Goal: Task Accomplishment & Management: Manage account settings

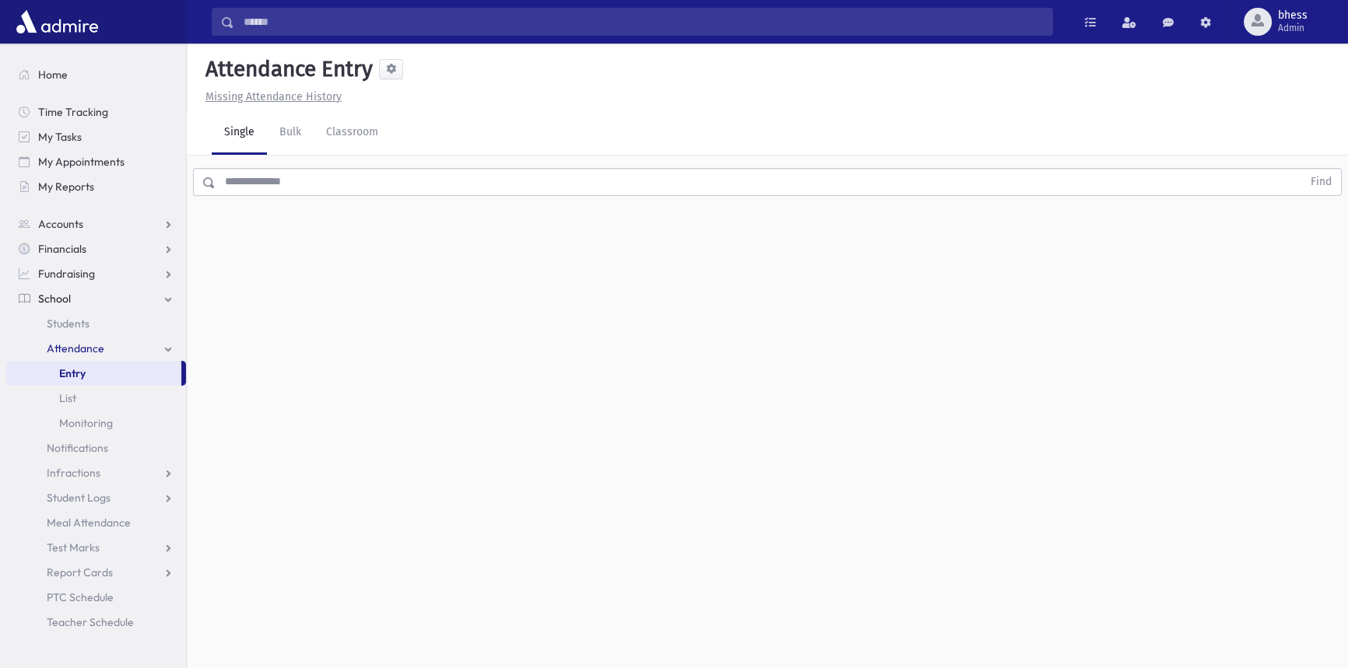
click at [279, 179] on input "text" at bounding box center [759, 182] width 1086 height 28
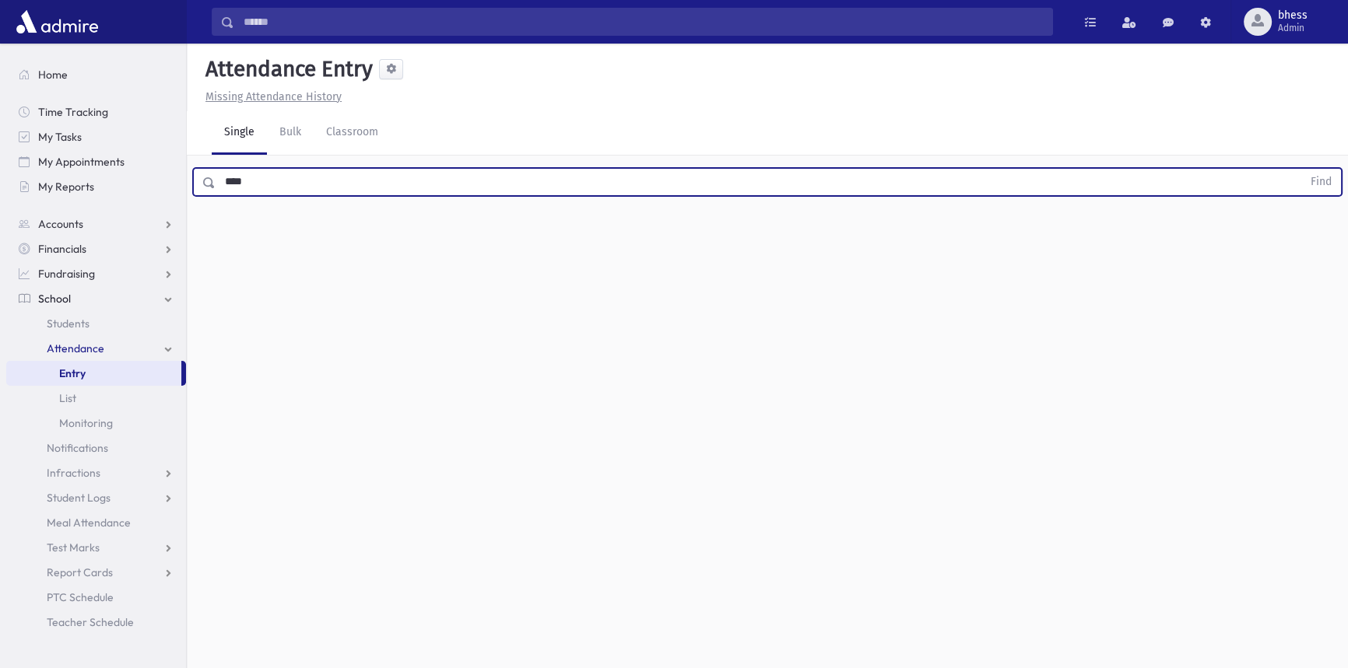
click at [1301, 169] on button "Find" at bounding box center [1321, 182] width 40 height 26
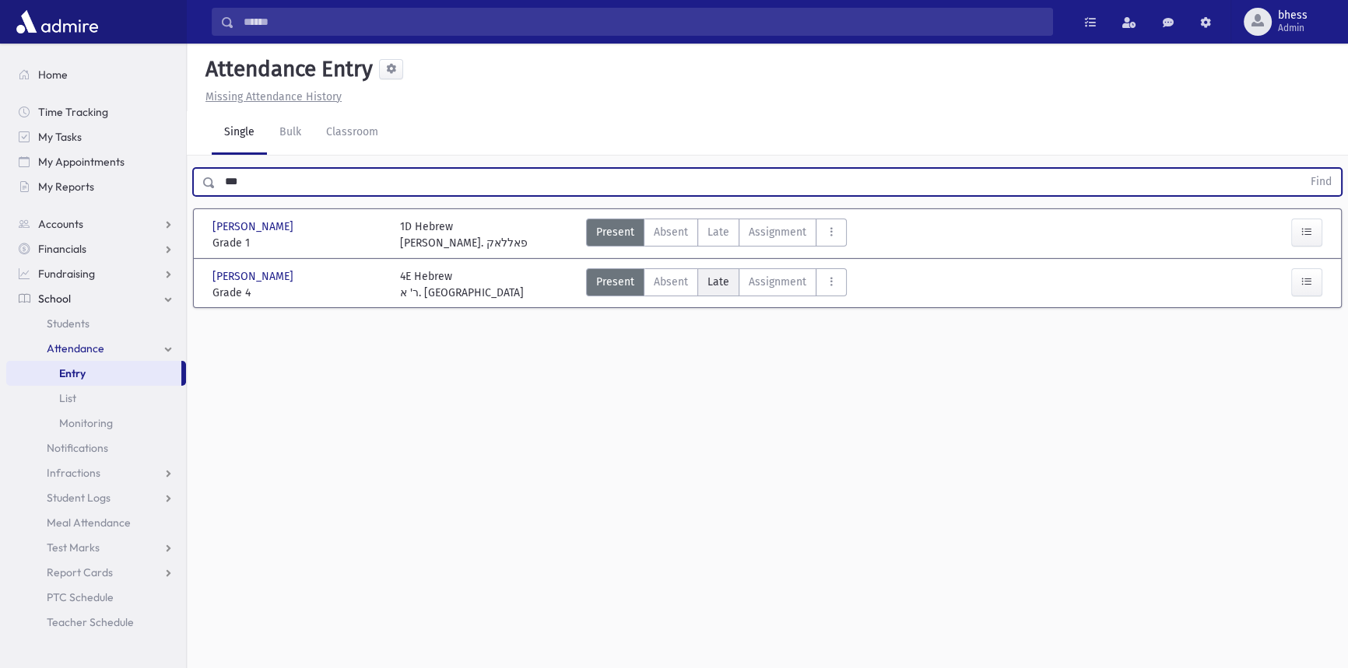
click at [728, 286] on label "Late Late" at bounding box center [718, 282] width 42 height 28
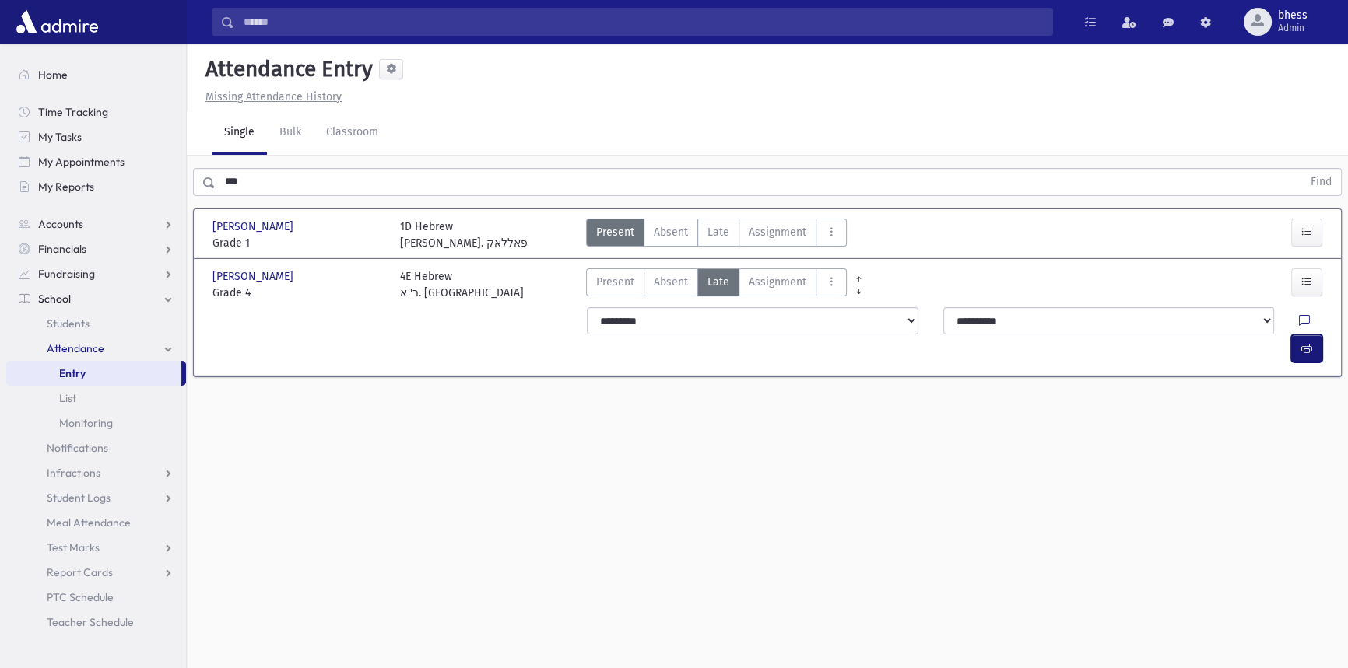
click at [1308, 342] on icon "button" at bounding box center [1306, 348] width 11 height 13
drag, startPoint x: 304, startPoint y: 198, endPoint x: 286, endPoint y: 191, distance: 19.2
click at [217, 171] on div "*** Find" at bounding box center [767, 179] width 1161 height 47
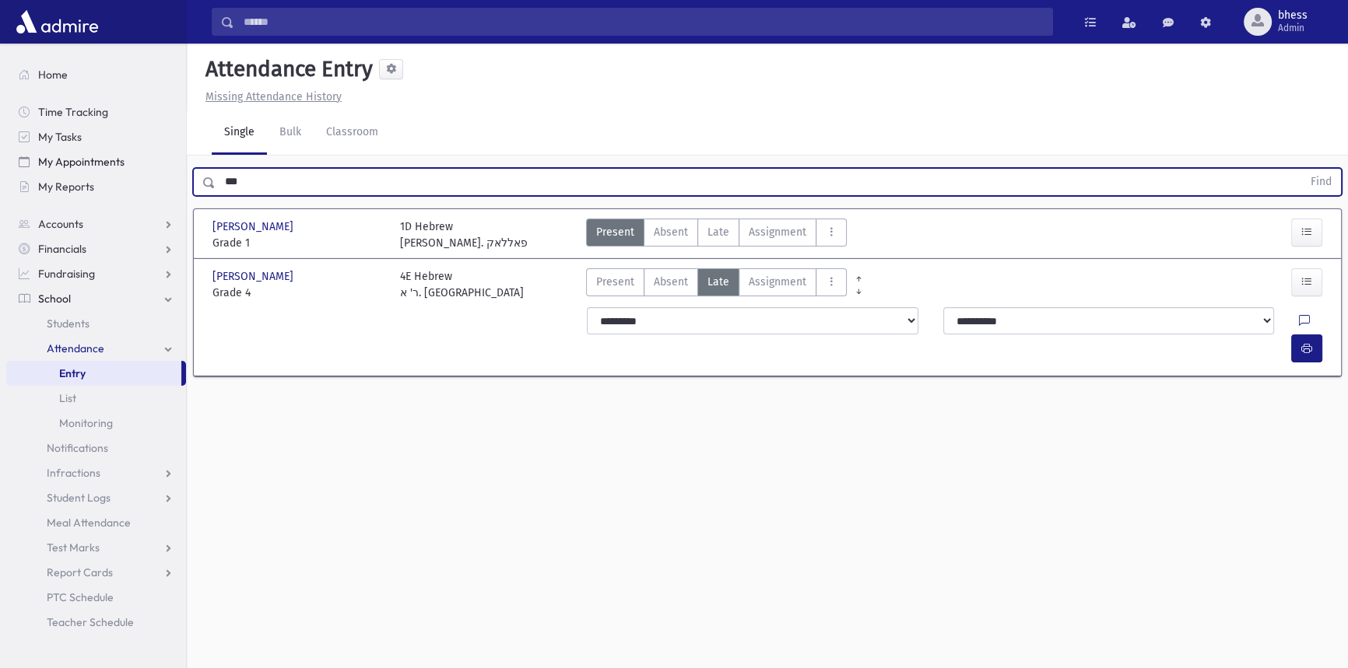
drag, startPoint x: 286, startPoint y: 191, endPoint x: 146, endPoint y: 170, distance: 141.5
click at [146, 170] on div "Search Results All Accounts" at bounding box center [674, 352] width 1348 height 704
click at [1301, 169] on button "Find" at bounding box center [1321, 182] width 40 height 26
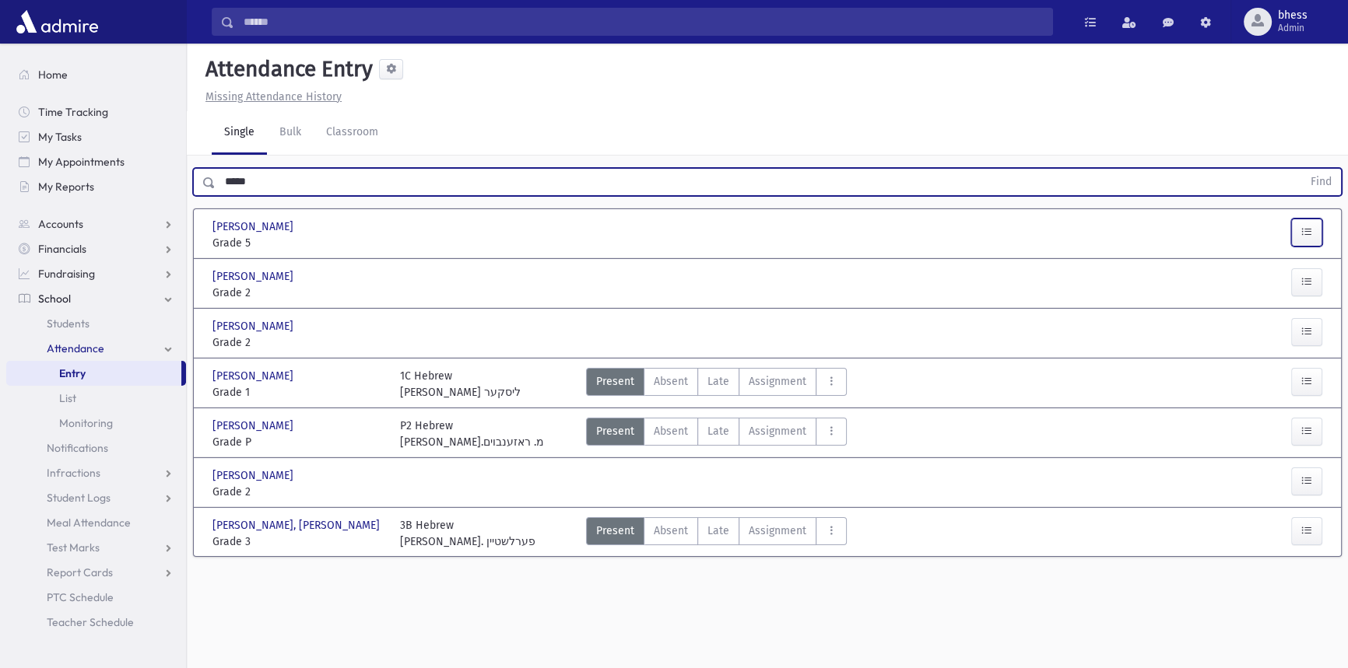
click at [1305, 241] on button "button" at bounding box center [1306, 233] width 31 height 28
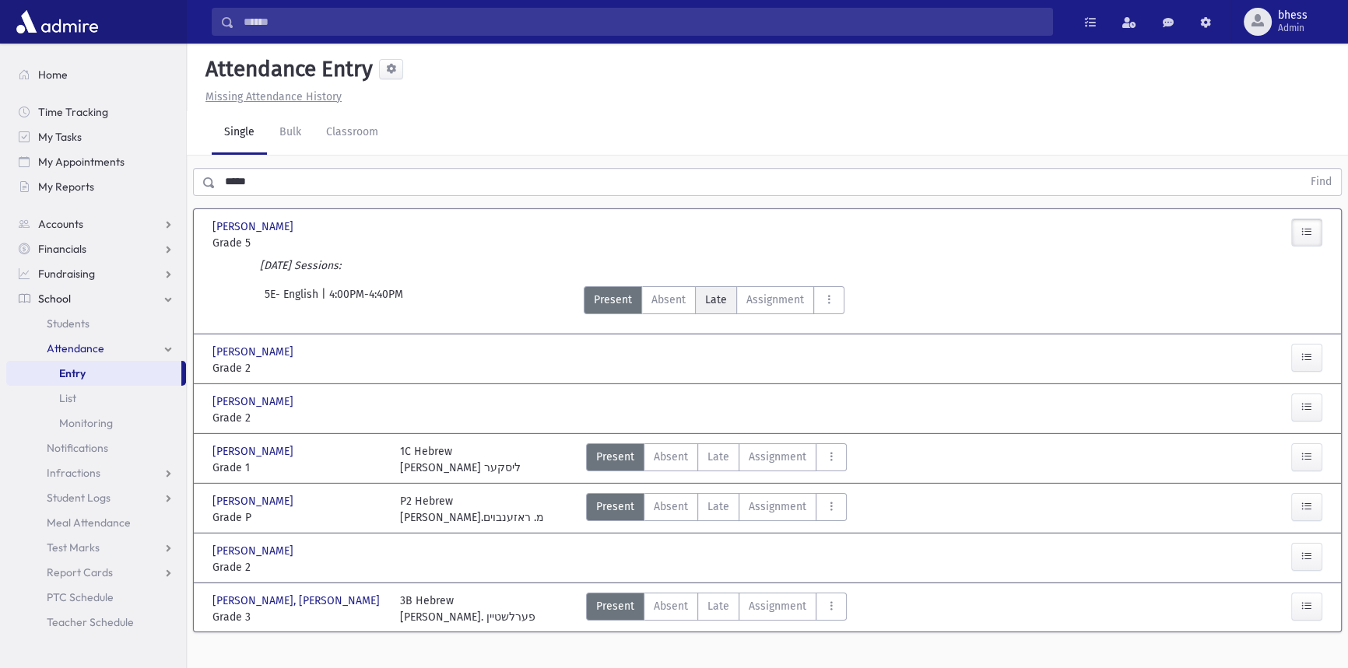
click at [723, 296] on span "Late" at bounding box center [716, 300] width 22 height 16
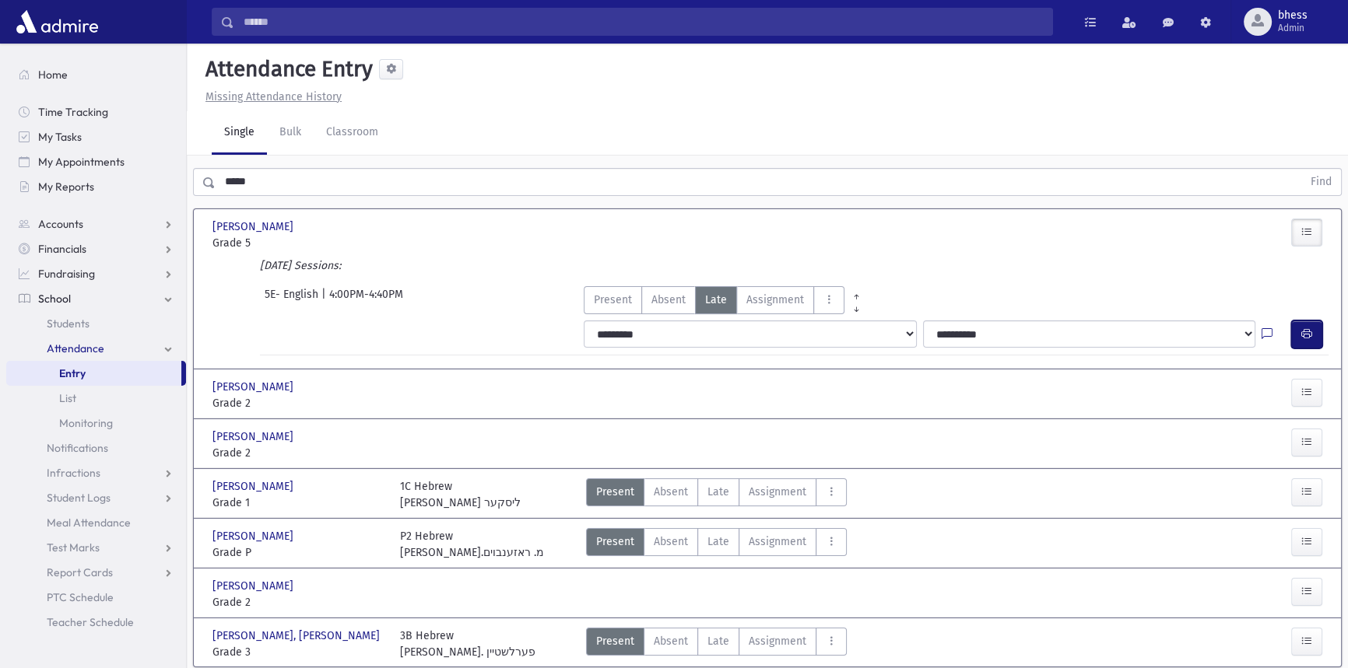
click at [1301, 329] on icon "button" at bounding box center [1306, 334] width 11 height 13
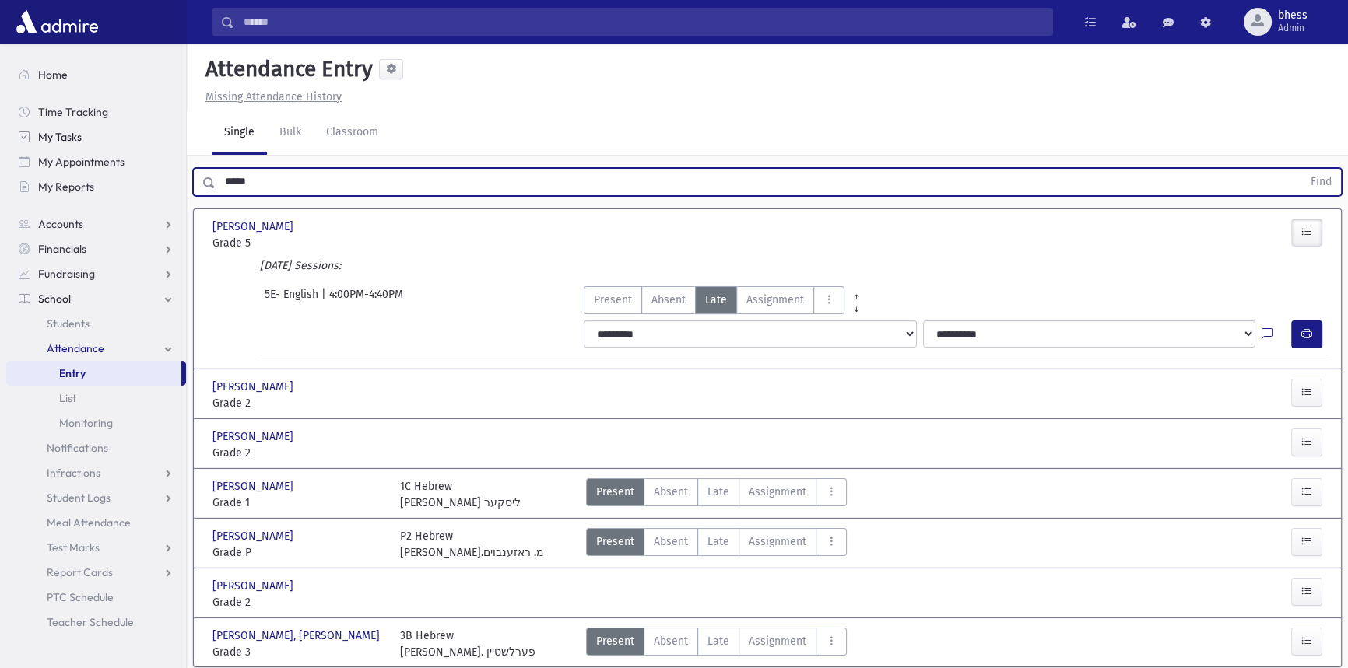
drag, startPoint x: 287, startPoint y: 178, endPoint x: 169, endPoint y: 140, distance: 124.3
click at [181, 167] on div "Search Results All Accounts" at bounding box center [674, 362] width 1348 height 725
click at [1301, 169] on button "Find" at bounding box center [1321, 182] width 40 height 26
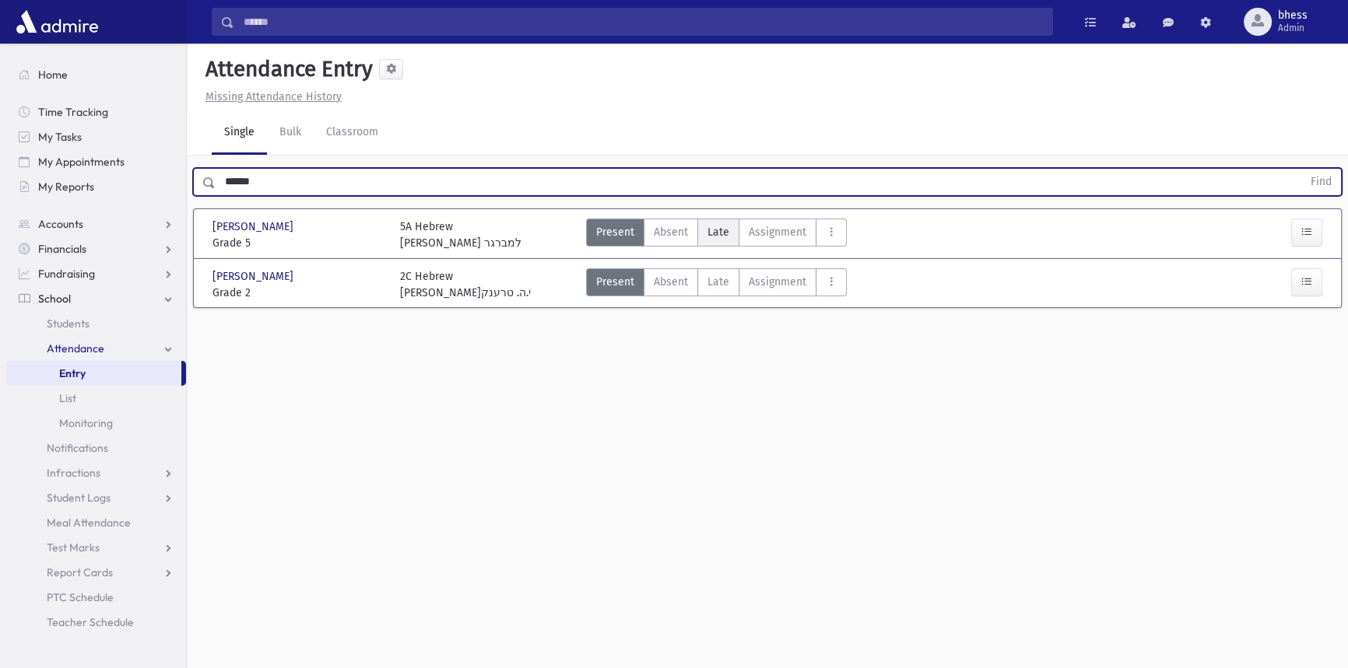
click at [725, 224] on span "Late" at bounding box center [718, 232] width 22 height 16
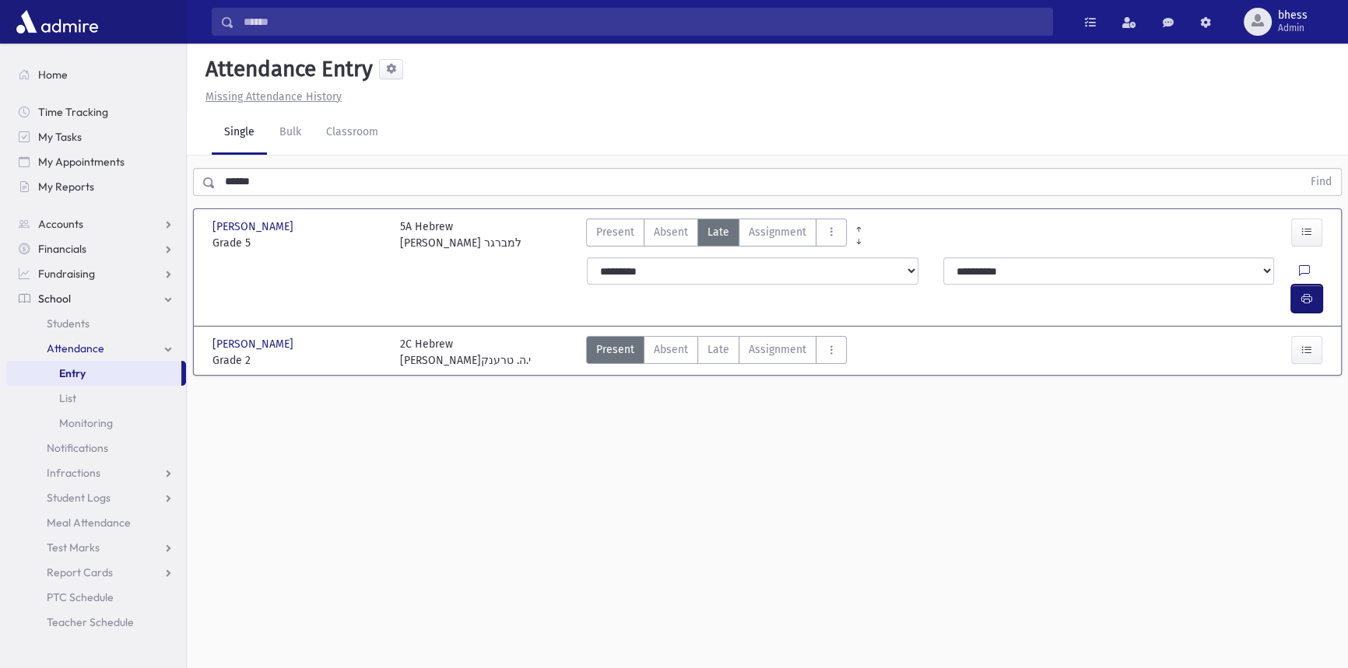
click at [1301, 293] on icon "button" at bounding box center [1306, 299] width 11 height 13
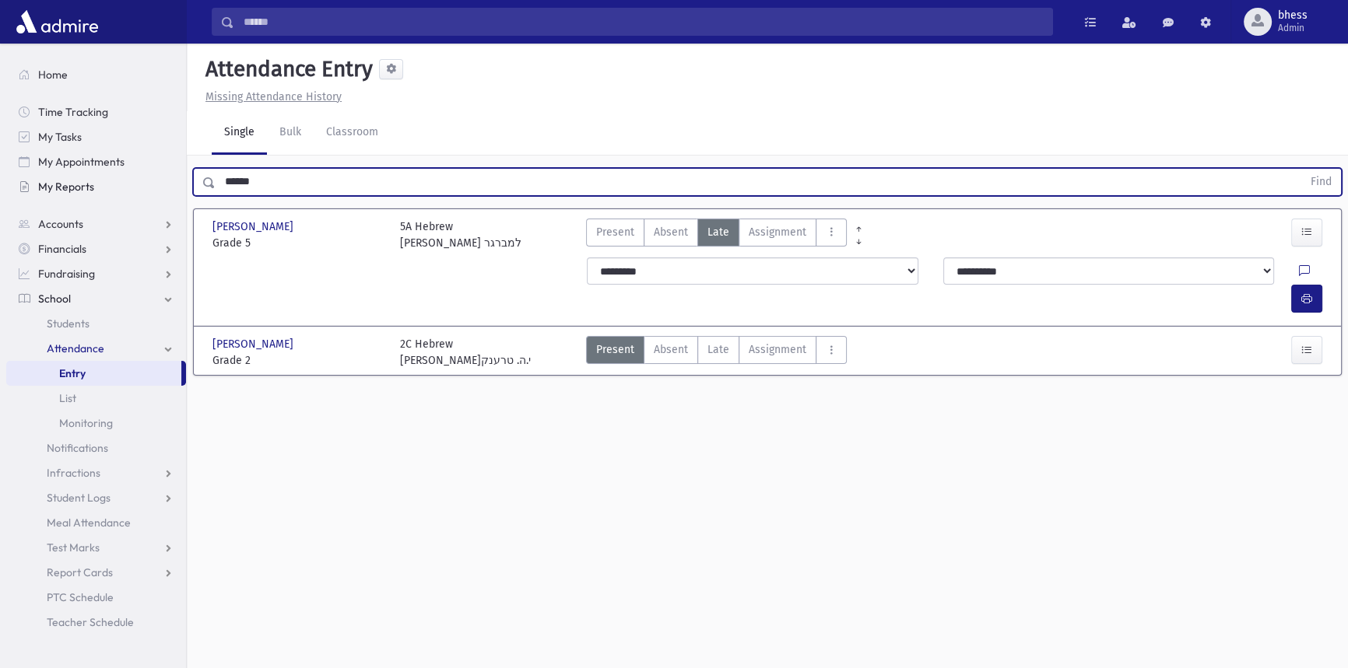
drag, startPoint x: 283, startPoint y: 178, endPoint x: 152, endPoint y: 176, distance: 131.5
click at [152, 176] on div "Search Results All Accounts" at bounding box center [674, 352] width 1348 height 704
type input "*"
click at [1301, 169] on button "Find" at bounding box center [1321, 182] width 40 height 26
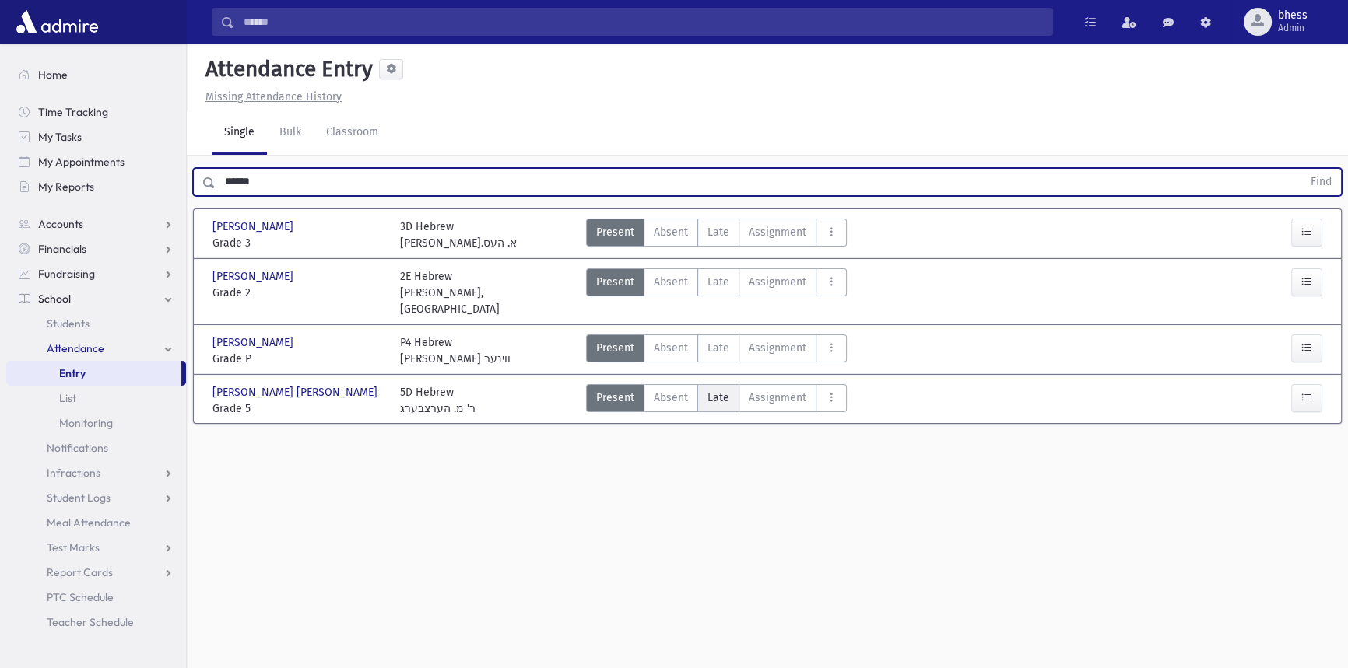
drag, startPoint x: 718, startPoint y: 380, endPoint x: 733, endPoint y: 375, distance: 15.5
click at [720, 390] on span "Late" at bounding box center [718, 398] width 22 height 16
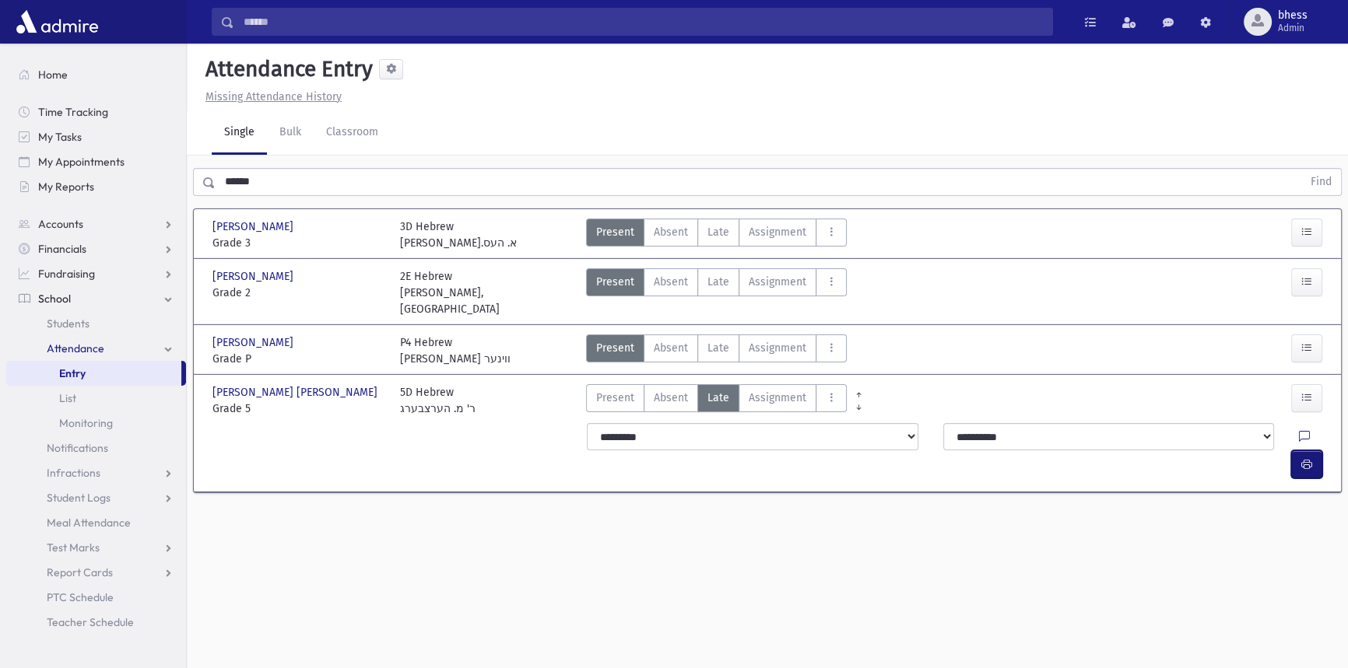
click at [1318, 451] on button "button" at bounding box center [1306, 465] width 31 height 28
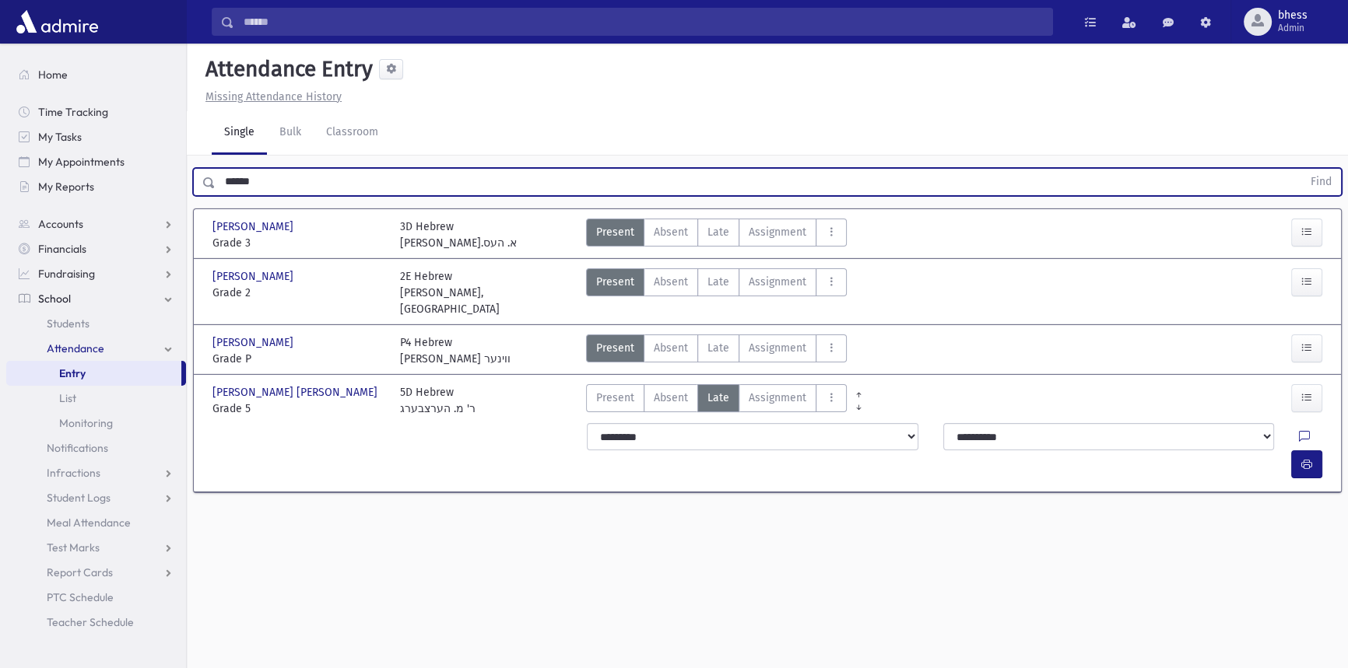
drag, startPoint x: 262, startPoint y: 182, endPoint x: 204, endPoint y: 177, distance: 58.6
click at [204, 177] on div "****** Find" at bounding box center [767, 182] width 1149 height 28
click at [1301, 169] on button "Find" at bounding box center [1321, 182] width 40 height 26
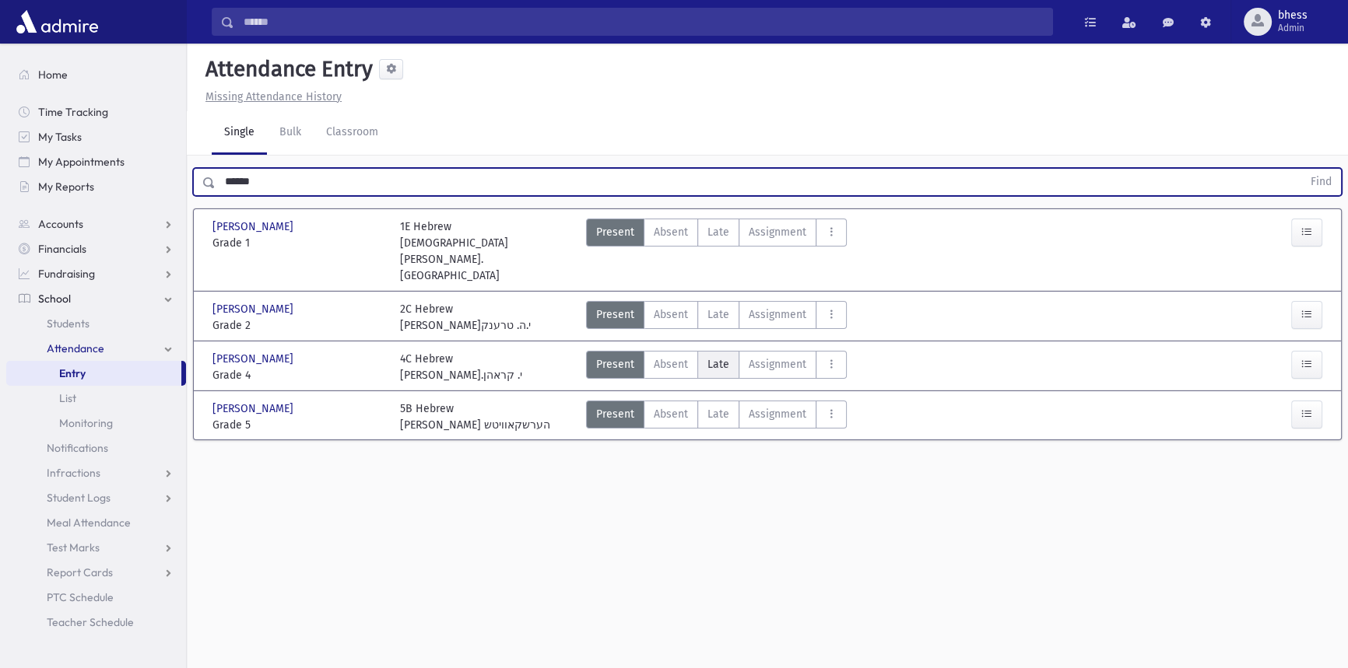
click at [723, 356] on span "Late" at bounding box center [718, 364] width 22 height 16
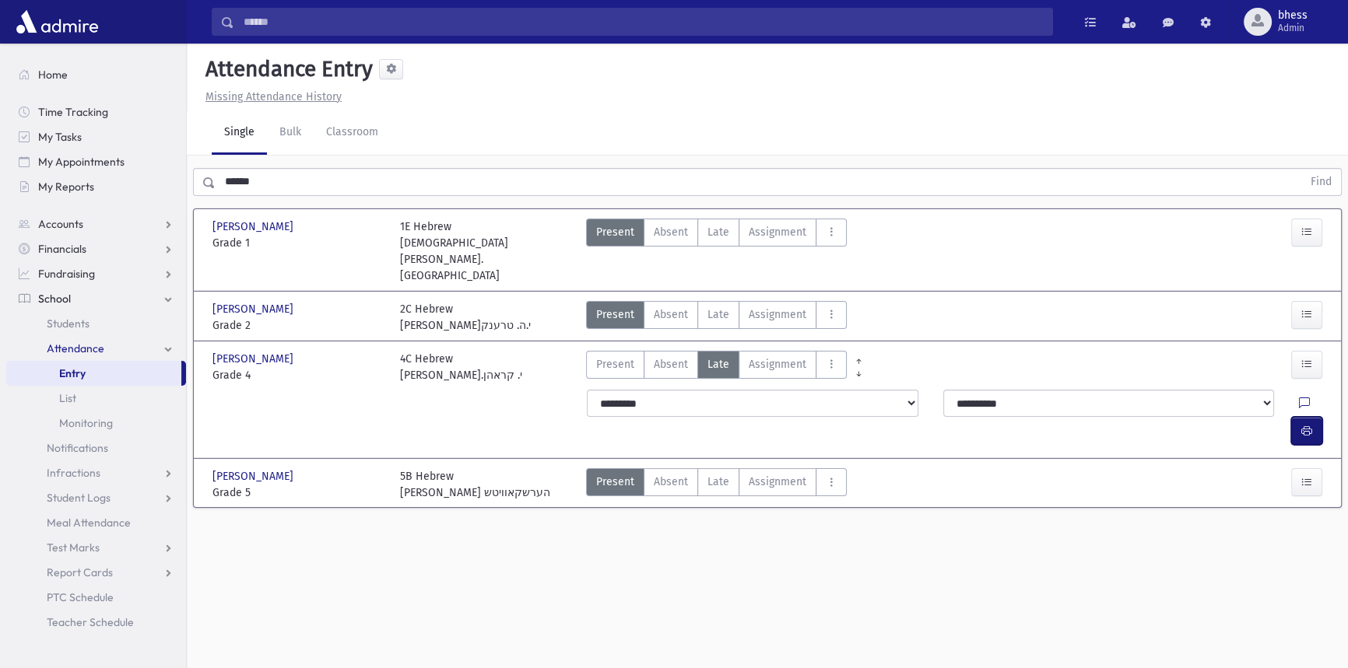
click at [1316, 417] on button "button" at bounding box center [1306, 431] width 31 height 28
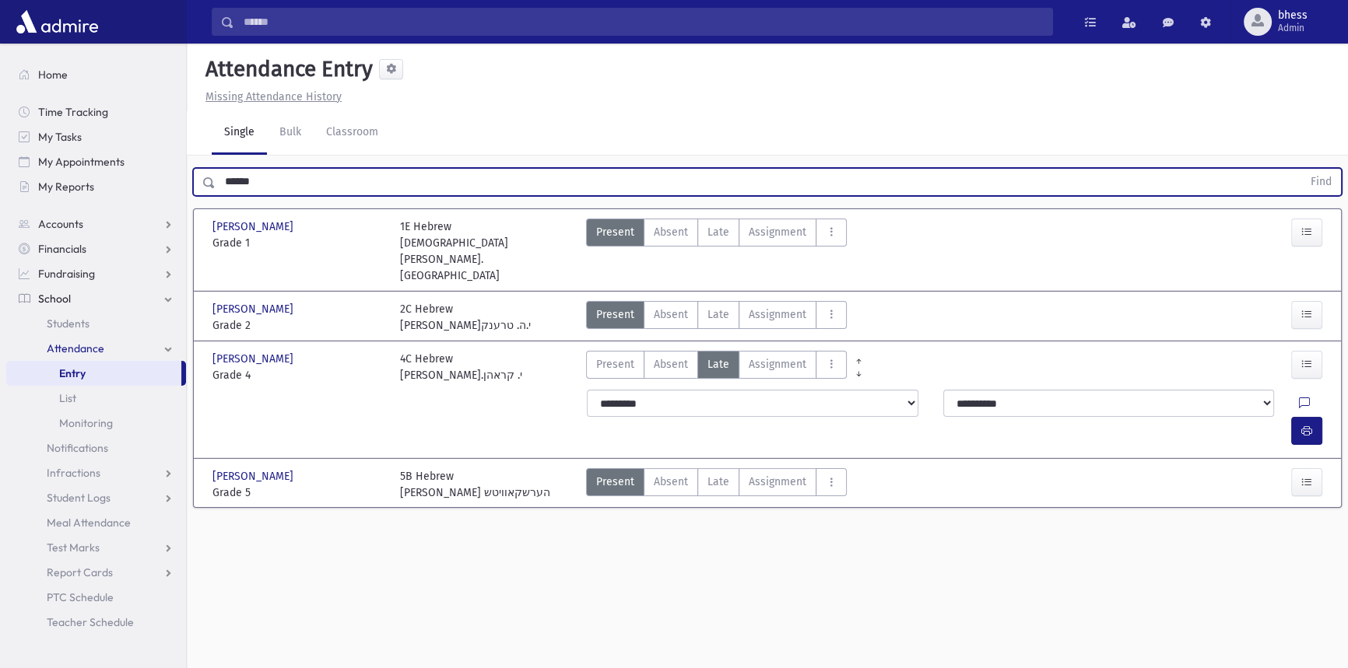
drag, startPoint x: 265, startPoint y: 182, endPoint x: 219, endPoint y: 181, distance: 46.7
click at [219, 181] on input "******" at bounding box center [759, 182] width 1086 height 28
click at [1301, 169] on button "Find" at bounding box center [1321, 182] width 40 height 26
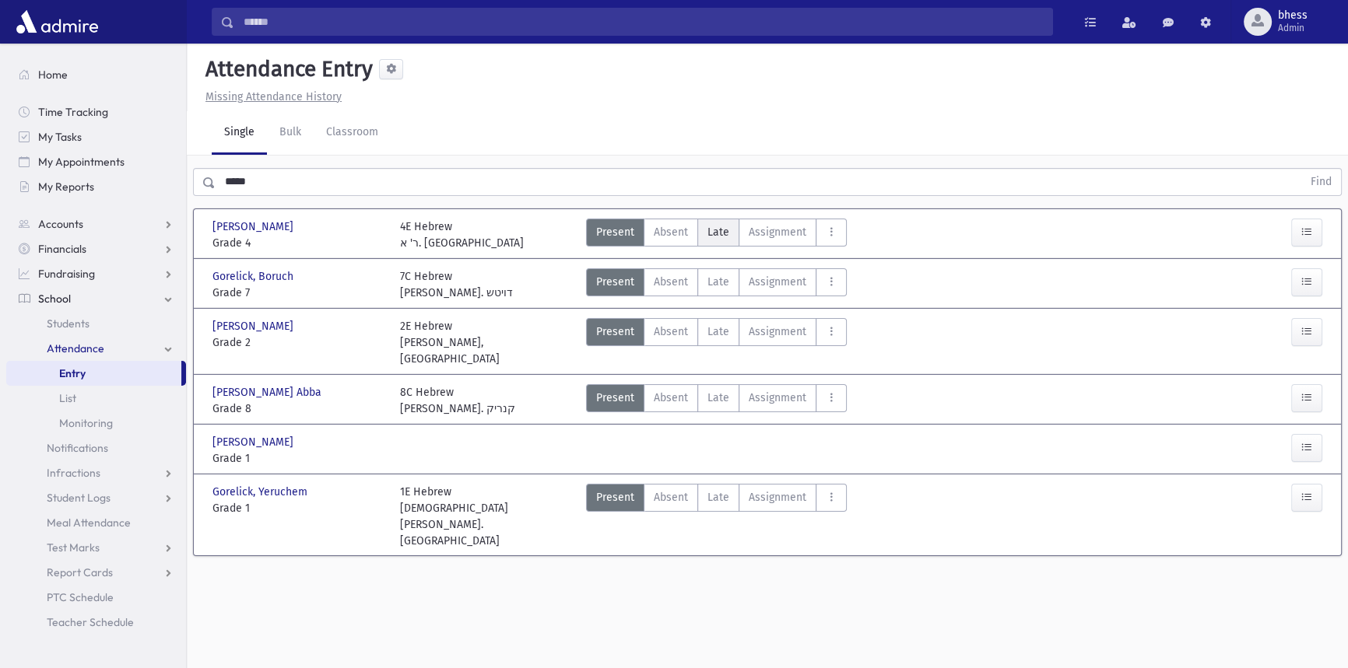
click at [723, 230] on span "Late" at bounding box center [718, 232] width 22 height 16
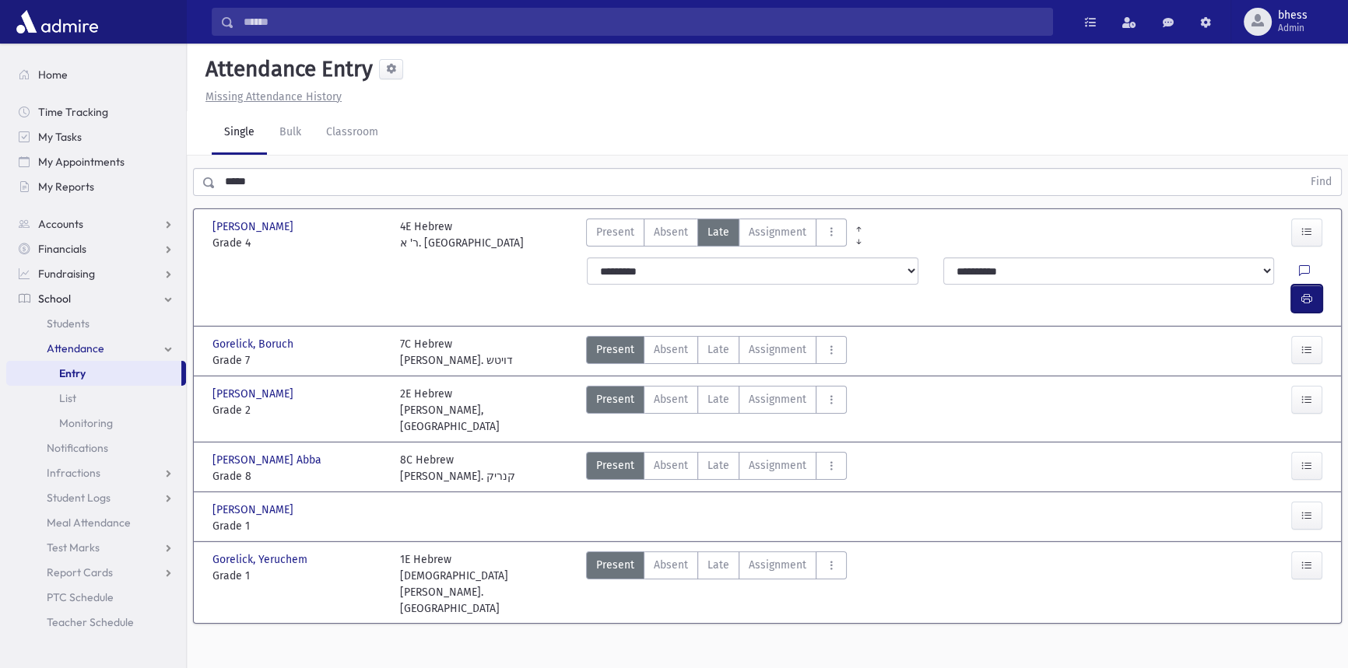
click at [1308, 293] on icon "button" at bounding box center [1306, 299] width 11 height 13
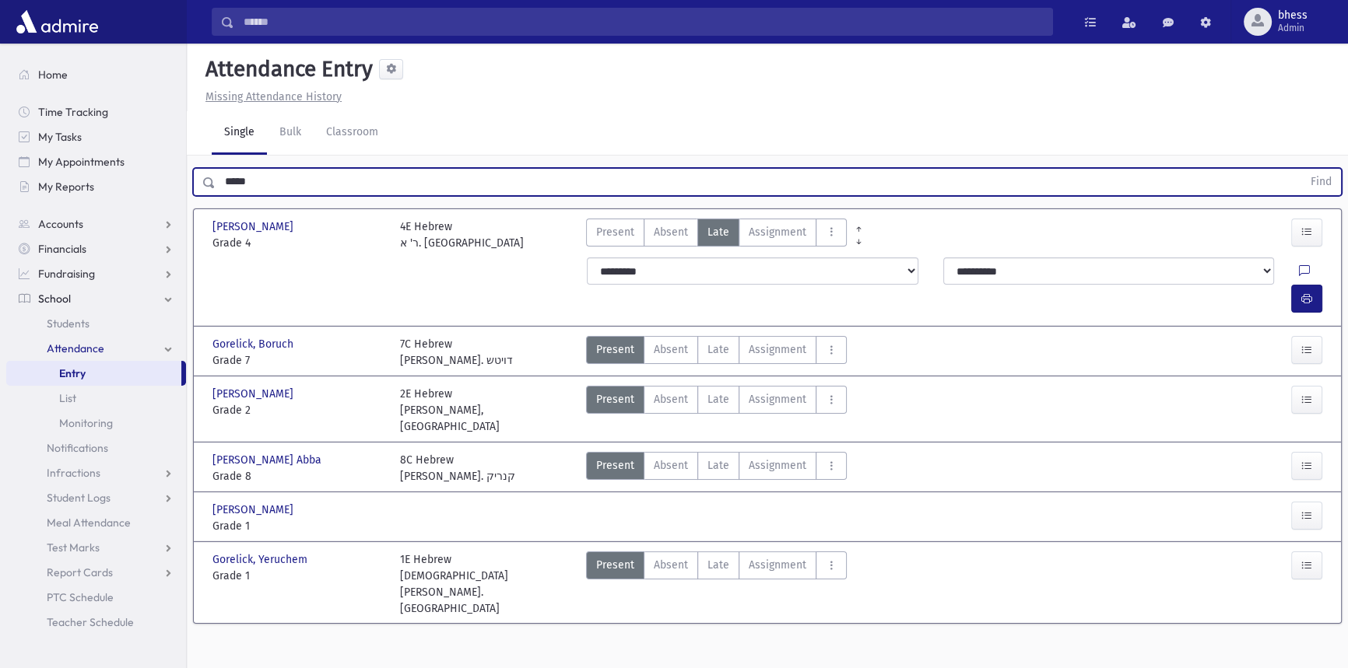
drag, startPoint x: 257, startPoint y: 181, endPoint x: 198, endPoint y: 182, distance: 59.2
click at [198, 182] on div "***** Find" at bounding box center [767, 182] width 1149 height 28
click at [1301, 169] on button "Find" at bounding box center [1321, 182] width 40 height 26
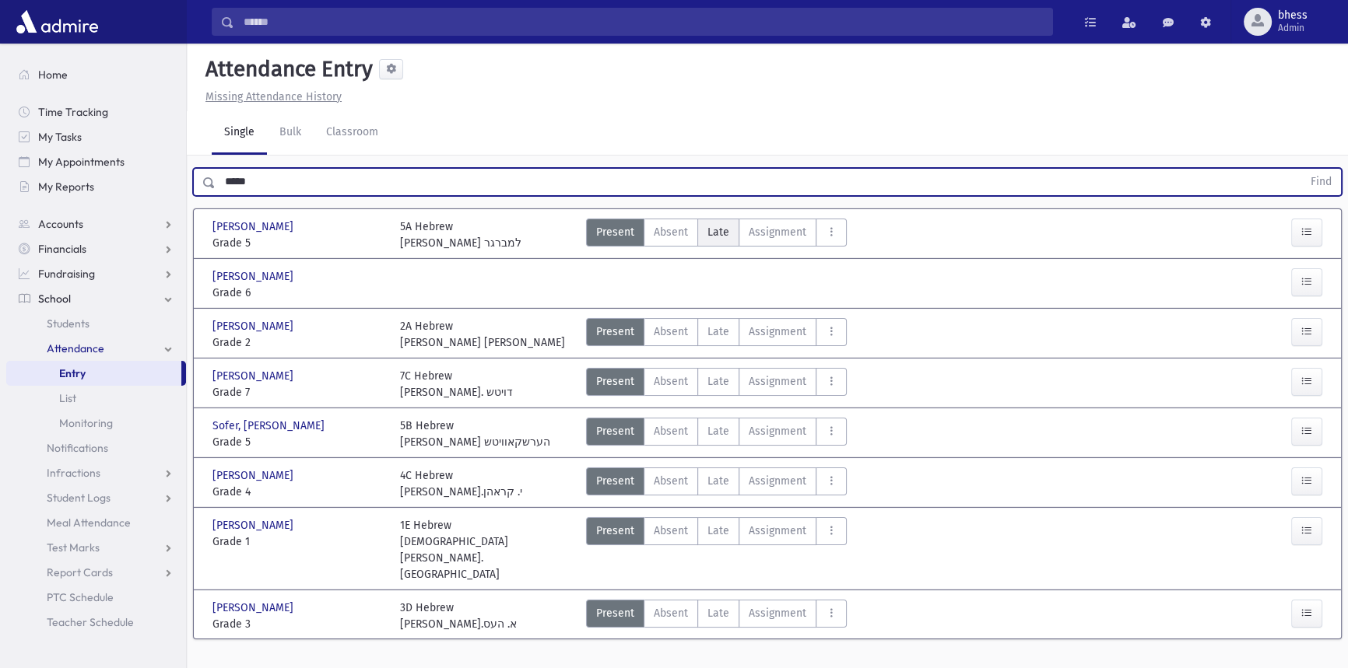
click at [731, 228] on label "Late Late" at bounding box center [718, 233] width 42 height 28
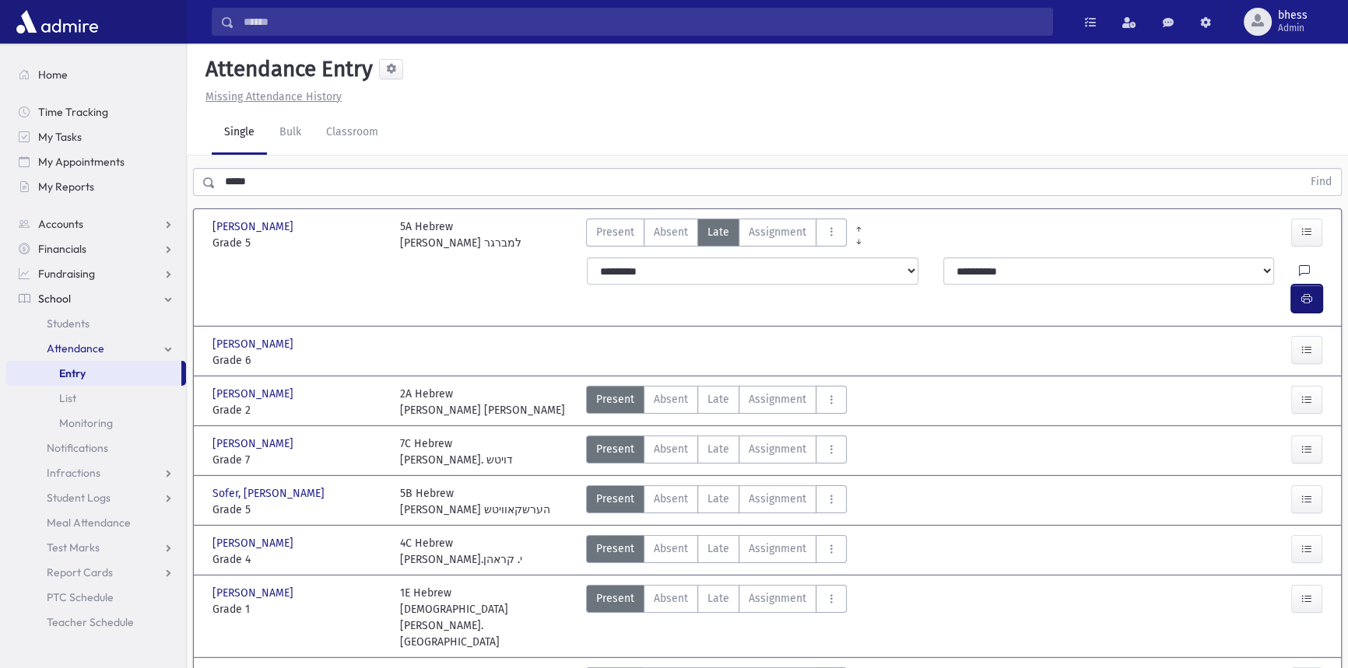
click at [1311, 293] on icon "button" at bounding box center [1306, 299] width 11 height 13
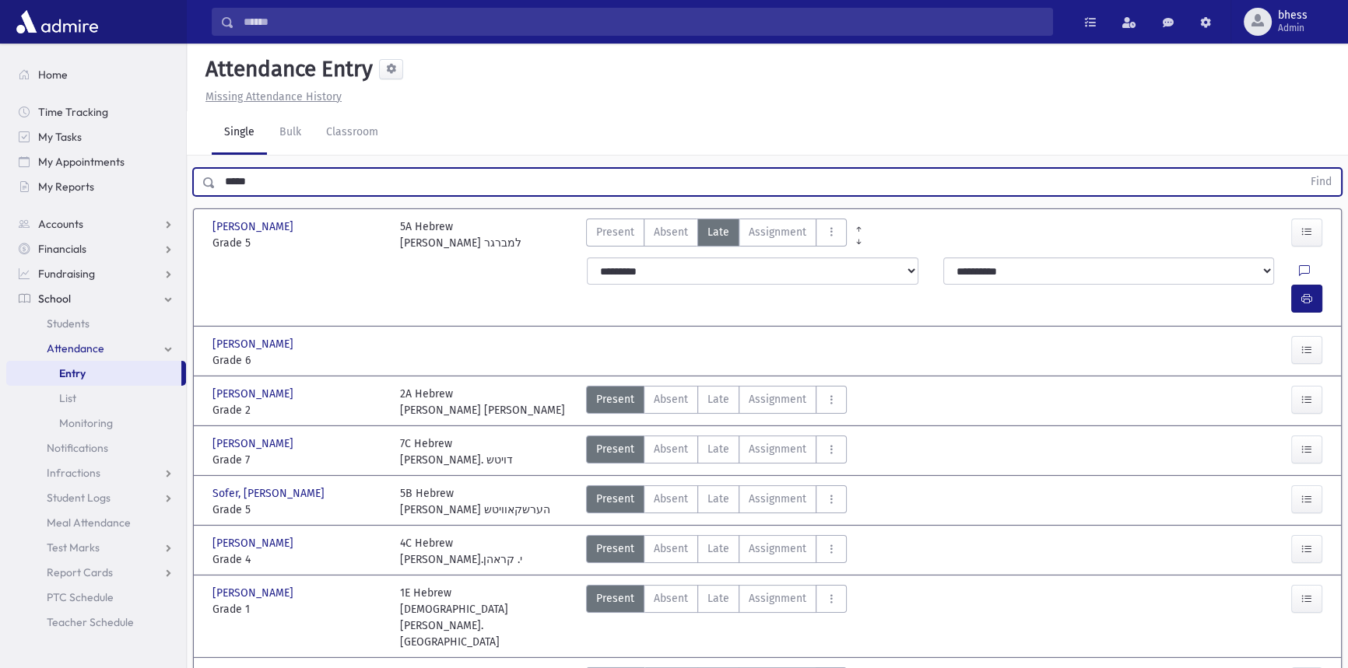
drag, startPoint x: 262, startPoint y: 180, endPoint x: 205, endPoint y: 148, distance: 65.8
click at [202, 175] on div "***** Find" at bounding box center [767, 182] width 1149 height 28
click at [1301, 169] on button "Find" at bounding box center [1321, 182] width 40 height 26
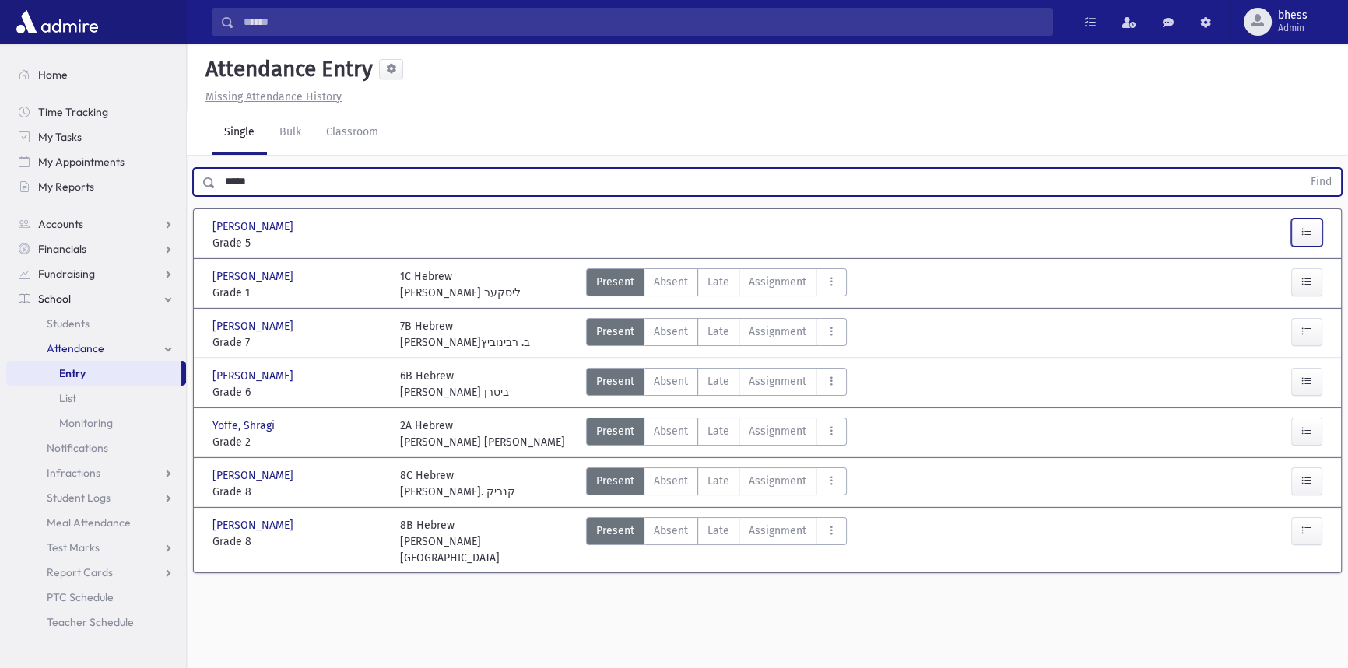
drag, startPoint x: 1316, startPoint y: 228, endPoint x: 1261, endPoint y: 231, distance: 55.3
click at [1316, 228] on button "button" at bounding box center [1306, 233] width 31 height 28
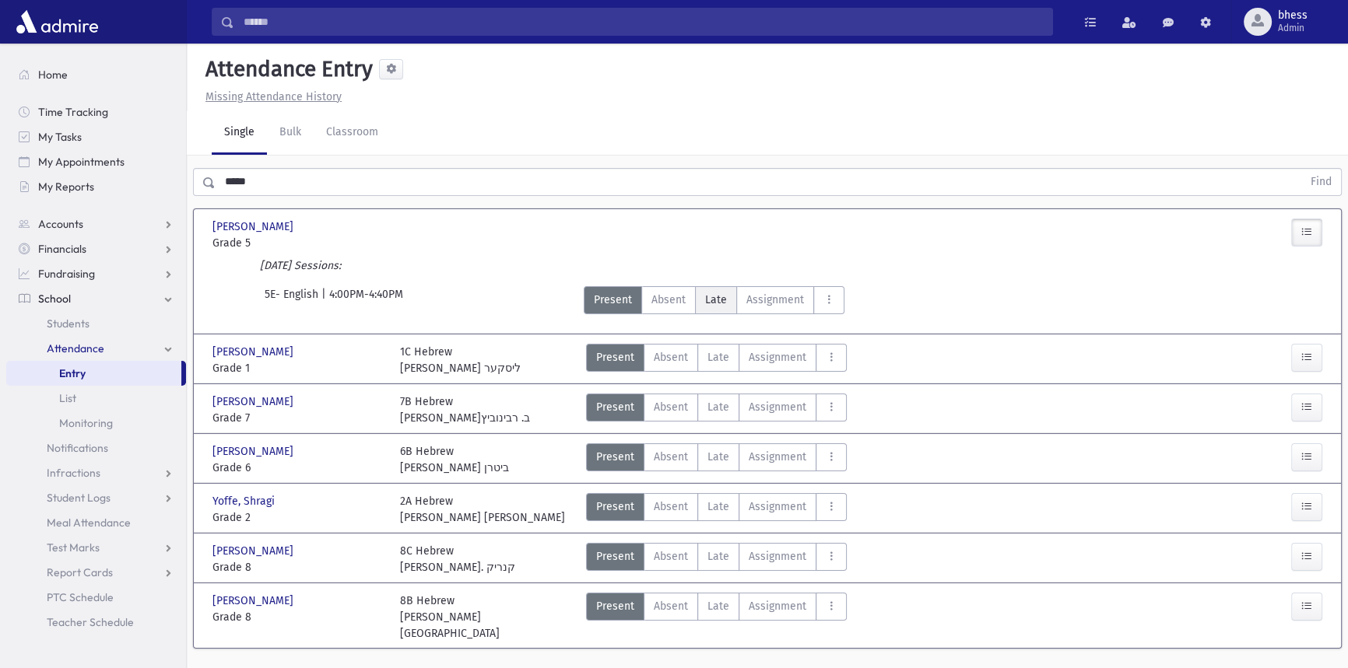
click at [717, 306] on span "Late" at bounding box center [716, 300] width 22 height 16
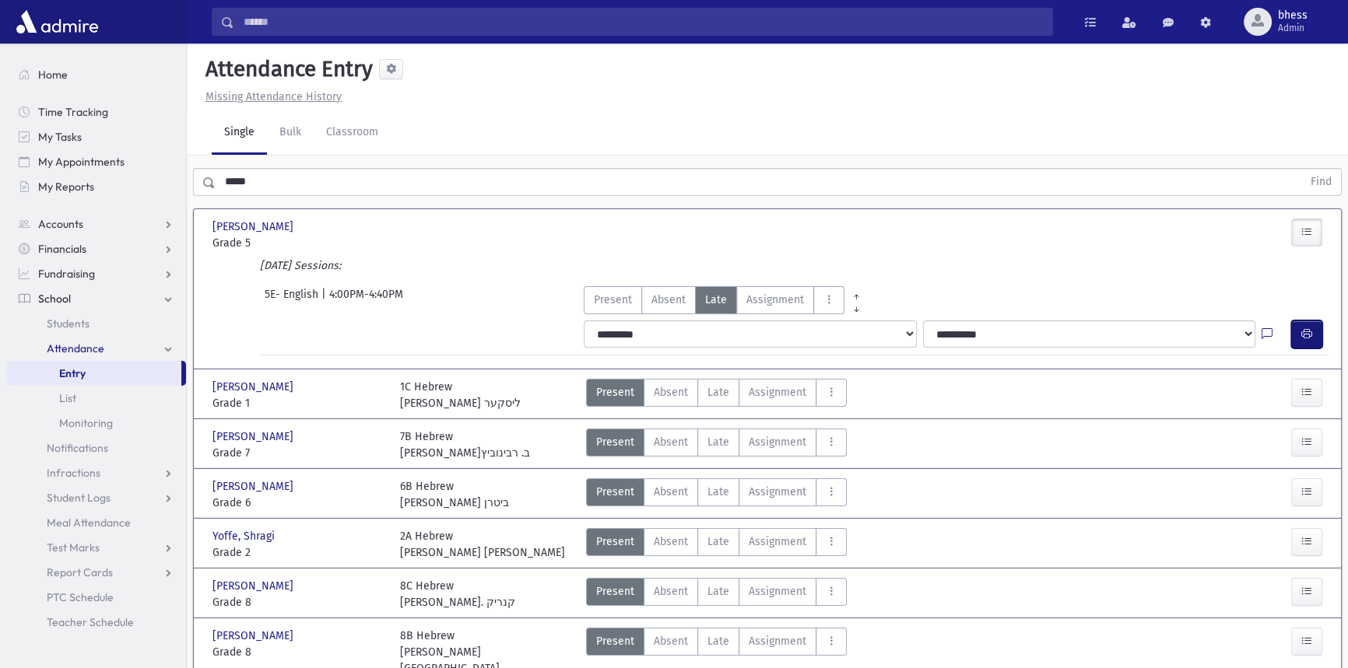
click at [1317, 339] on button "button" at bounding box center [1306, 335] width 31 height 28
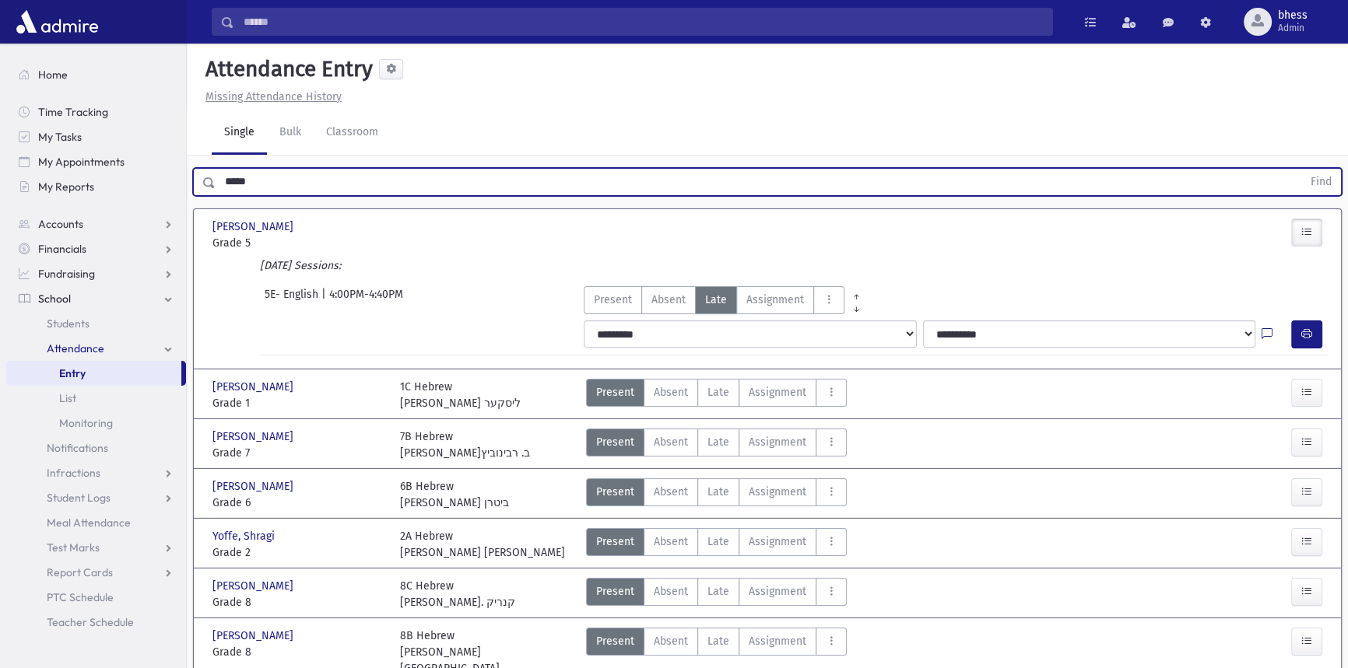
drag, startPoint x: 257, startPoint y: 167, endPoint x: 206, endPoint y: 170, distance: 50.7
click at [206, 170] on div "***** Find" at bounding box center [767, 182] width 1149 height 28
click at [1301, 169] on button "Find" at bounding box center [1321, 182] width 40 height 26
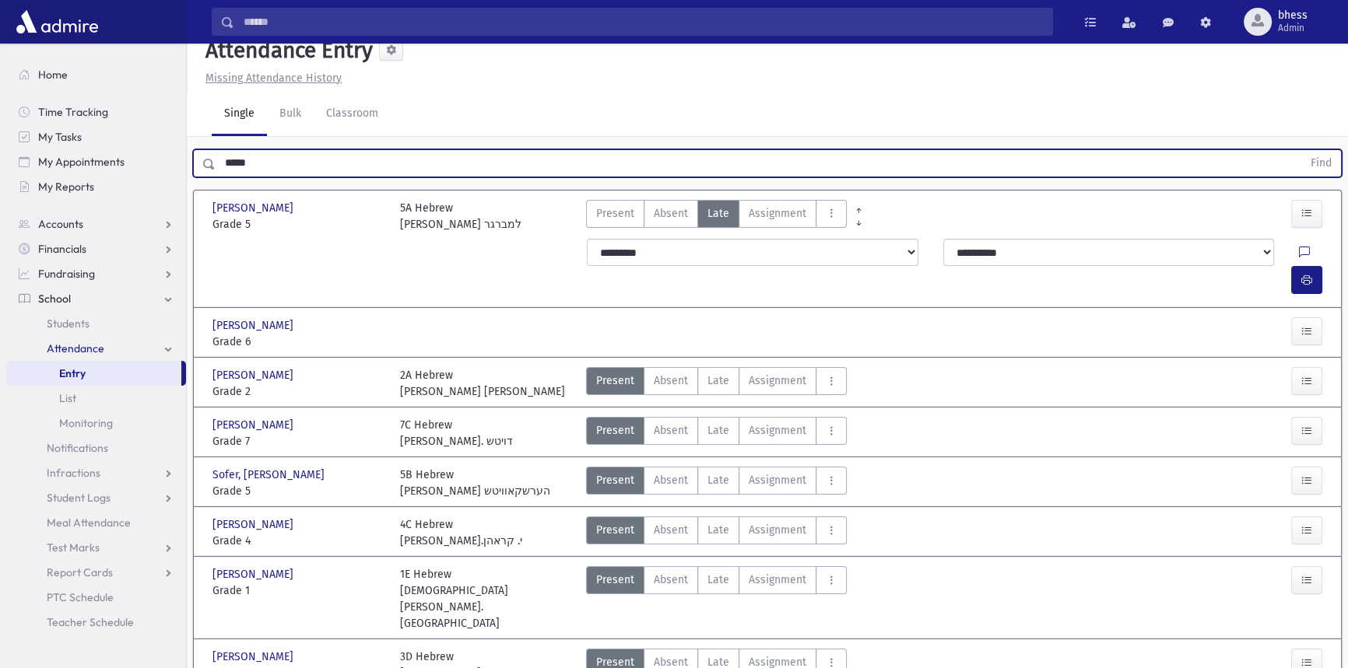
scroll to position [34, 0]
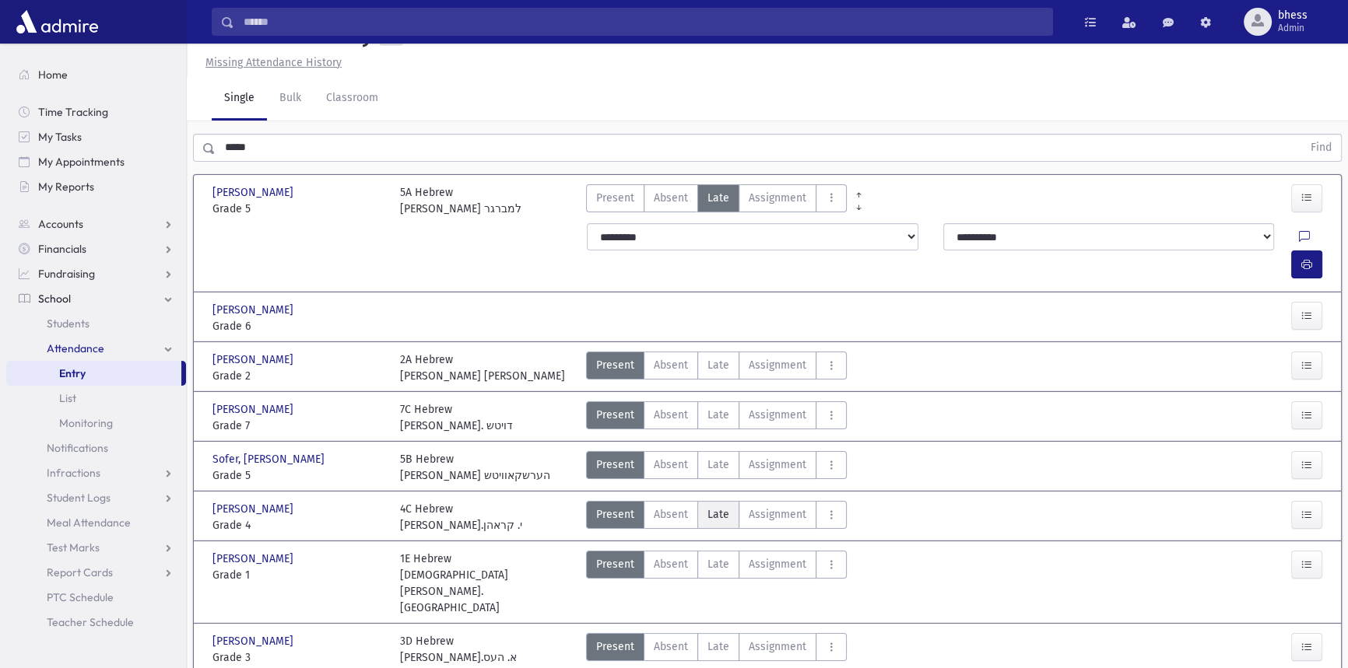
click at [728, 501] on label "Late Late" at bounding box center [718, 515] width 42 height 28
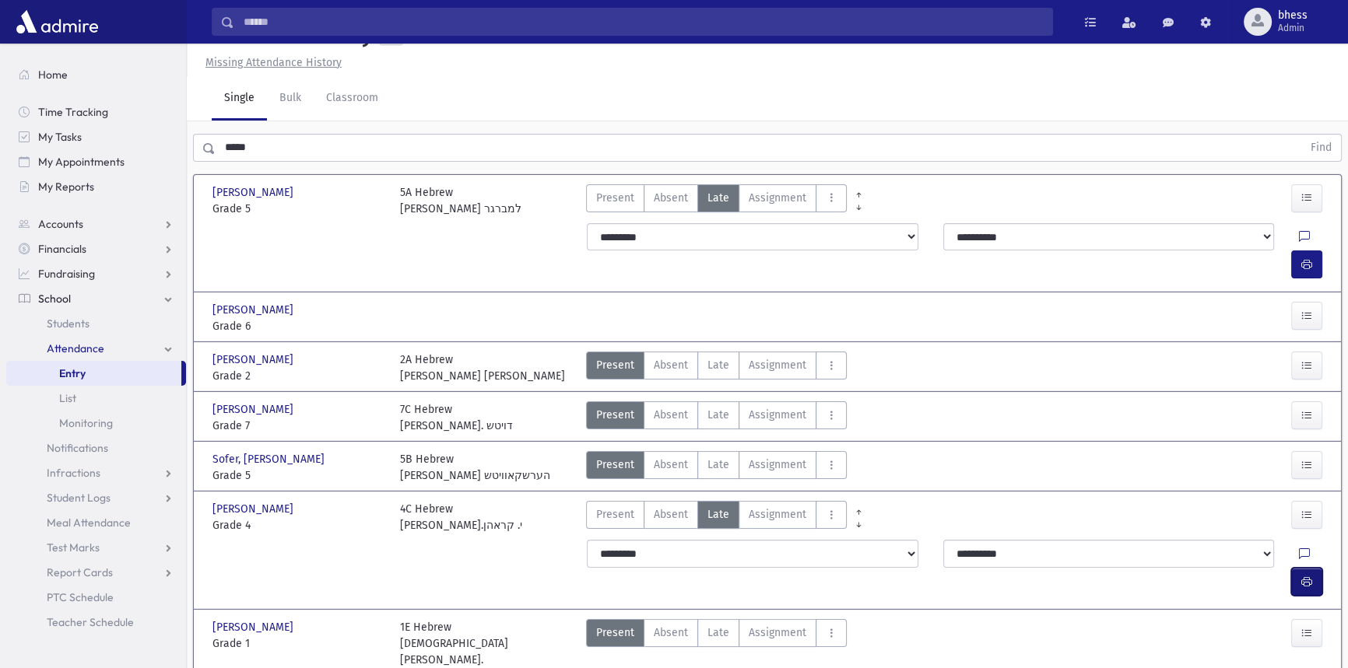
click at [1303, 576] on icon "button" at bounding box center [1306, 582] width 11 height 13
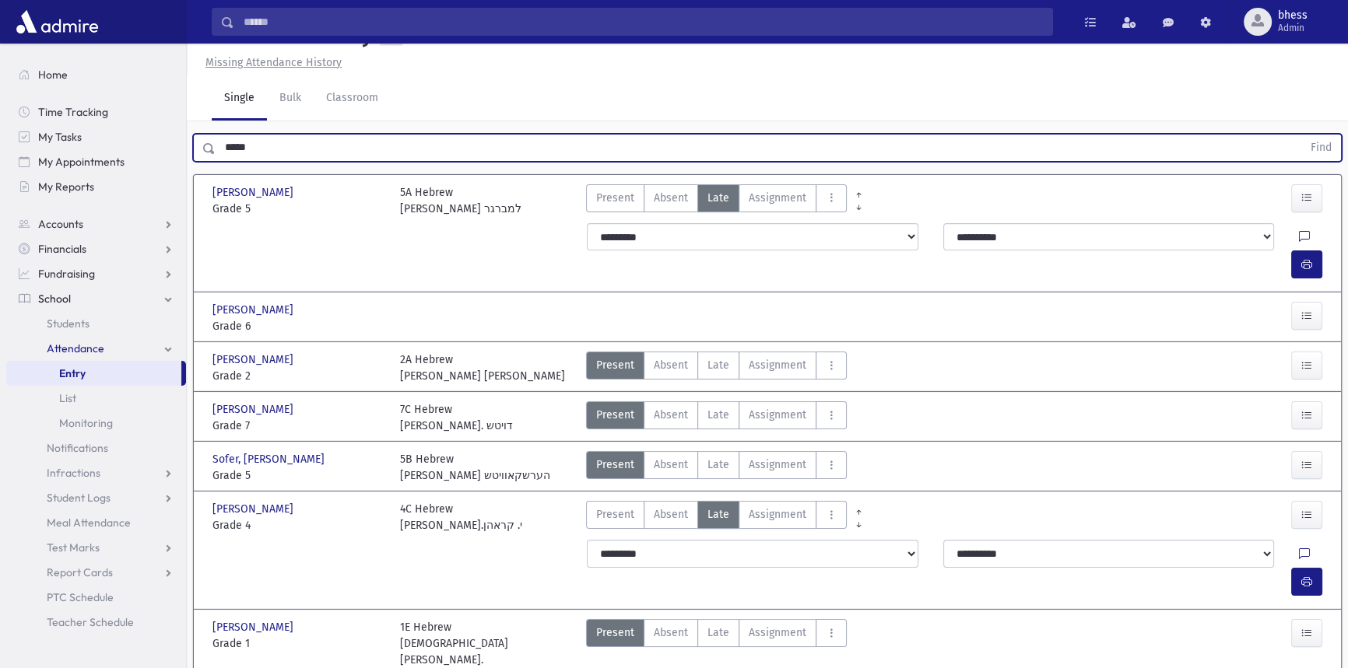
drag, startPoint x: 242, startPoint y: 146, endPoint x: 192, endPoint y: 139, distance: 50.2
click at [193, 139] on div "***** Find" at bounding box center [767, 148] width 1149 height 28
drag, startPoint x: 262, startPoint y: 143, endPoint x: 189, endPoint y: 142, distance: 73.2
click at [189, 142] on div "***** Find" at bounding box center [767, 144] width 1161 height 47
click at [1301, 135] on button "Find" at bounding box center [1321, 148] width 40 height 26
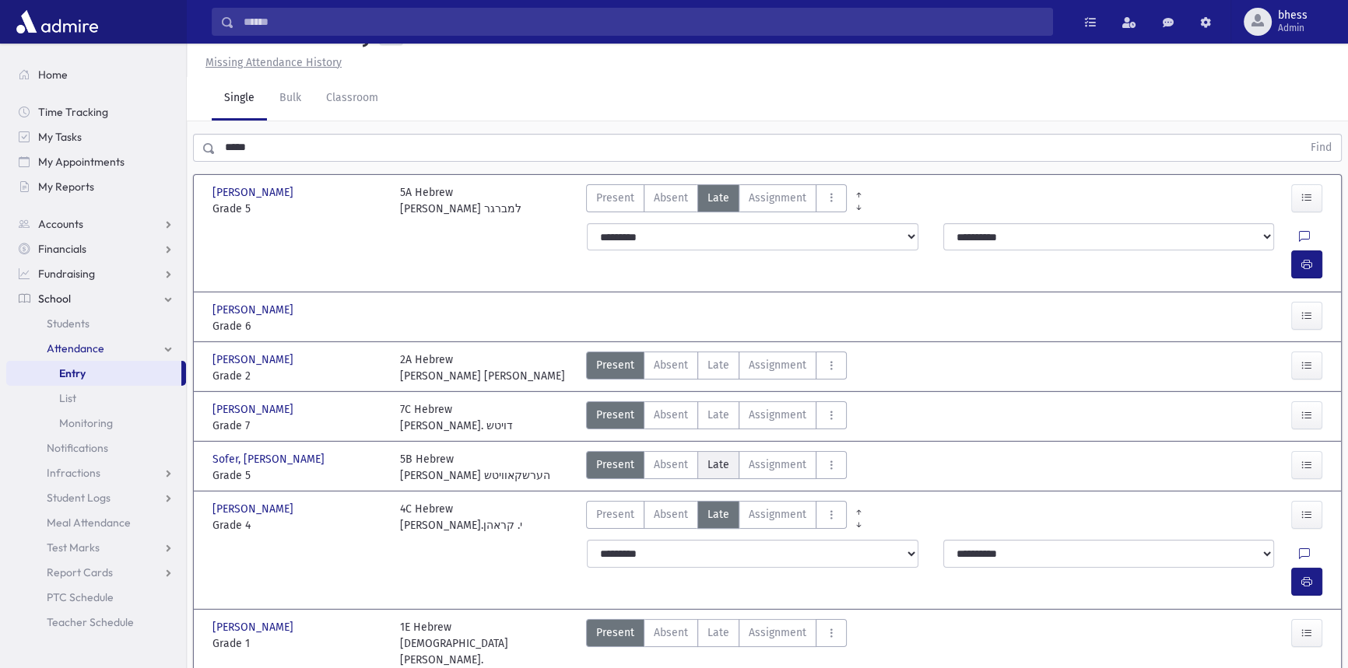
click at [715, 457] on span "Late" at bounding box center [718, 465] width 22 height 16
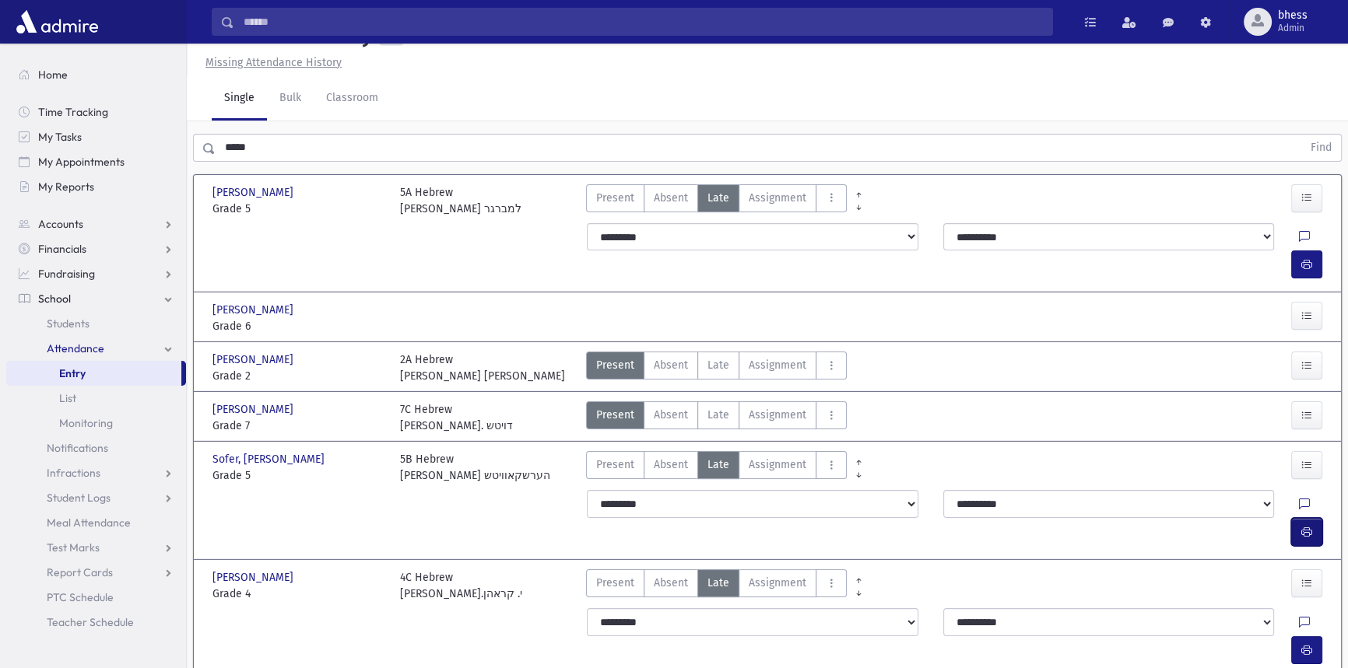
click at [1304, 518] on button "button" at bounding box center [1306, 532] width 31 height 28
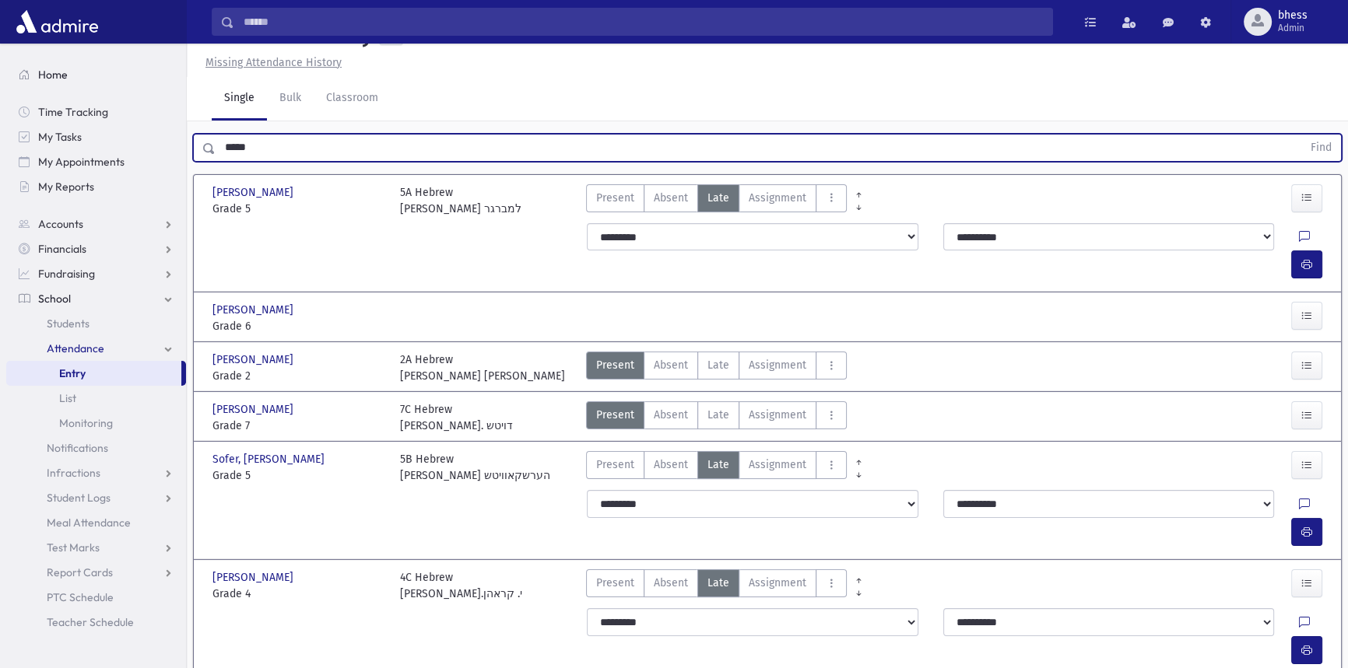
drag, startPoint x: 266, startPoint y: 149, endPoint x: 172, endPoint y: 79, distance: 117.4
click at [191, 128] on div "***** Find" at bounding box center [767, 144] width 1161 height 47
click at [1301, 135] on button "Find" at bounding box center [1321, 148] width 40 height 26
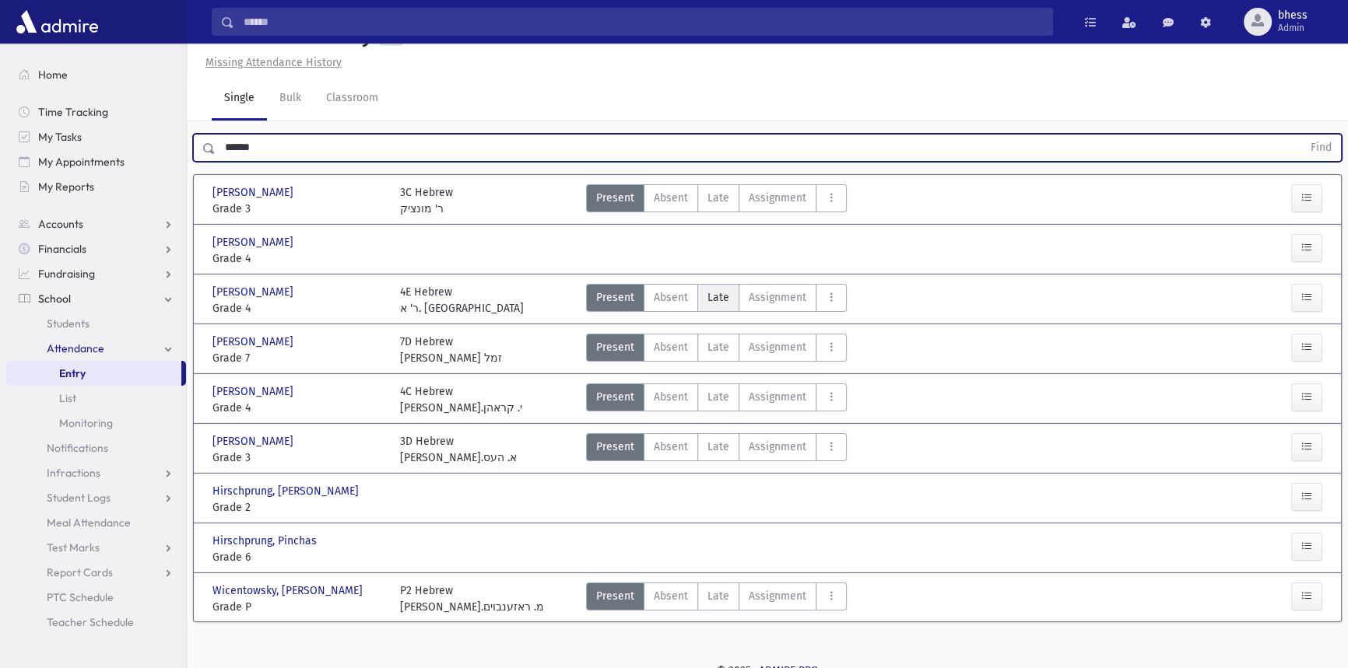
click at [717, 298] on span "Late" at bounding box center [718, 298] width 22 height 16
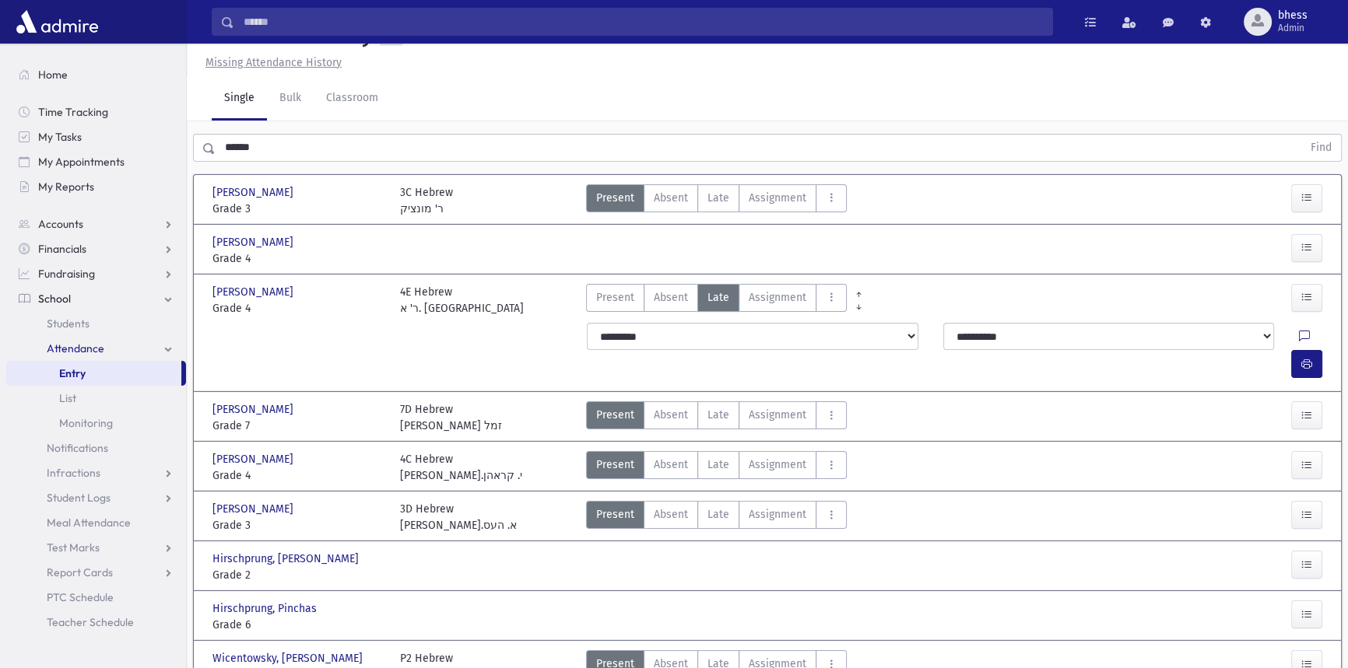
click at [1323, 350] on div at bounding box center [1309, 364] width 37 height 28
click at [1294, 350] on button "button" at bounding box center [1306, 364] width 31 height 28
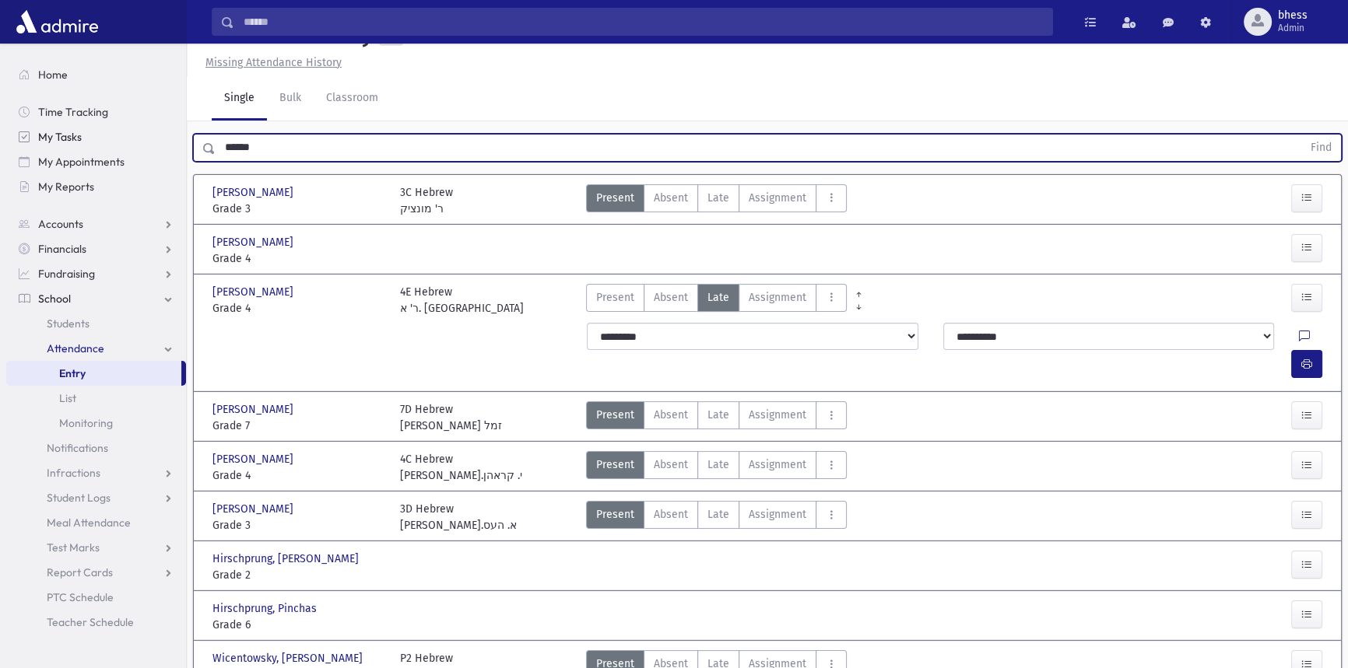
drag, startPoint x: 272, startPoint y: 146, endPoint x: 184, endPoint y: 144, distance: 88.0
click at [184, 144] on div "Search Results All Accounts" at bounding box center [674, 356] width 1348 height 781
click at [1301, 135] on button "Find" at bounding box center [1321, 148] width 40 height 26
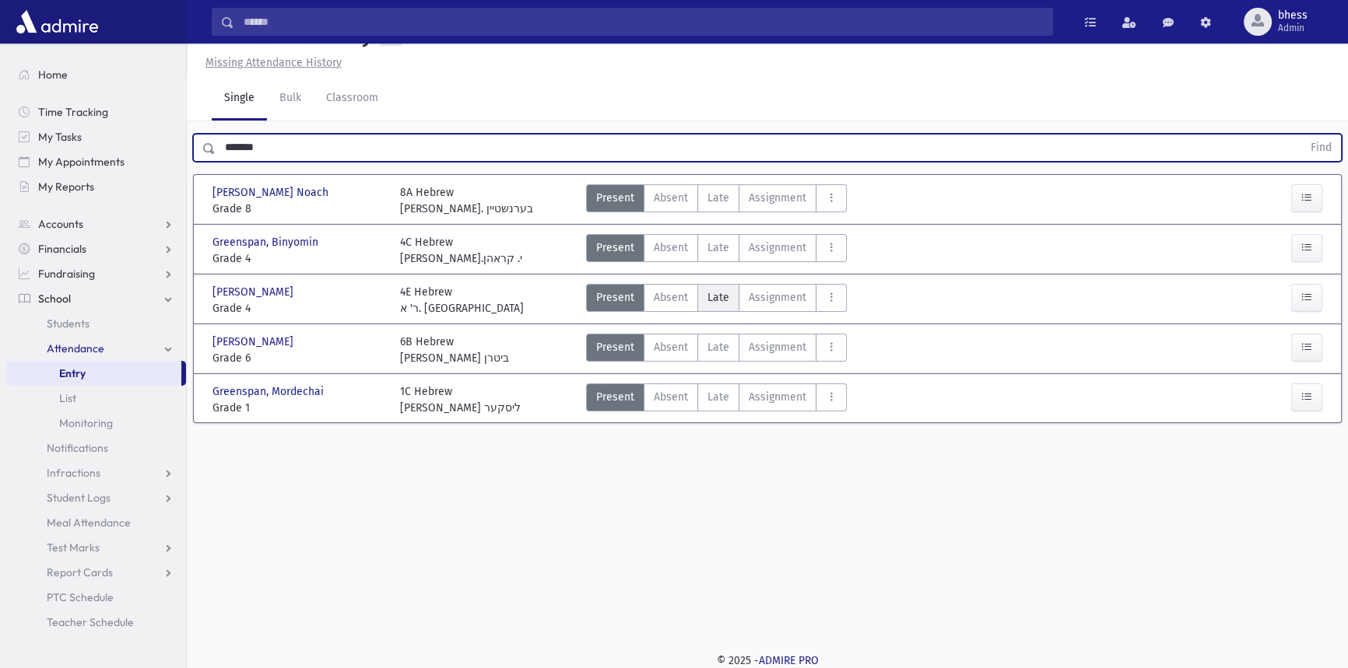
click at [723, 297] on span "Late" at bounding box center [718, 298] width 22 height 16
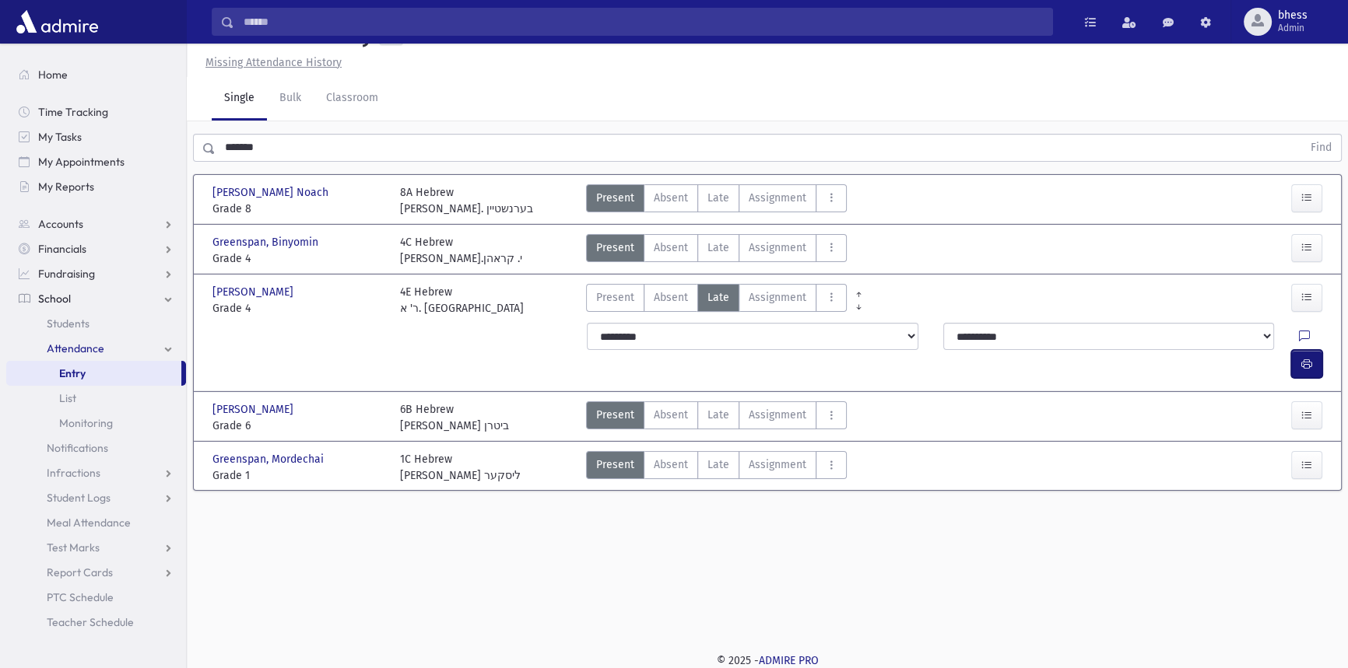
click at [1305, 358] on icon "button" at bounding box center [1306, 364] width 11 height 13
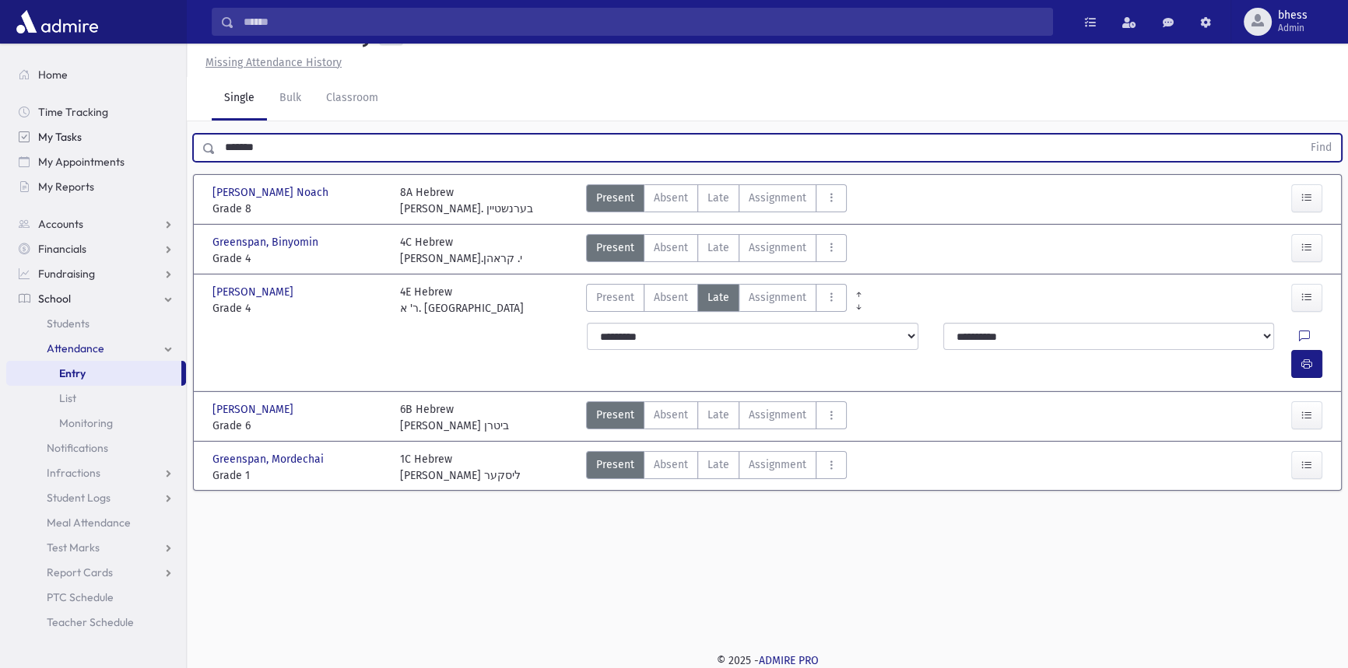
drag, startPoint x: 293, startPoint y: 146, endPoint x: 133, endPoint y: 83, distance: 171.3
click at [151, 126] on div "Search Results All Accounts" at bounding box center [674, 318] width 1348 height 704
click at [1301, 135] on button "Find" at bounding box center [1321, 148] width 40 height 26
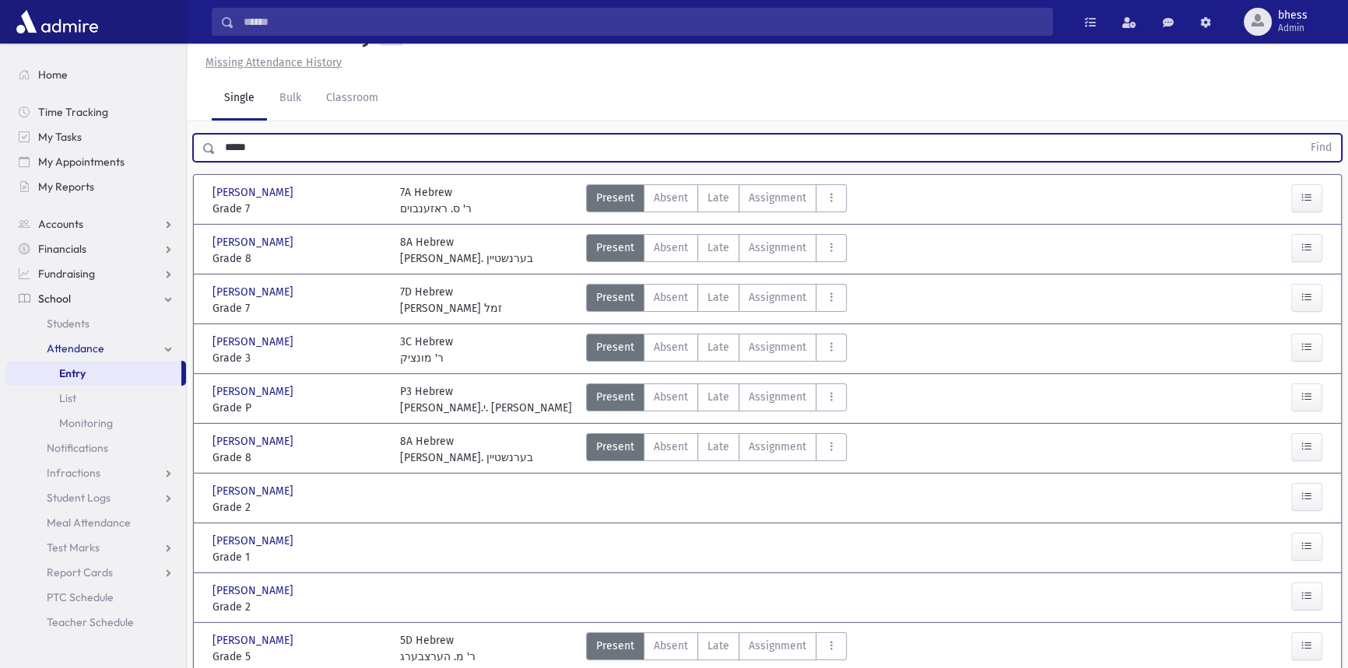
drag, startPoint x: 235, startPoint y: 174, endPoint x: 208, endPoint y: 169, distance: 27.8
click at [208, 162] on div "***** Find" at bounding box center [767, 148] width 1149 height 28
click at [1301, 135] on button "Find" at bounding box center [1321, 148] width 40 height 26
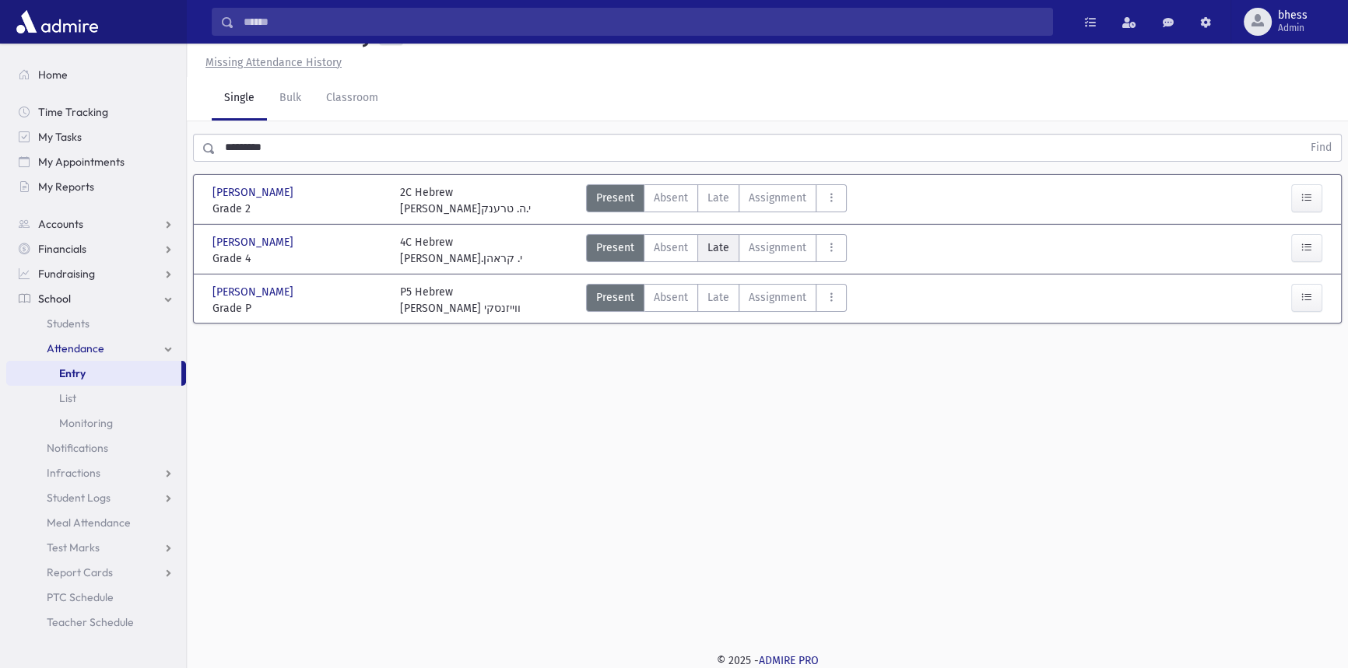
click at [704, 262] on label "Late Late" at bounding box center [718, 248] width 42 height 28
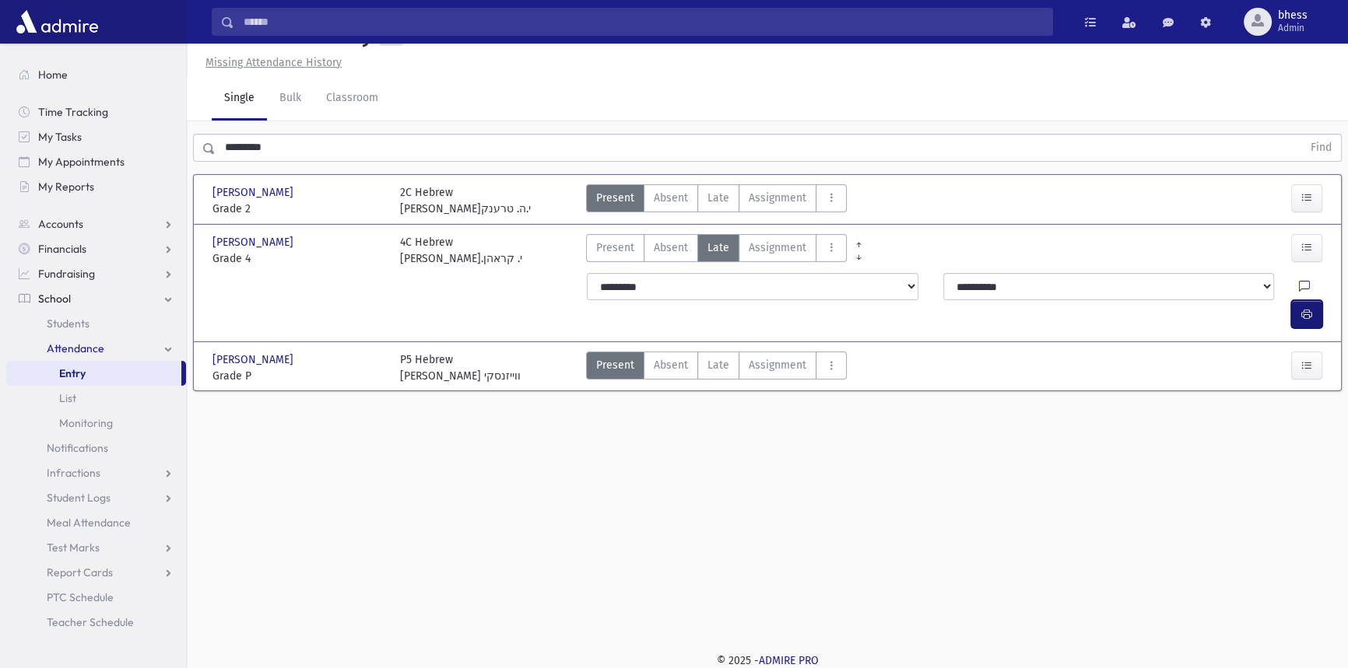
click at [1298, 316] on button "button" at bounding box center [1306, 314] width 31 height 28
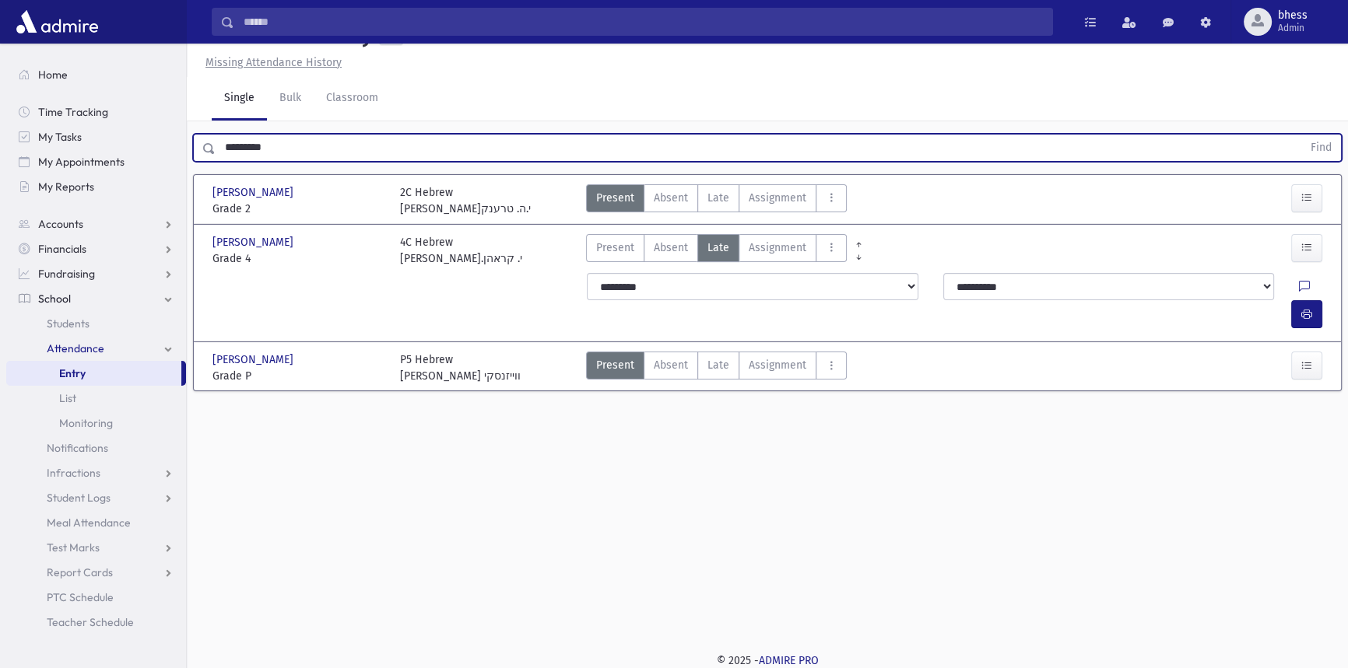
drag, startPoint x: 297, startPoint y: 168, endPoint x: 86, endPoint y: 22, distance: 256.7
click at [154, 142] on div "Search Results All Accounts" at bounding box center [674, 318] width 1348 height 704
click at [1301, 135] on button "Find" at bounding box center [1321, 148] width 40 height 26
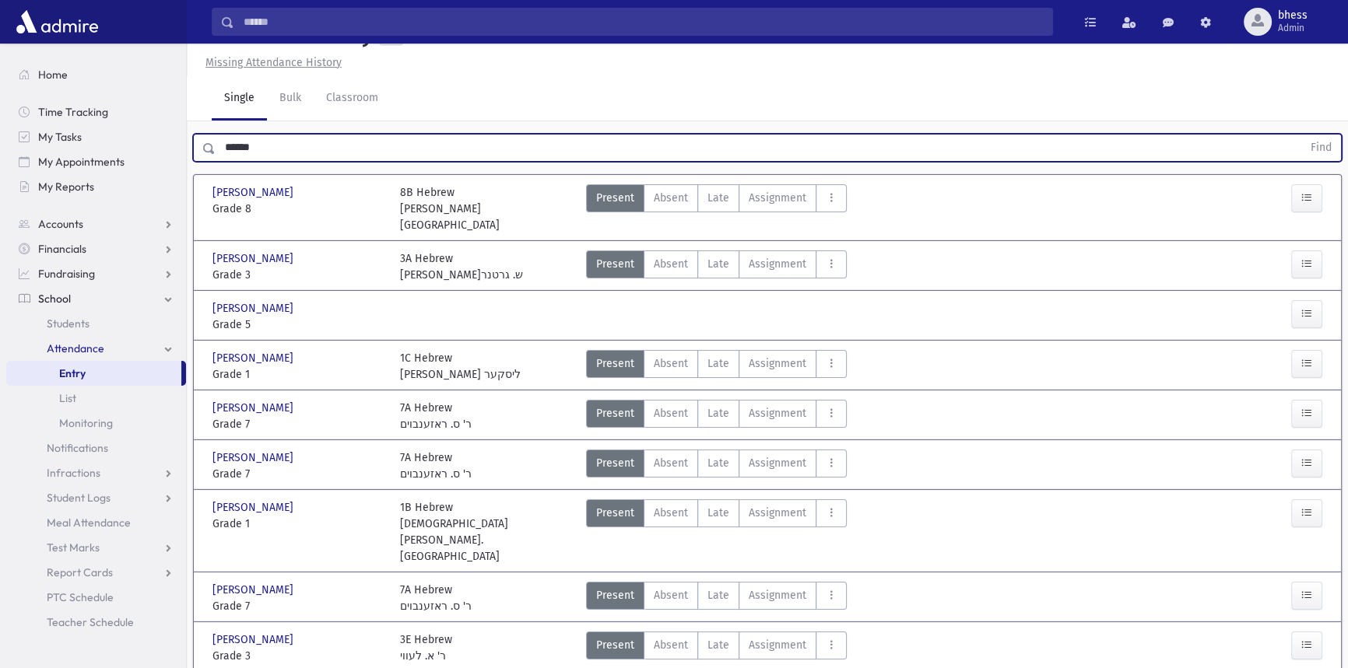
click at [1330, 328] on div "Bernstein, Meir Bernstein, Meir Grade 5 Grade 5 Present P Absent A Late Late As…" at bounding box center [767, 315] width 1138 height 36
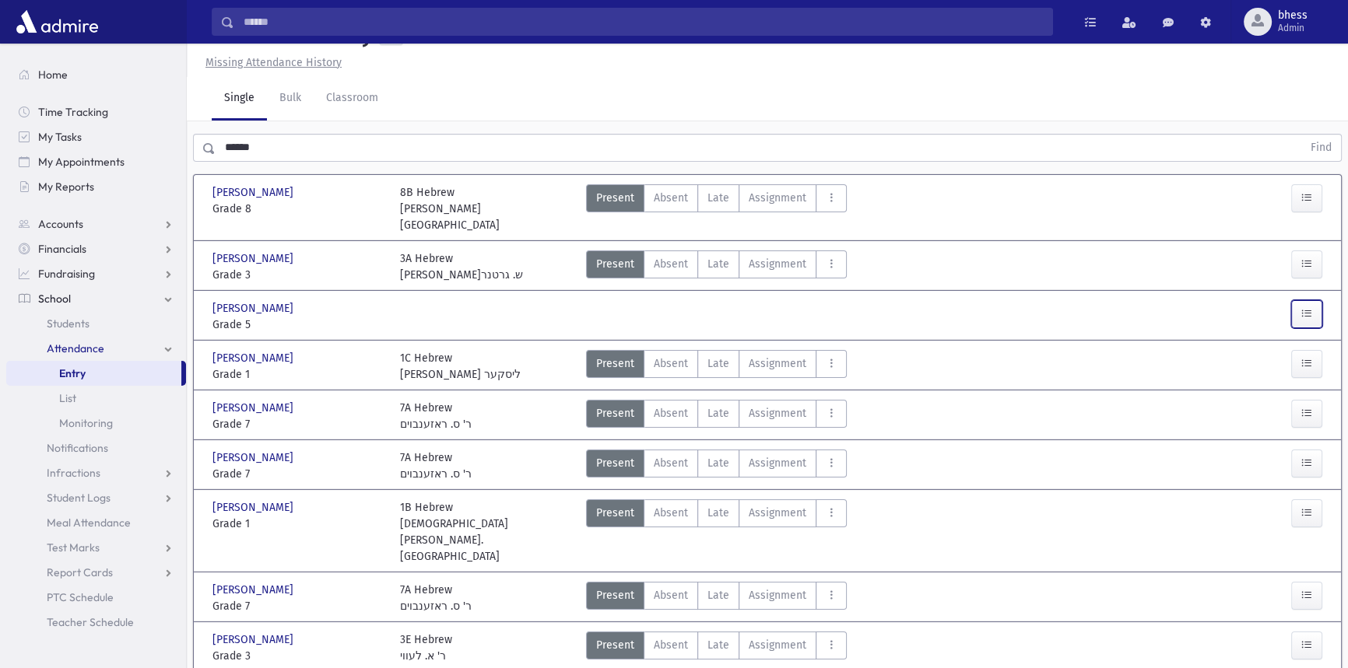
click at [1297, 328] on button "button" at bounding box center [1306, 314] width 31 height 28
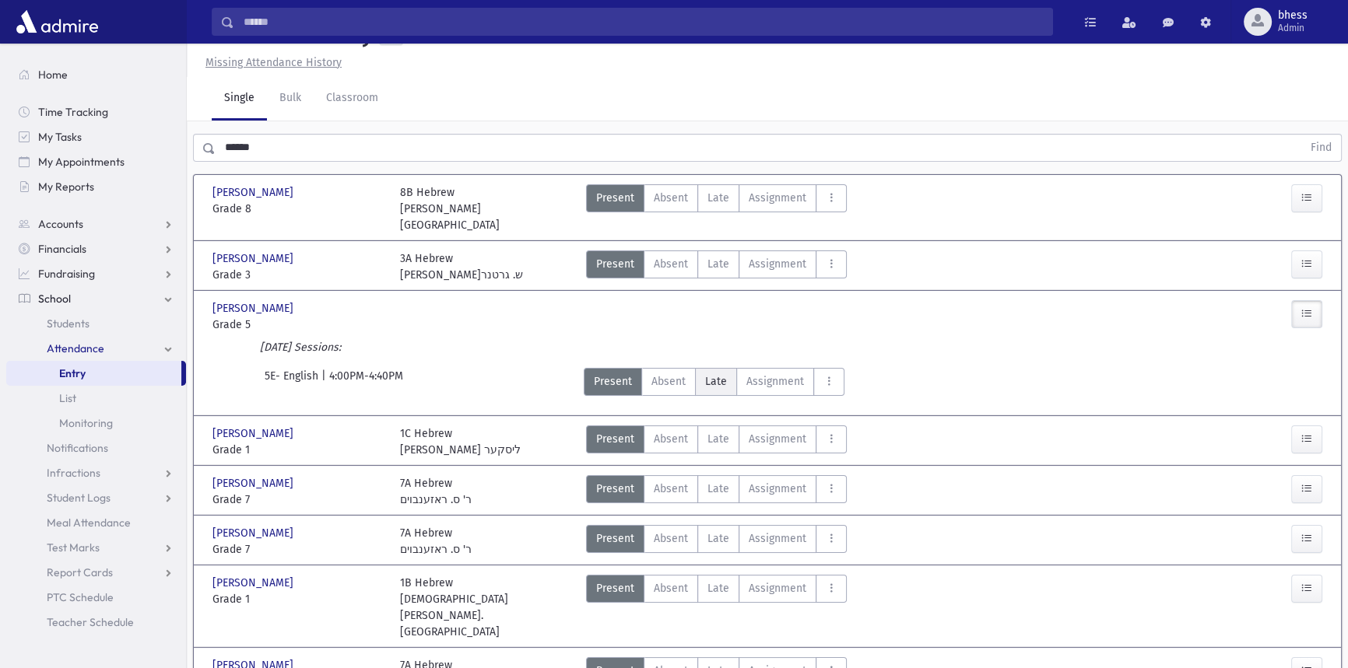
click at [721, 388] on label "Late Late" at bounding box center [716, 382] width 42 height 28
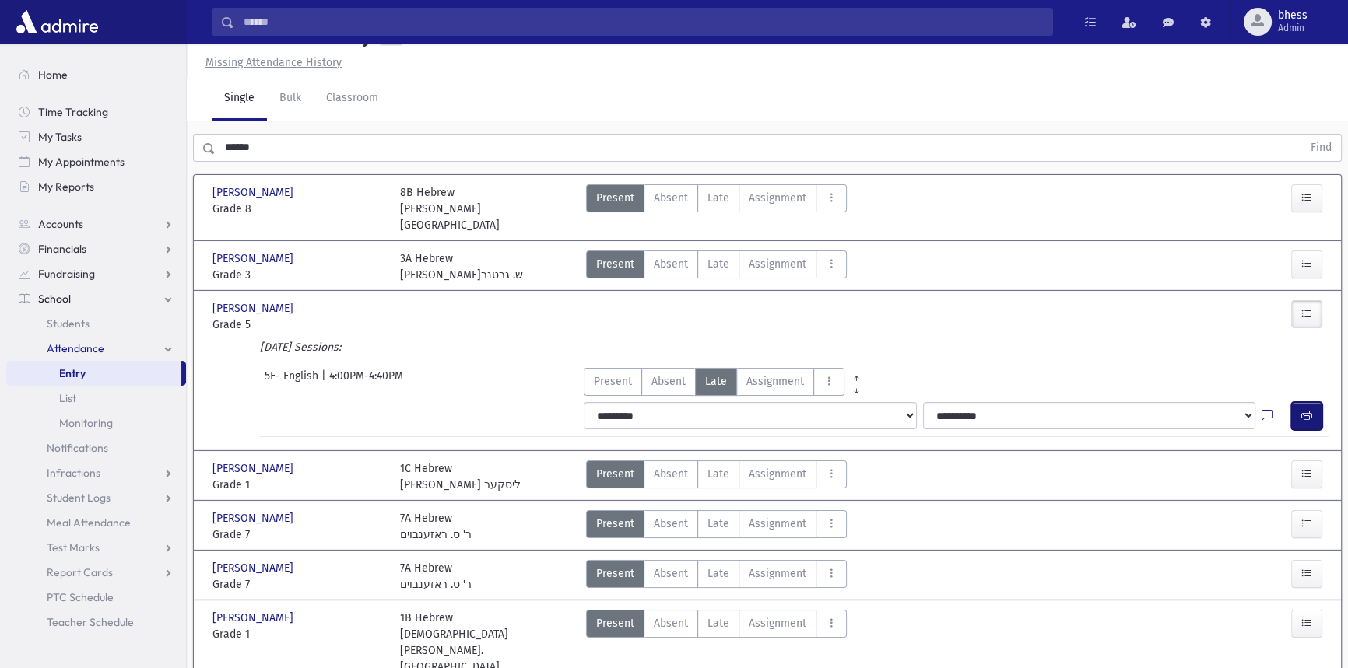
click at [1293, 426] on button "button" at bounding box center [1306, 416] width 31 height 28
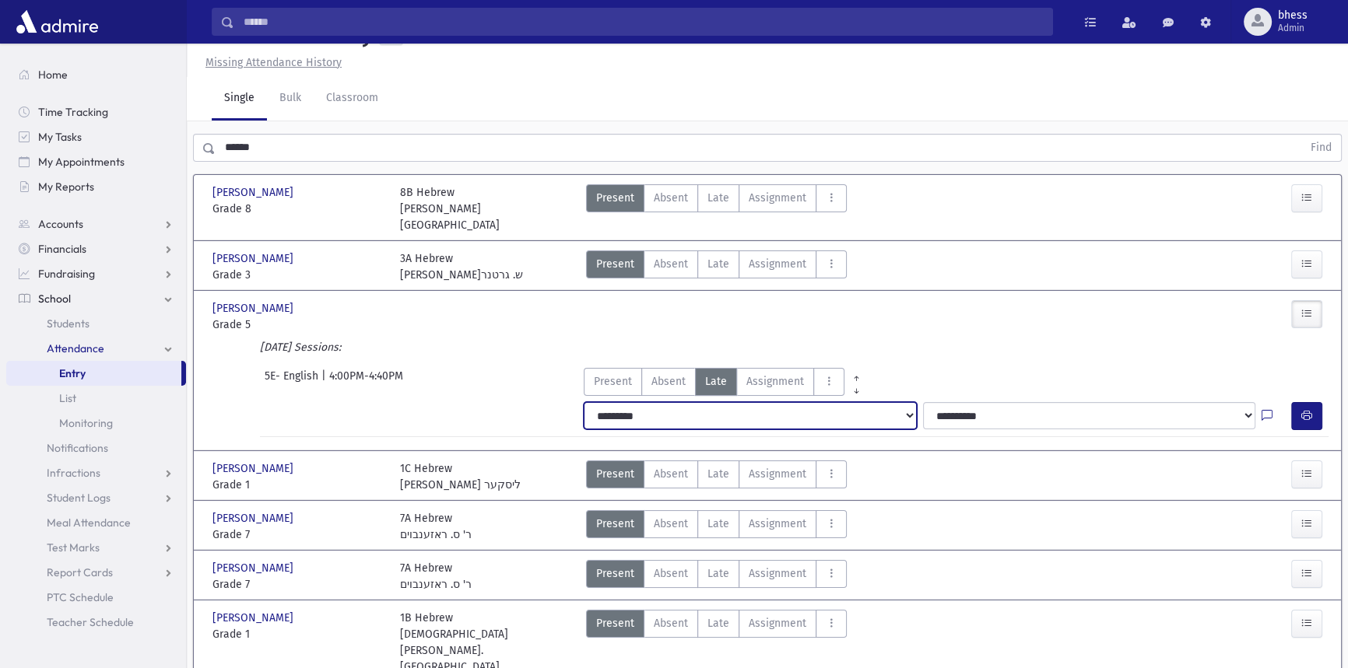
click at [630, 425] on select "**********" at bounding box center [750, 416] width 332 height 28
click at [584, 419] on select "**********" at bounding box center [750, 416] width 332 height 28
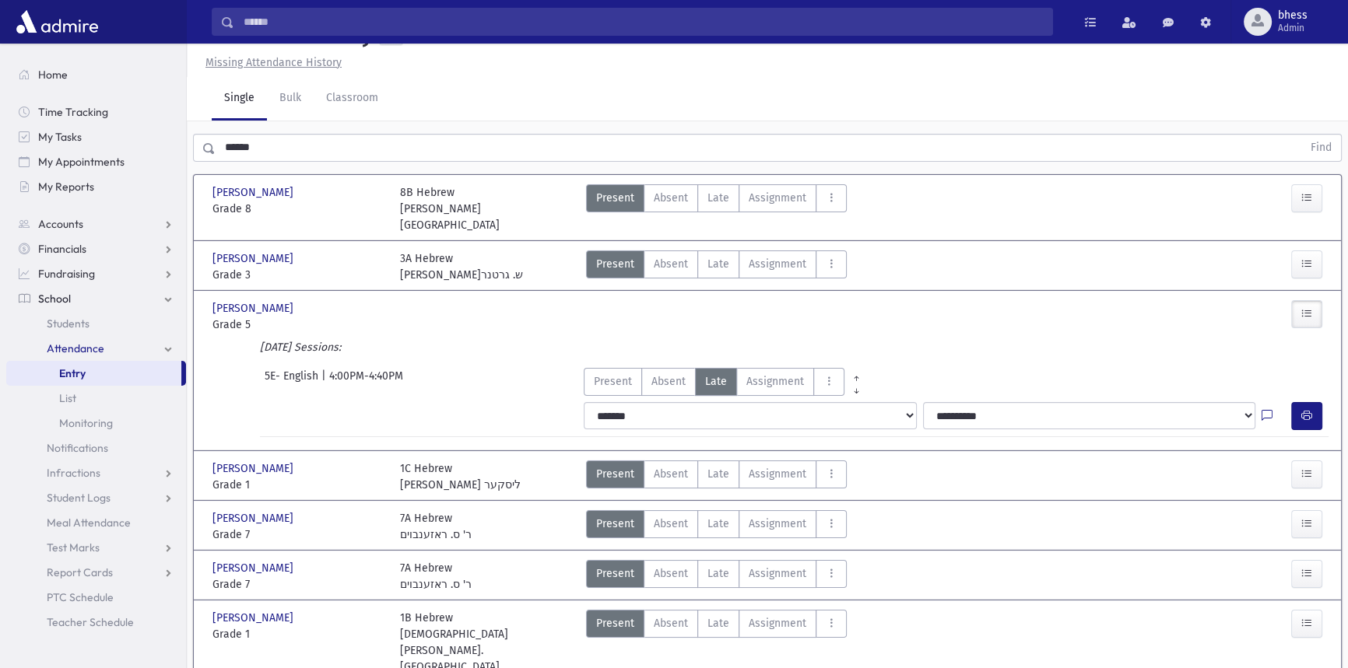
click at [819, 332] on div "Present P Absent A Late Late Assignment Assignment Cut C Disrespectful" at bounding box center [908, 316] width 657 height 33
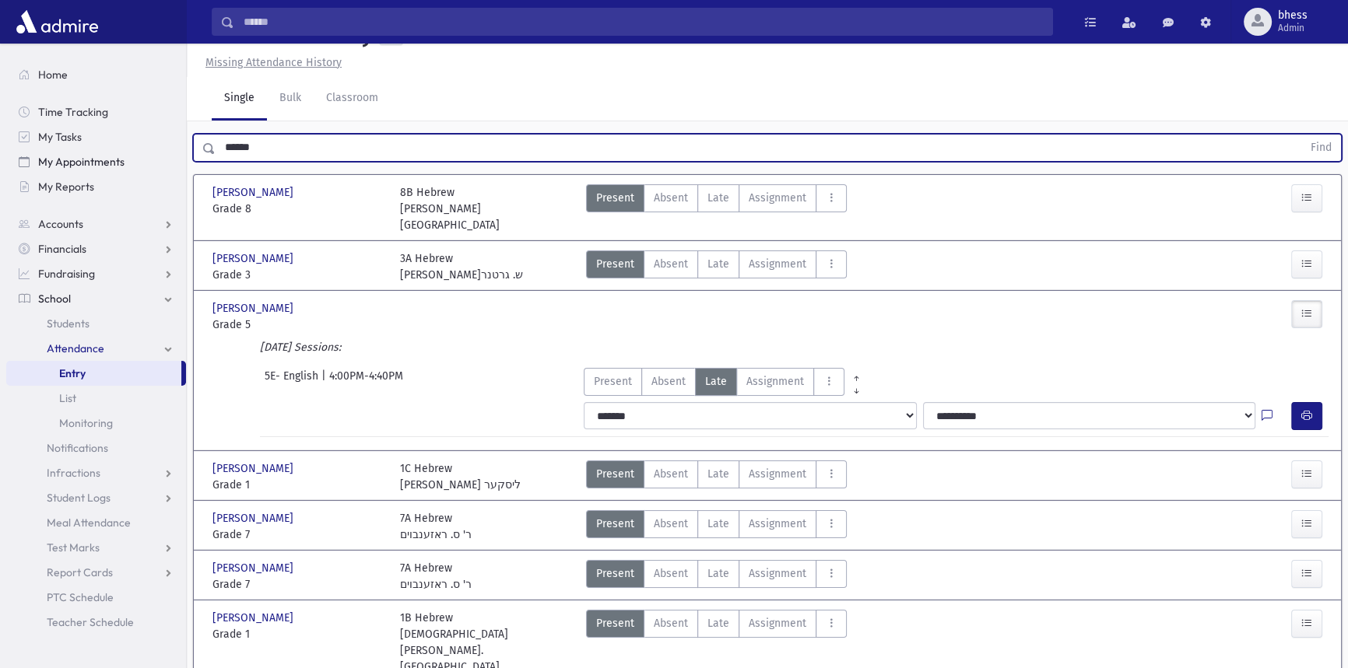
drag, startPoint x: 270, startPoint y: 181, endPoint x: 112, endPoint y: 154, distance: 160.3
click at [118, 156] on div "Search Results All Accounts" at bounding box center [674, 427] width 1348 height 923
click at [1301, 135] on button "Find" at bounding box center [1321, 148] width 40 height 26
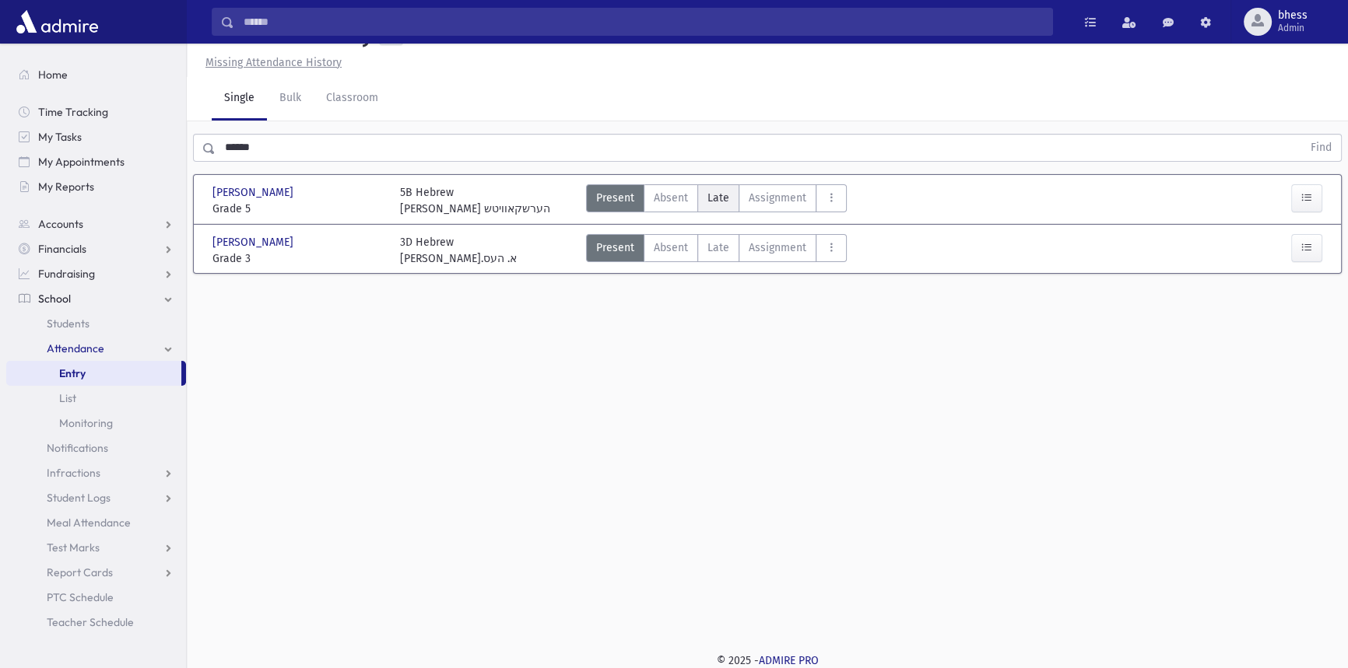
click at [707, 206] on span "Late" at bounding box center [718, 198] width 22 height 16
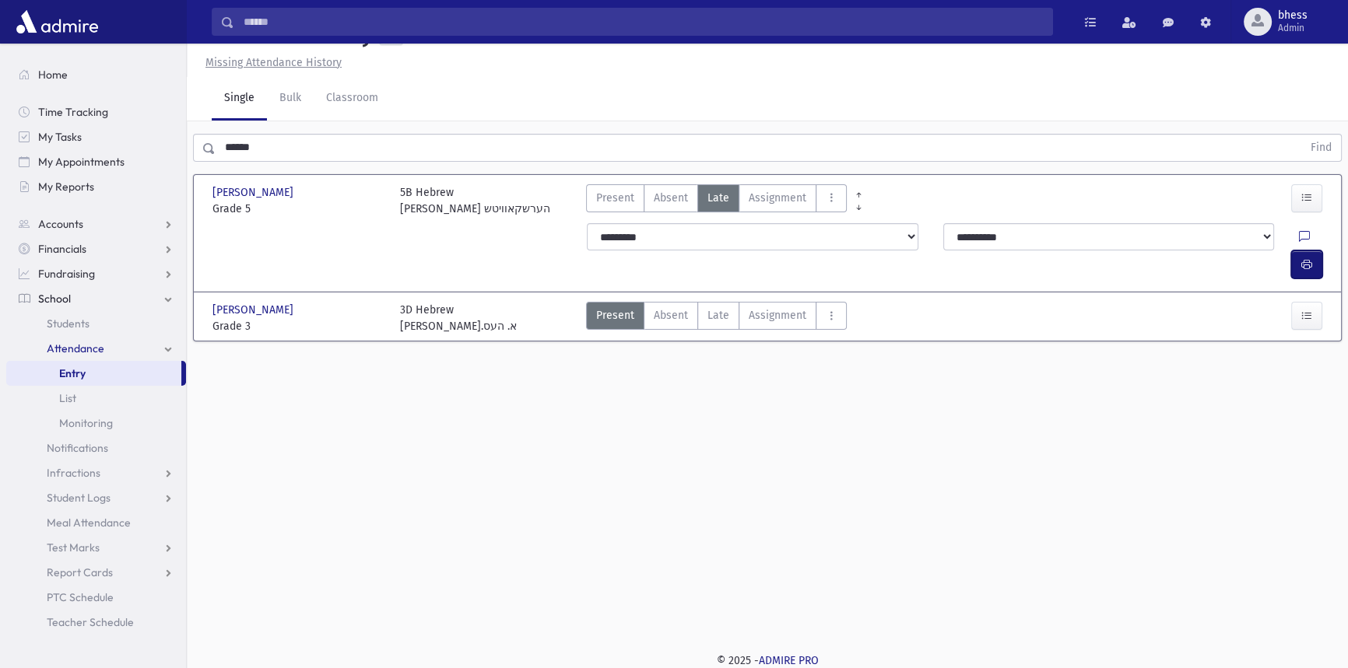
click at [1292, 268] on button "button" at bounding box center [1306, 265] width 31 height 28
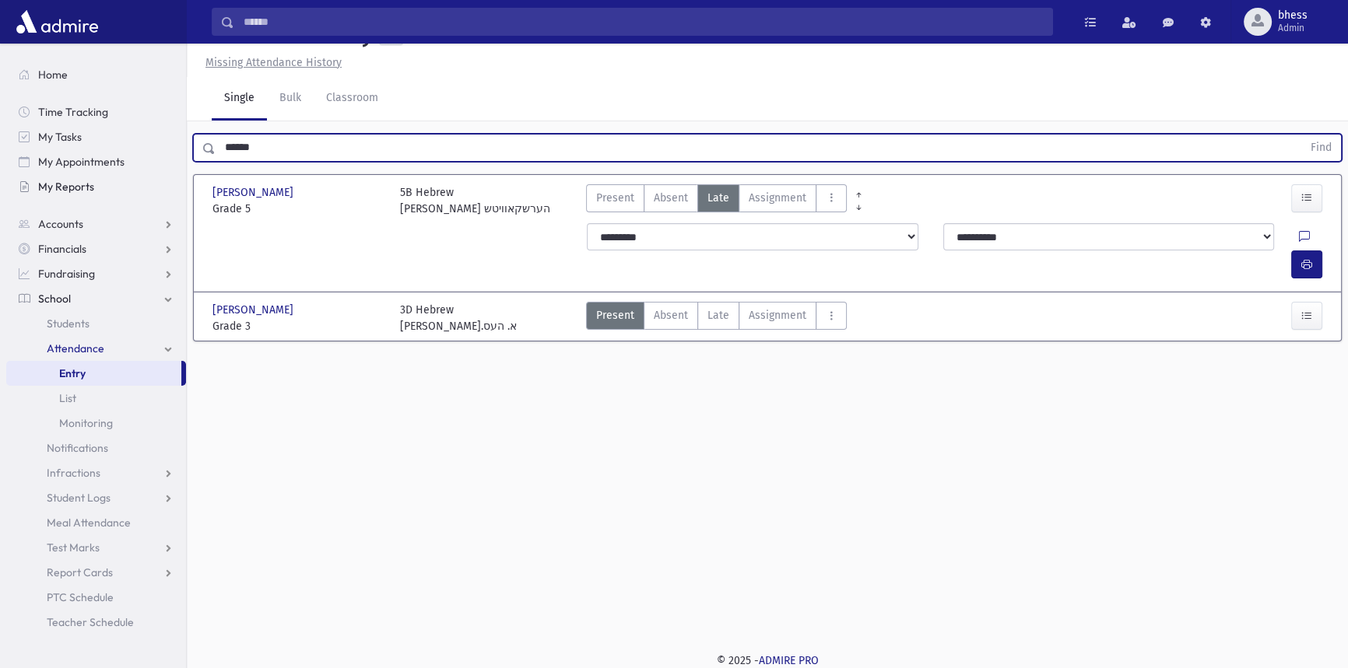
drag, startPoint x: 214, startPoint y: 190, endPoint x: 81, endPoint y: 177, distance: 133.7
click at [101, 191] on div "Search Results All Accounts" at bounding box center [674, 318] width 1348 height 704
click at [1301, 135] on button "Find" at bounding box center [1321, 148] width 40 height 26
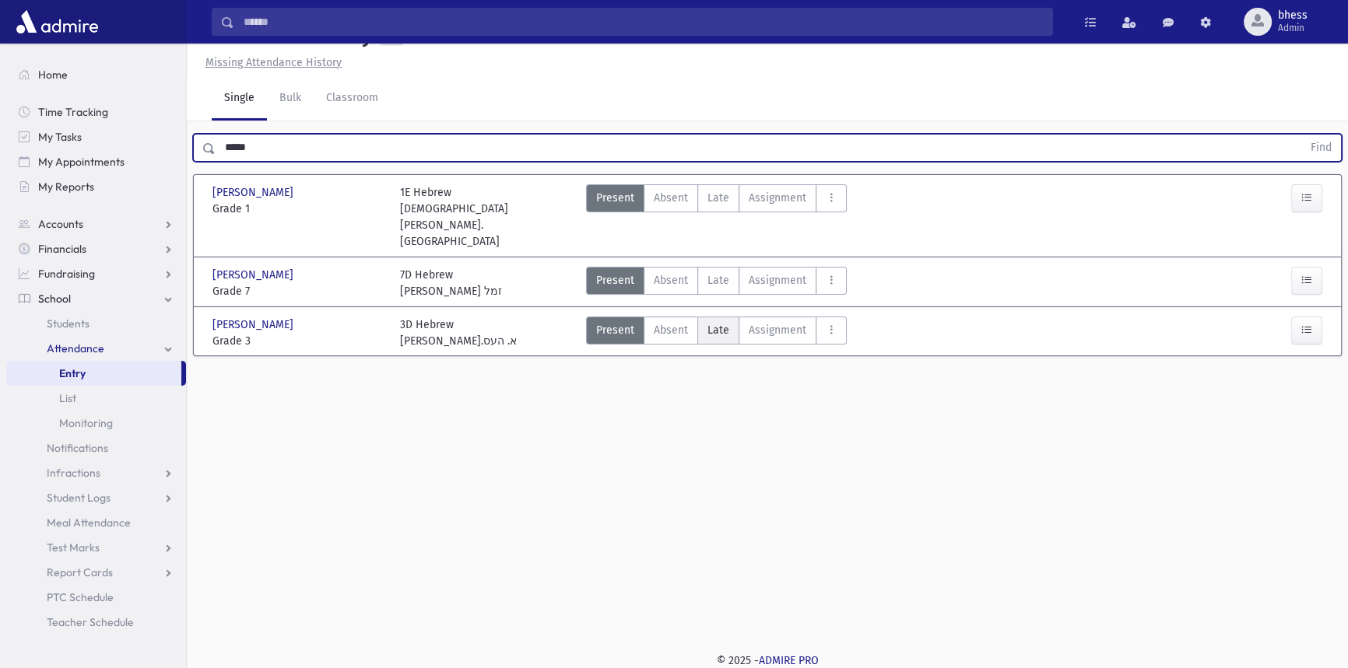
click at [731, 327] on label "Late Late" at bounding box center [718, 331] width 42 height 28
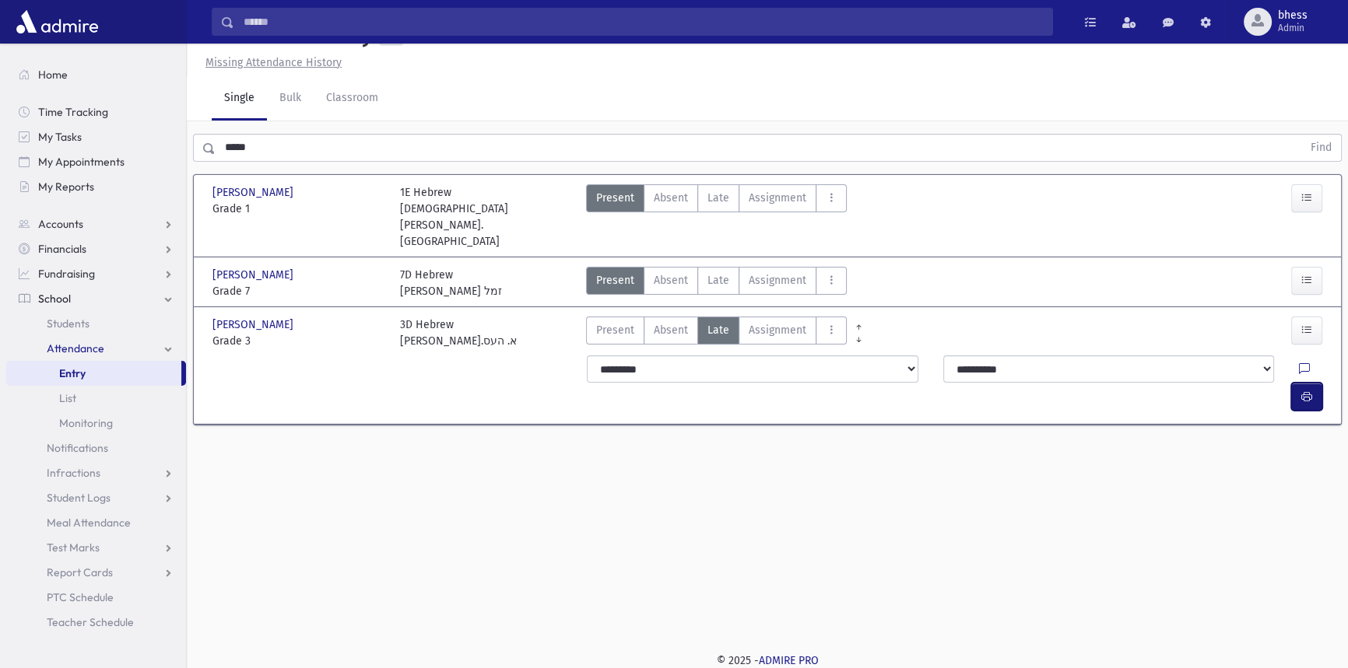
click at [1315, 383] on button "button" at bounding box center [1306, 397] width 31 height 28
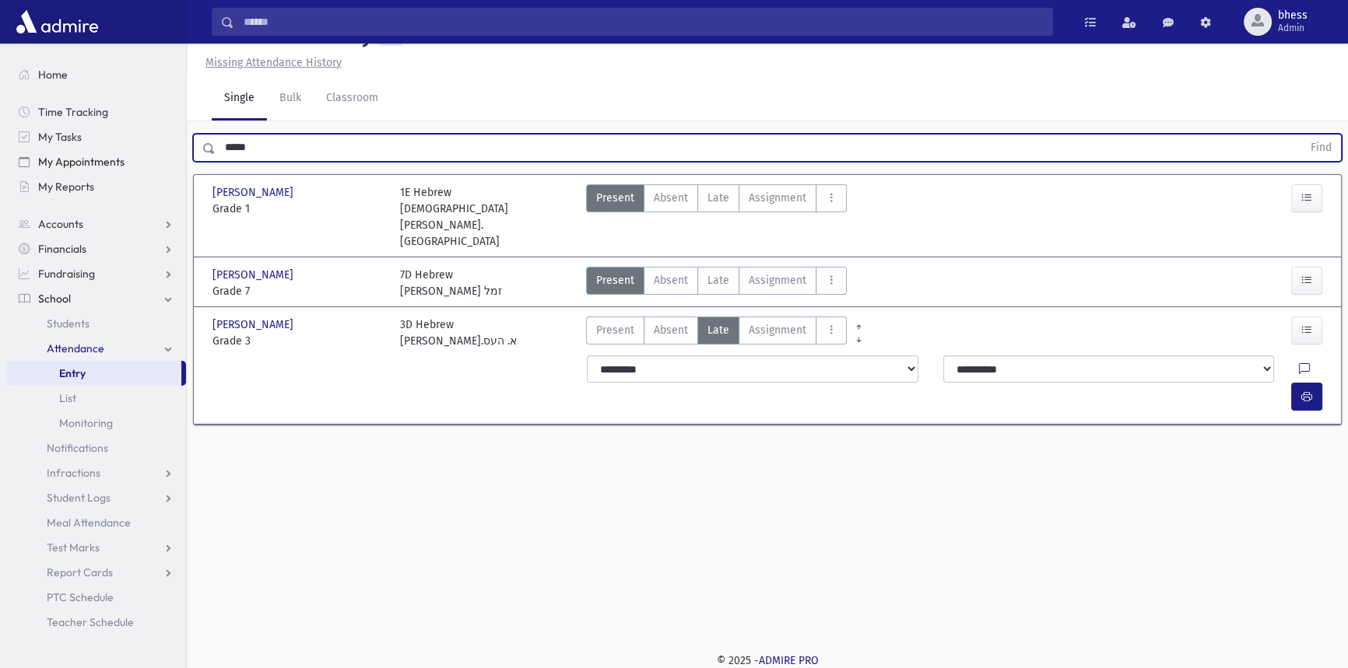
drag, startPoint x: 182, startPoint y: 177, endPoint x: 165, endPoint y: 167, distance: 19.9
click at [170, 169] on div "Search Results All Accounts" at bounding box center [674, 318] width 1348 height 704
click at [1301, 135] on button "Find" at bounding box center [1321, 148] width 40 height 26
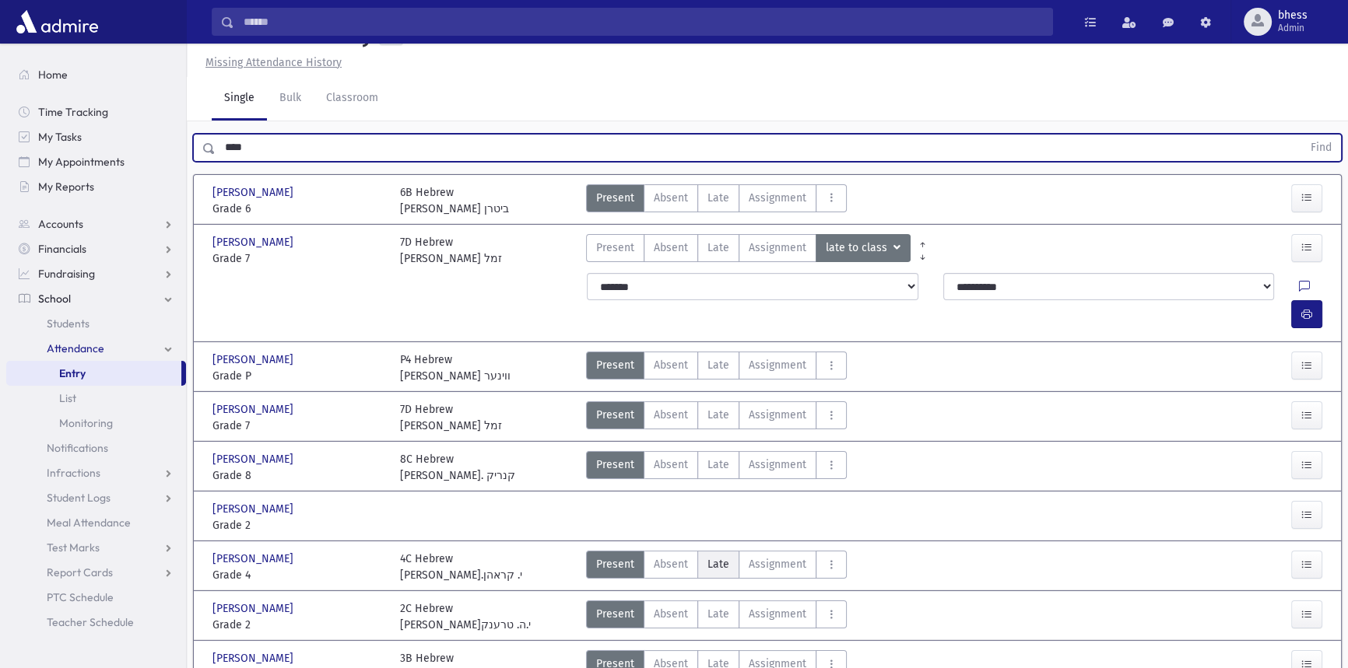
click at [705, 551] on label "Late Late" at bounding box center [718, 565] width 42 height 28
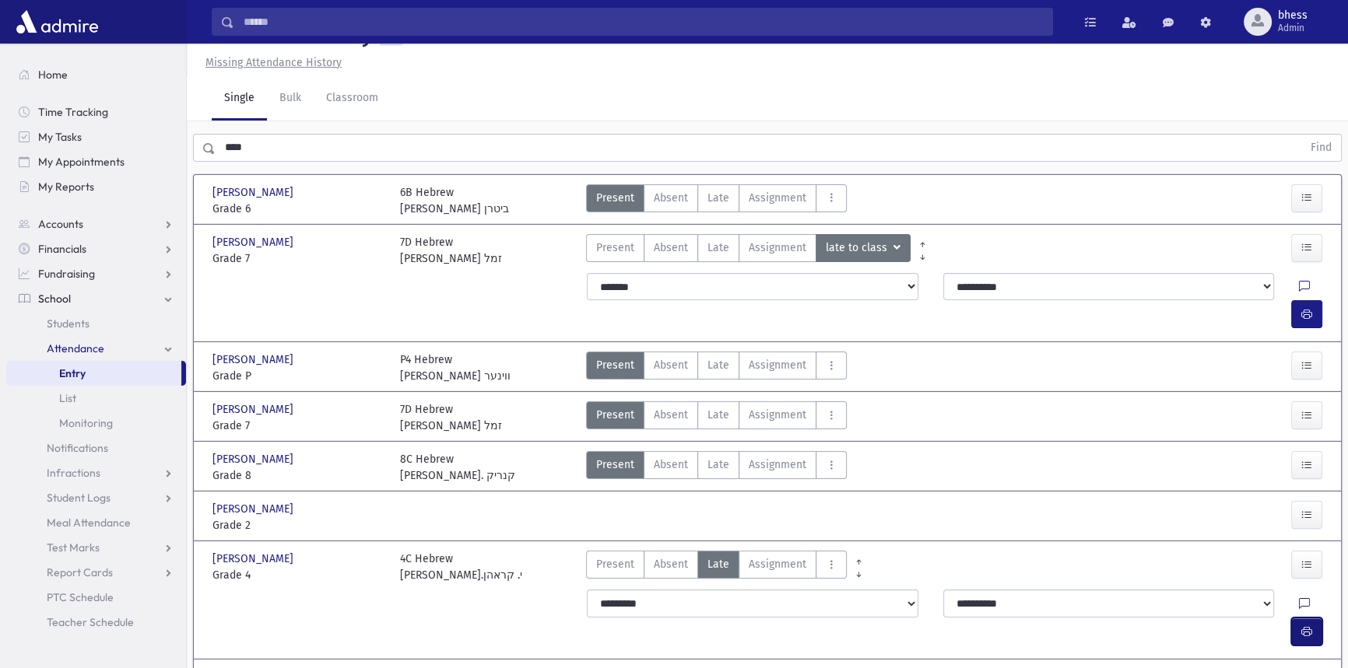
click at [1314, 618] on button "button" at bounding box center [1306, 632] width 31 height 28
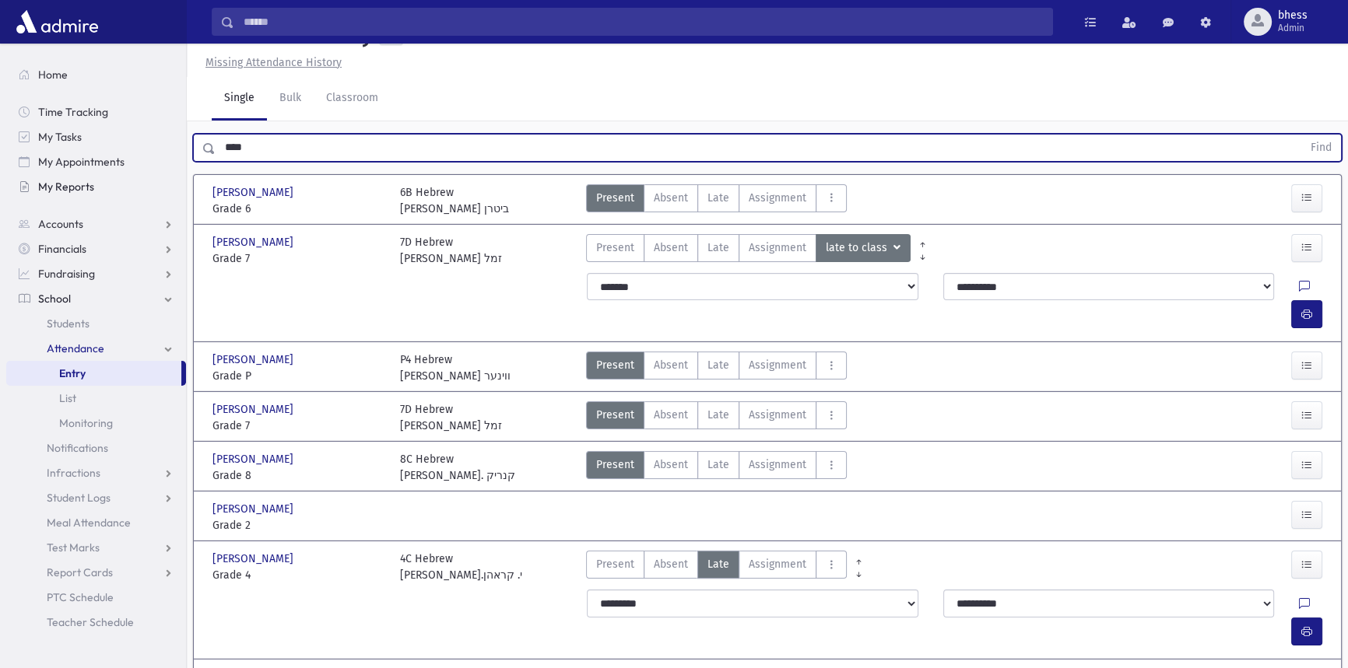
drag, startPoint x: 251, startPoint y: 181, endPoint x: 177, endPoint y: 178, distance: 73.2
click at [177, 178] on div "Search Results All Accounts" at bounding box center [674, 440] width 1348 height 949
click at [1301, 135] on button "Find" at bounding box center [1321, 148] width 40 height 26
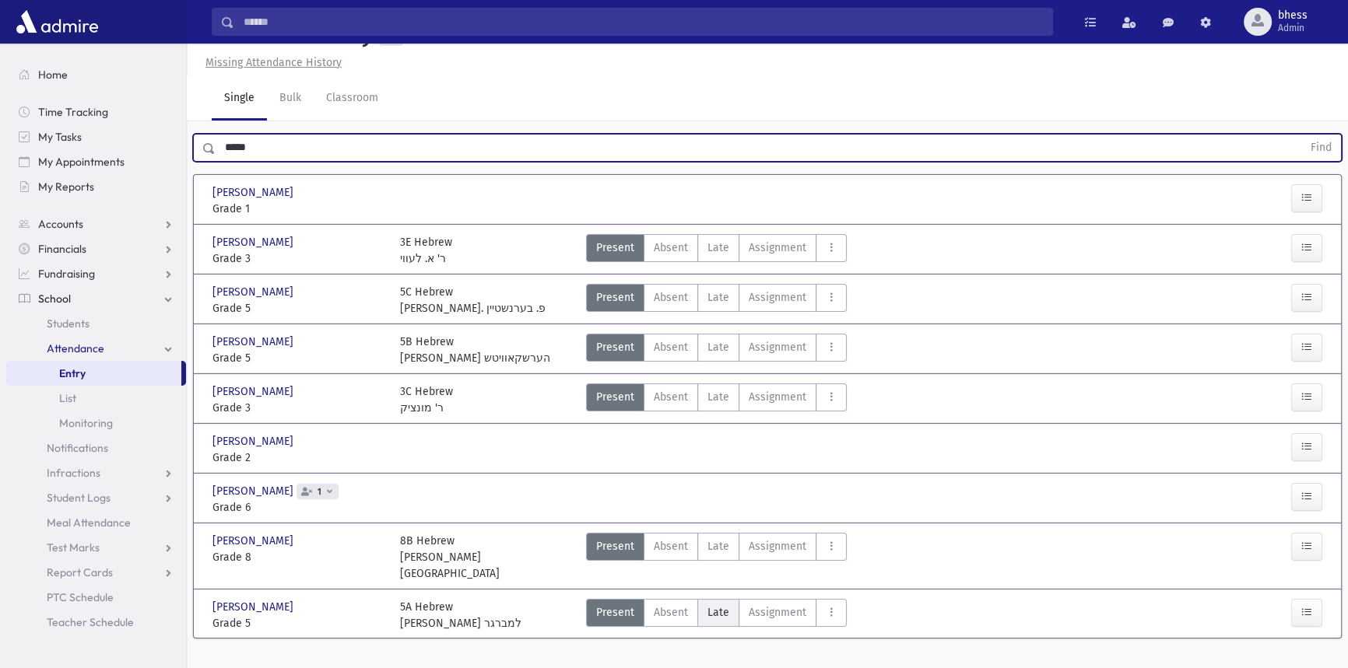
click at [723, 605] on span "Late" at bounding box center [718, 613] width 22 height 16
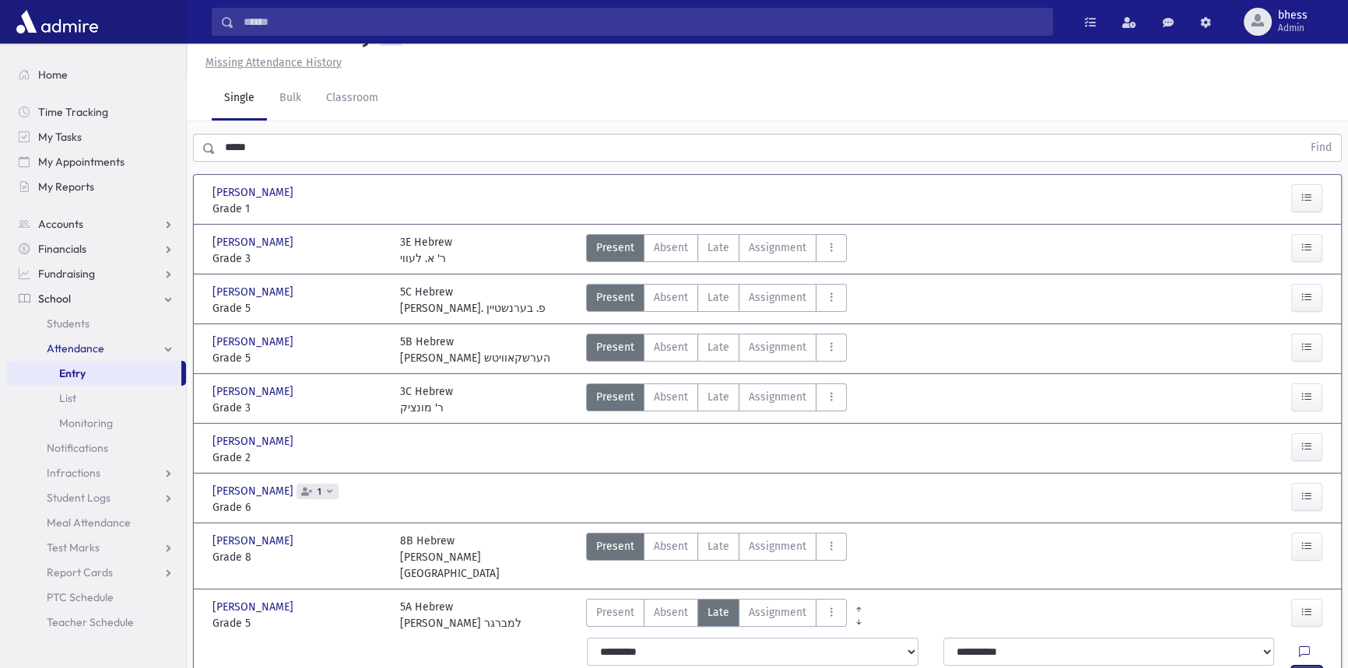
click at [1318, 666] on button "button" at bounding box center [1306, 680] width 31 height 28
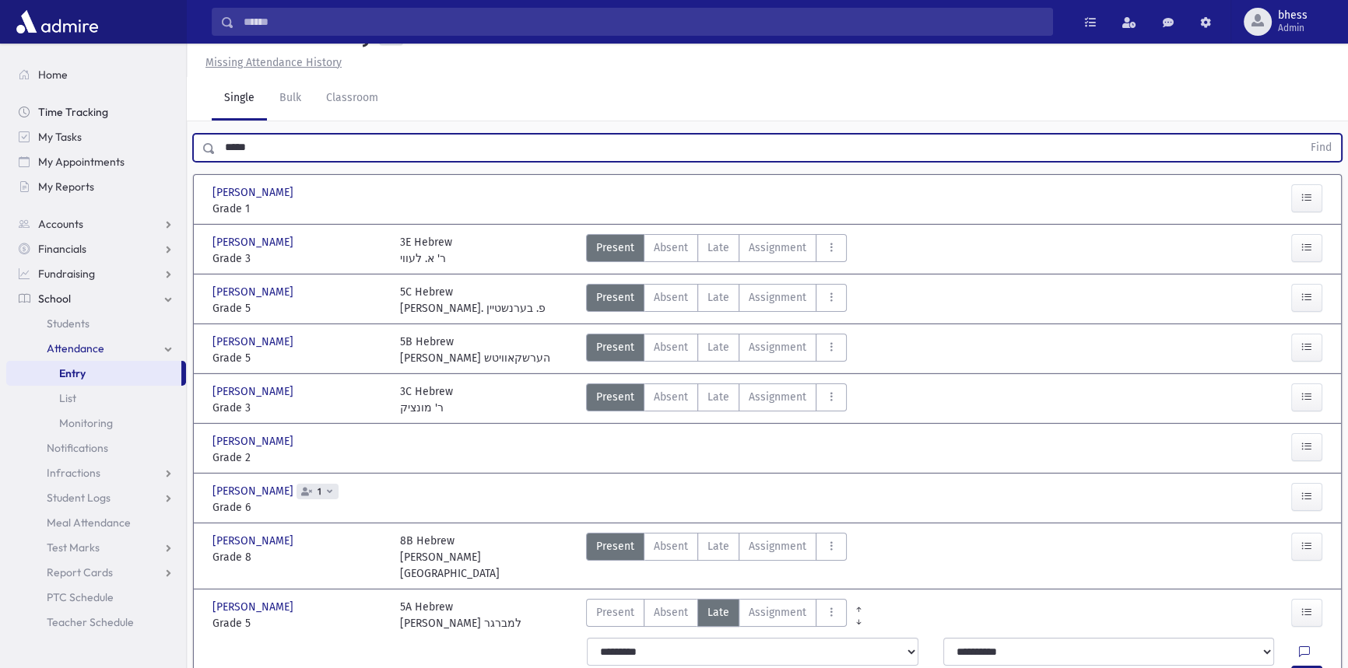
drag, startPoint x: 250, startPoint y: 133, endPoint x: 171, endPoint y: 119, distance: 79.8
click at [171, 119] on div "Search Results All Accounts" at bounding box center [674, 366] width 1348 height 800
click at [1301, 135] on button "Find" at bounding box center [1321, 148] width 40 height 26
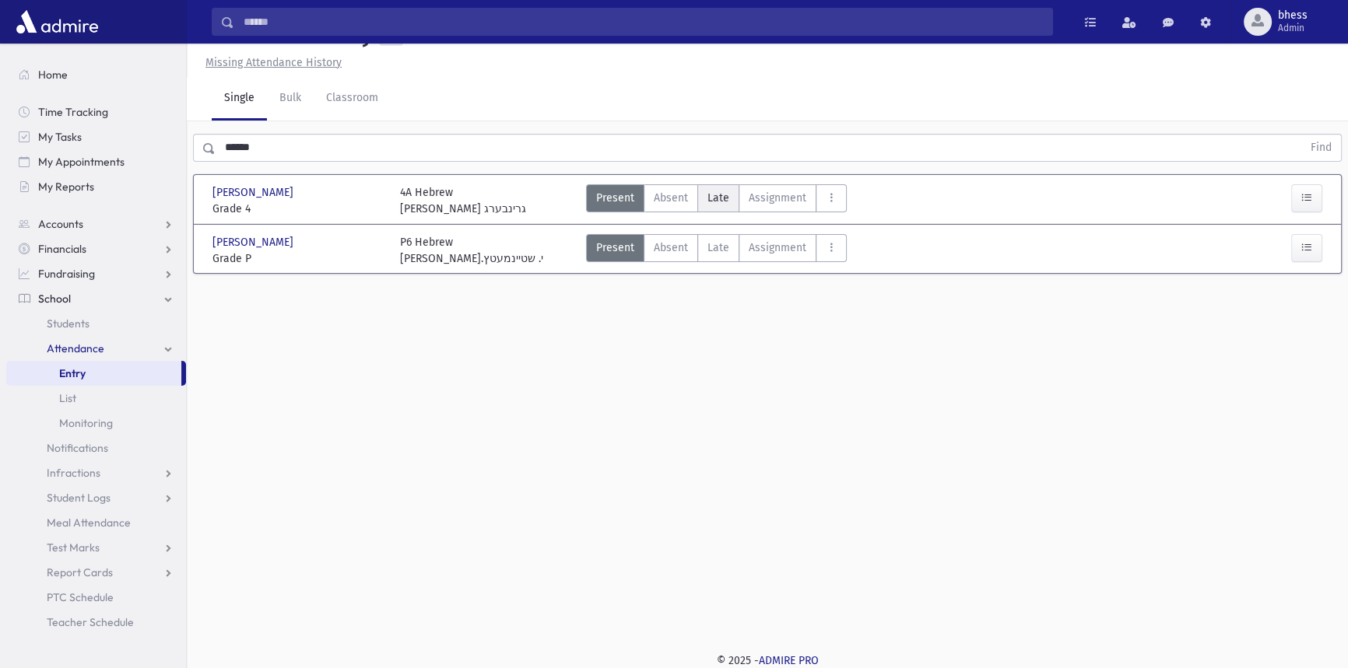
click at [705, 184] on label "Late Late" at bounding box center [718, 198] width 42 height 28
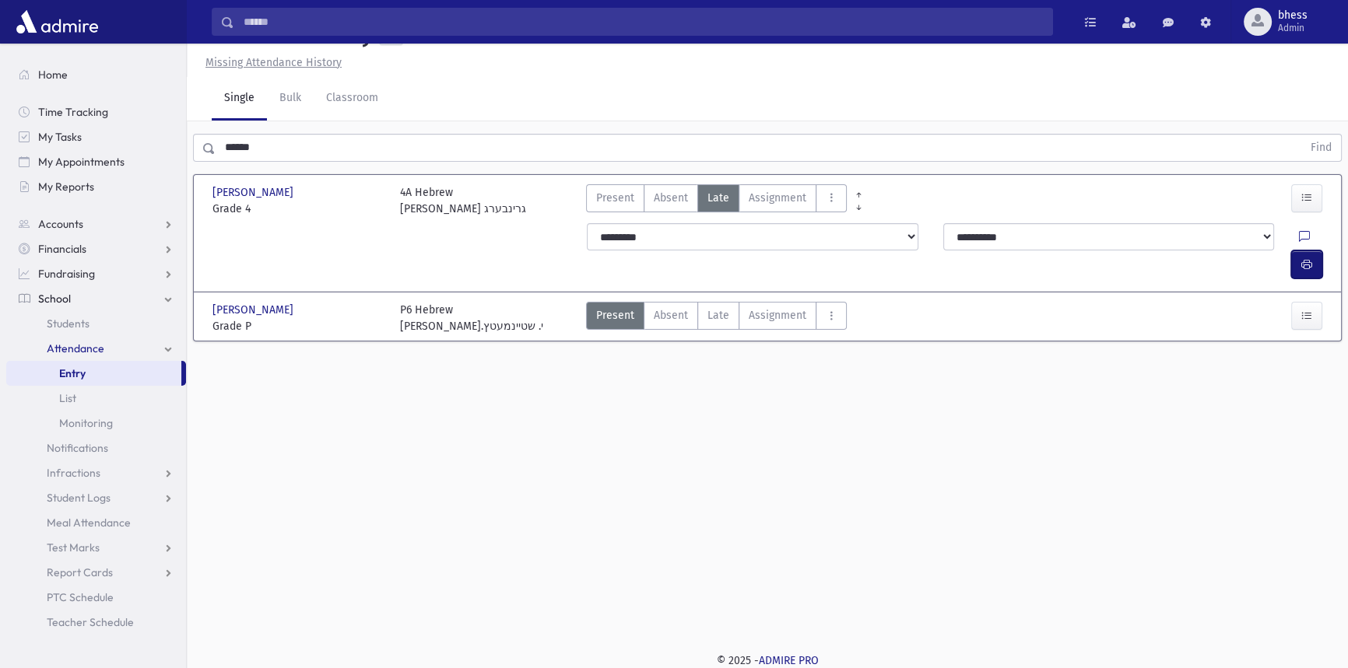
click at [1307, 251] on button "button" at bounding box center [1306, 265] width 31 height 28
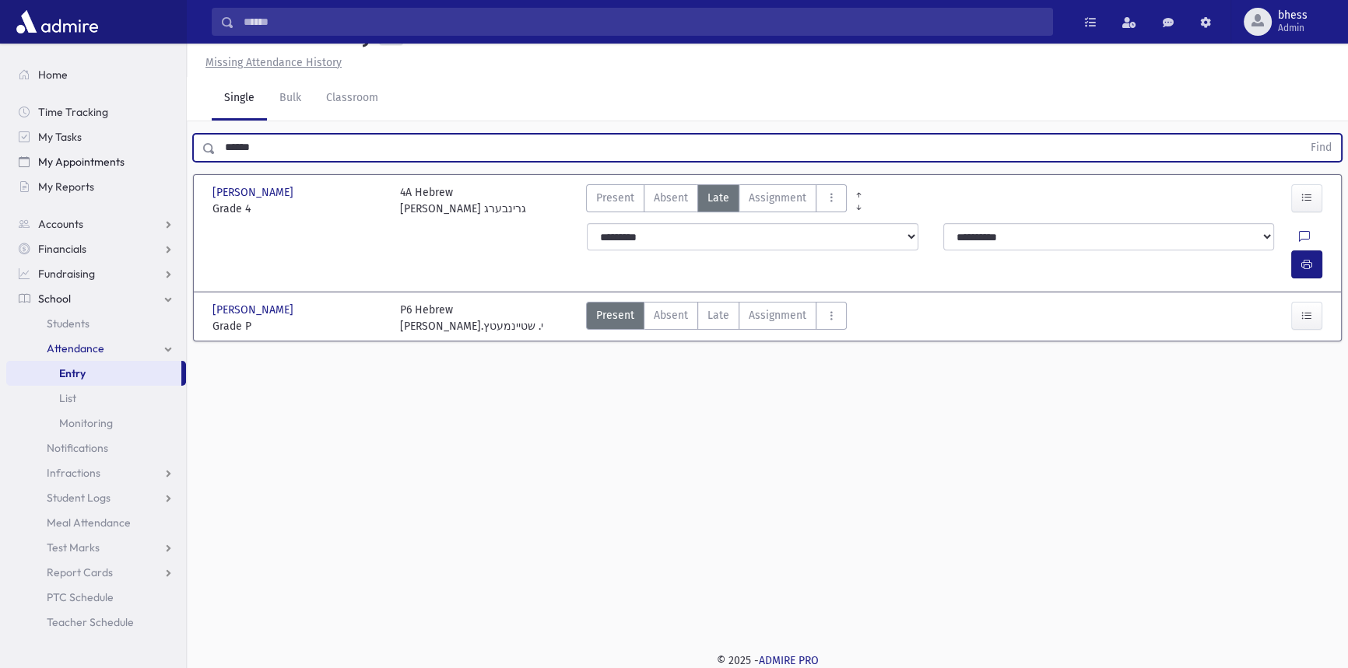
drag, startPoint x: 293, startPoint y: 151, endPoint x: 172, endPoint y: 148, distance: 121.4
click at [175, 149] on div "Search Results All Accounts" at bounding box center [674, 318] width 1348 height 704
click at [1301, 135] on button "Find" at bounding box center [1321, 148] width 40 height 26
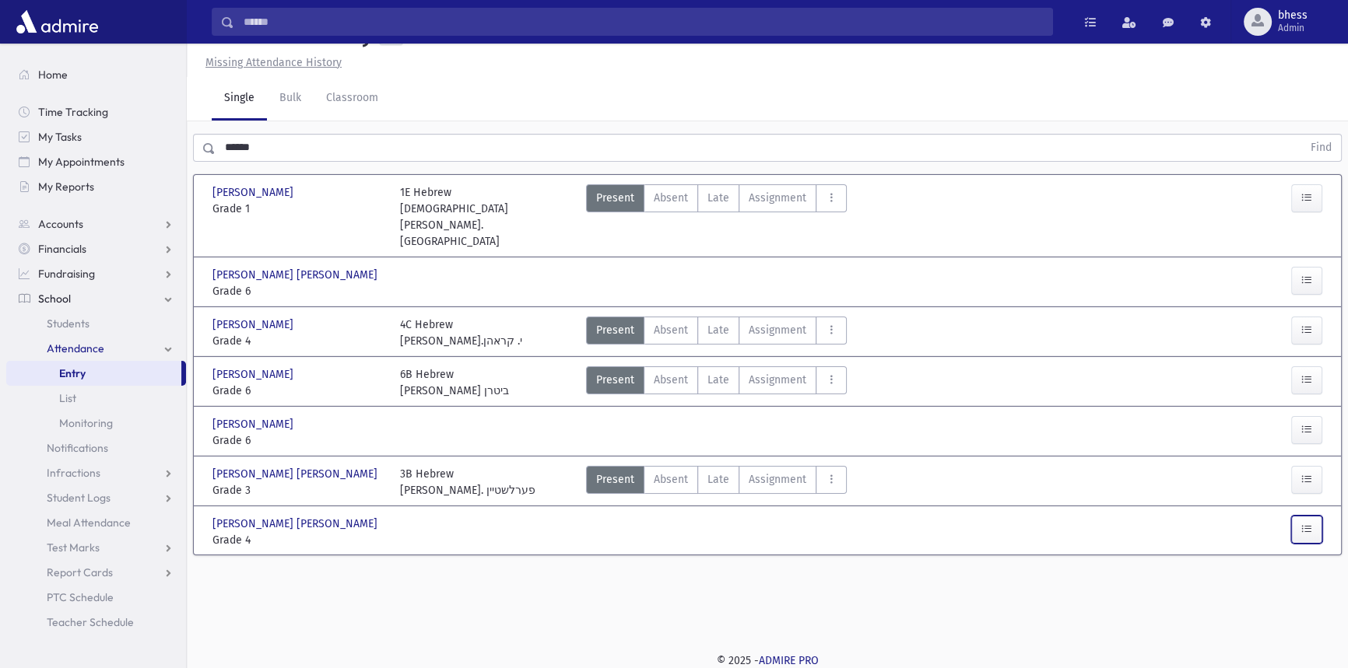
click at [1300, 516] on button "button" at bounding box center [1306, 530] width 31 height 28
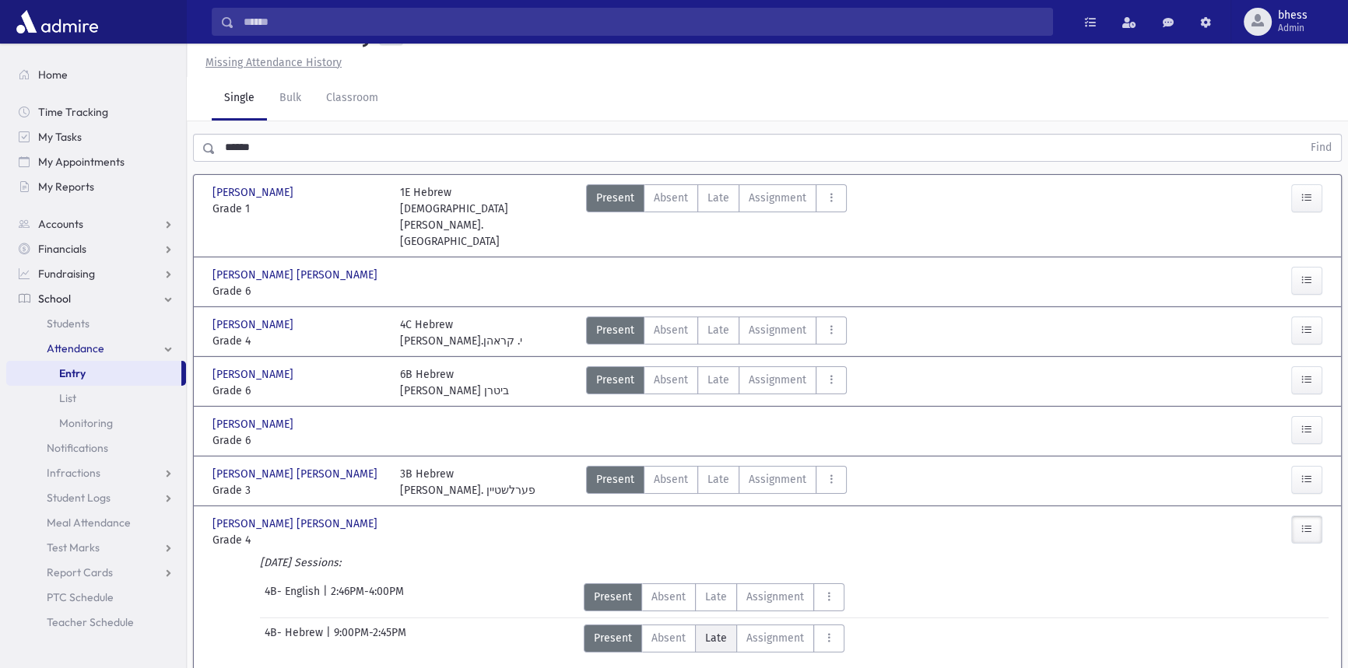
click at [712, 630] on span "Late" at bounding box center [716, 638] width 22 height 16
click at [1306, 666] on icon "button" at bounding box center [1306, 672] width 11 height 13
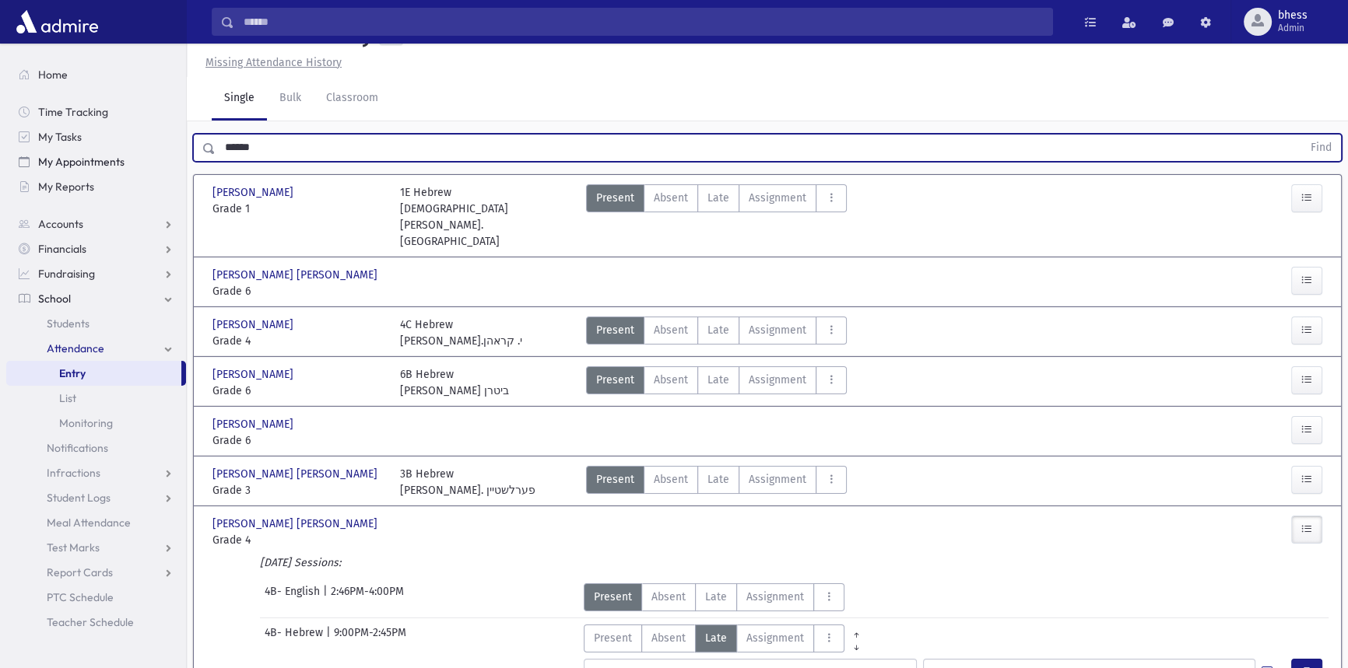
drag, startPoint x: 205, startPoint y: 184, endPoint x: 157, endPoint y: 172, distance: 48.9
click at [159, 173] on div "Search Results All Accounts" at bounding box center [674, 365] width 1348 height 798
type input "******"
click at [1301, 135] on button "Find" at bounding box center [1321, 148] width 40 height 26
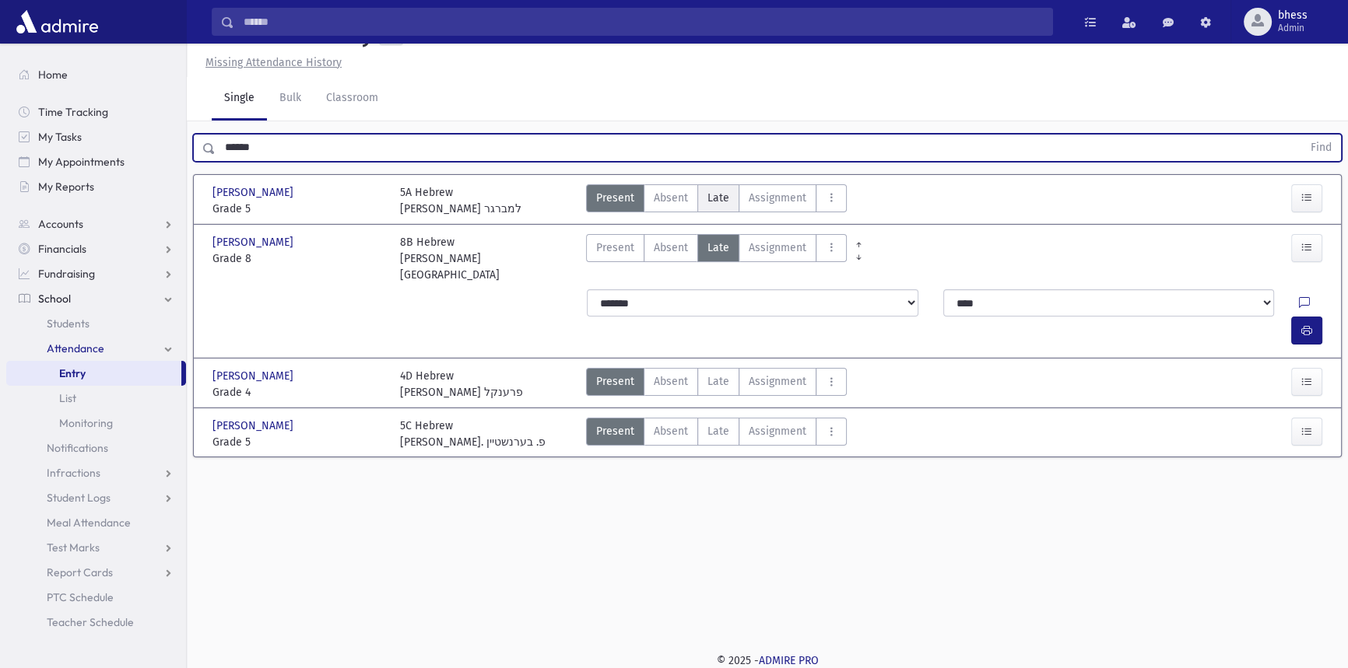
click at [725, 206] on span "Late" at bounding box center [718, 198] width 22 height 16
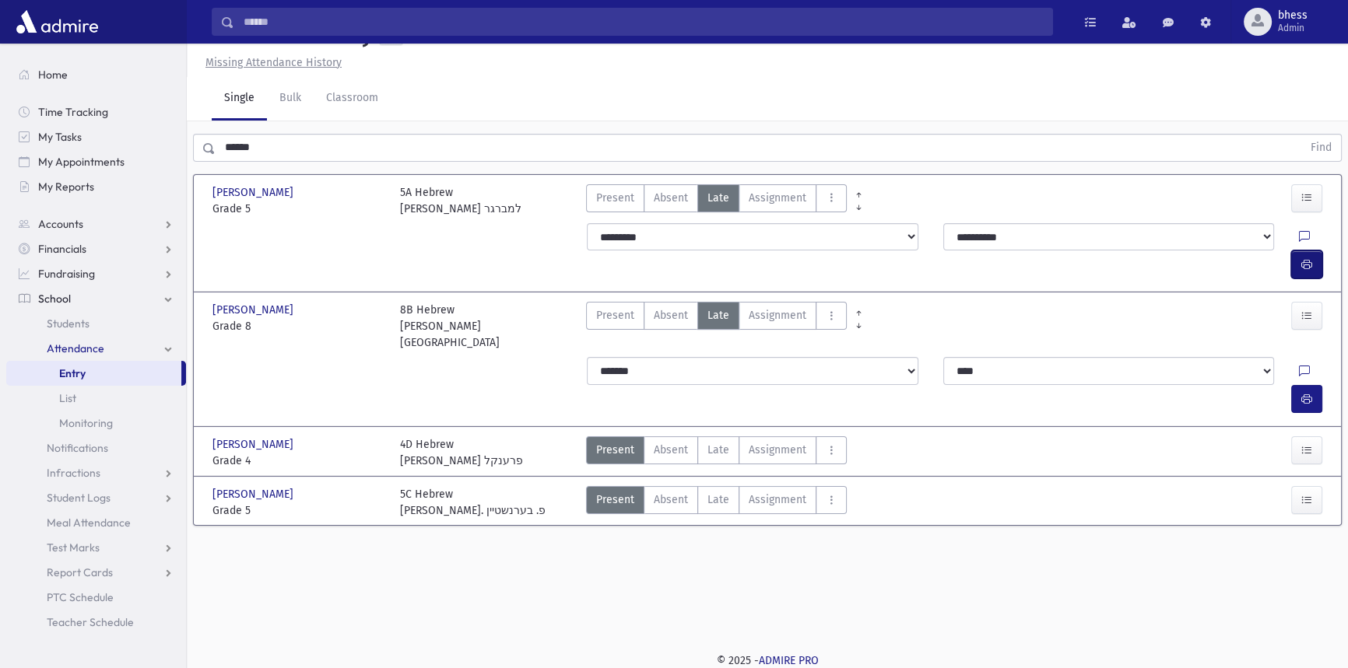
click at [1313, 274] on button "button" at bounding box center [1306, 265] width 31 height 28
click at [86, 319] on span "Students" at bounding box center [68, 324] width 43 height 14
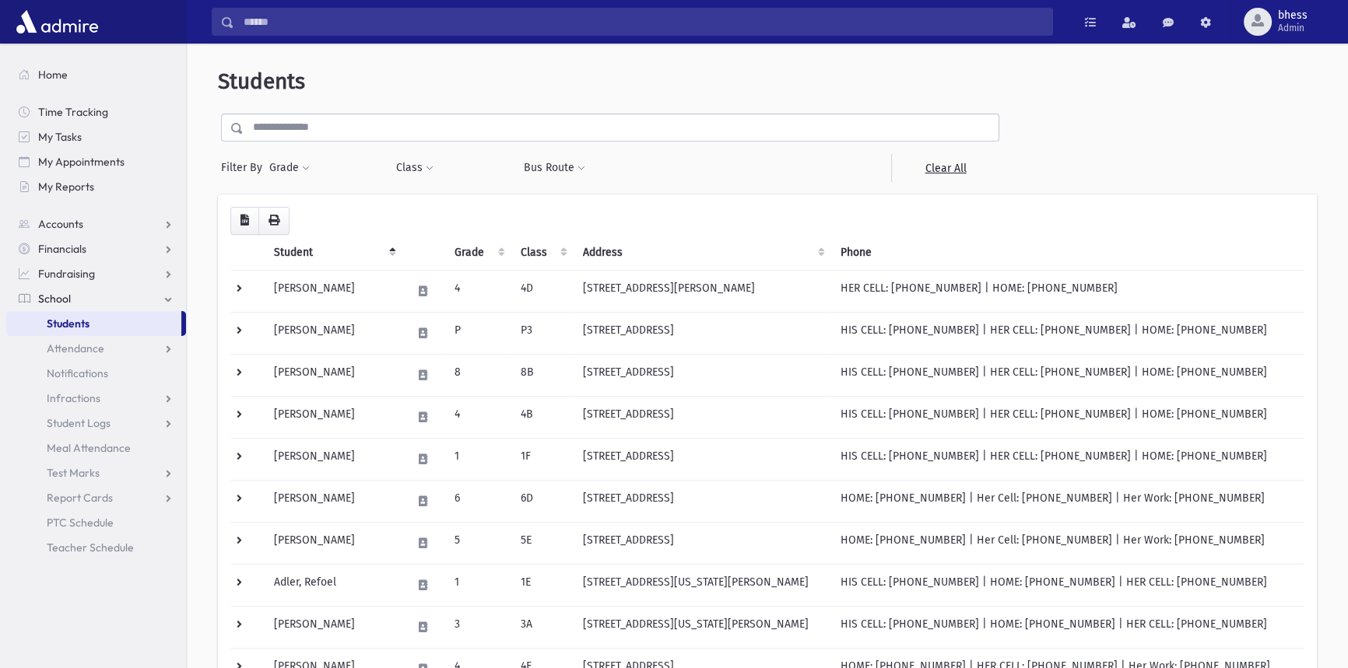
click at [334, 121] on input "text" at bounding box center [621, 128] width 755 height 28
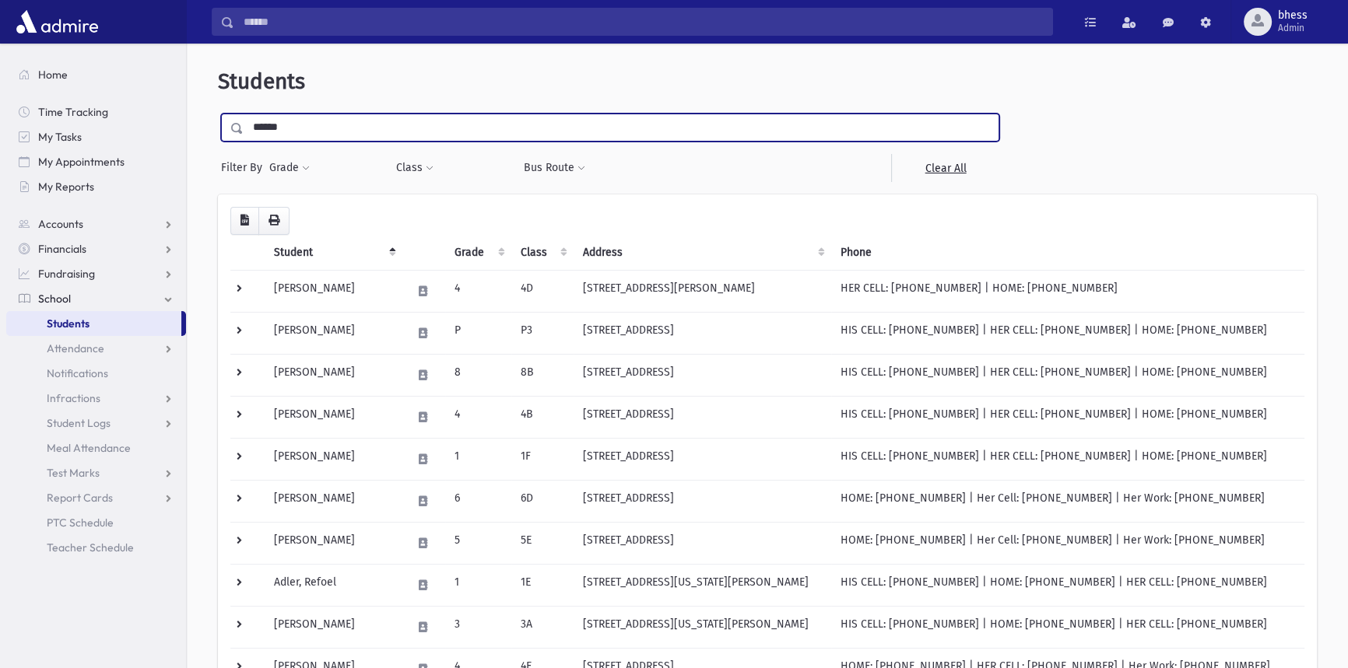
type input "******"
click at [218, 114] on input "submit" at bounding box center [240, 124] width 44 height 21
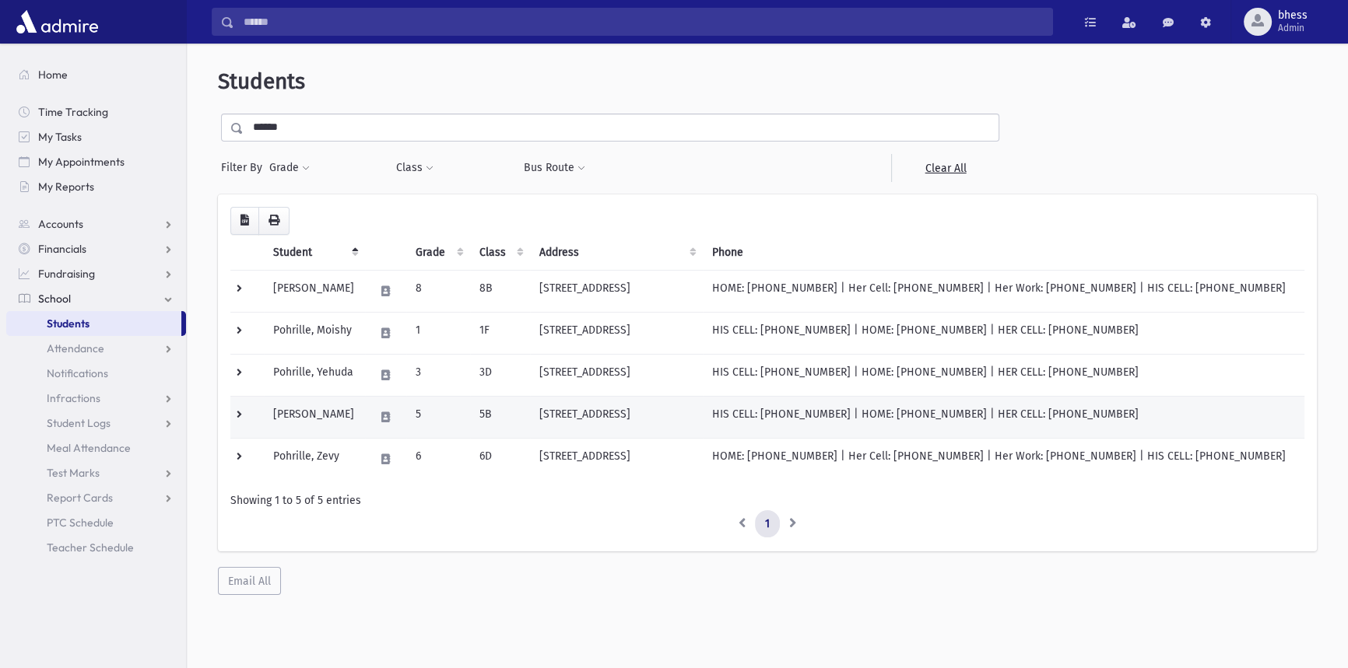
click at [463, 420] on td "5" at bounding box center [437, 417] width 63 height 42
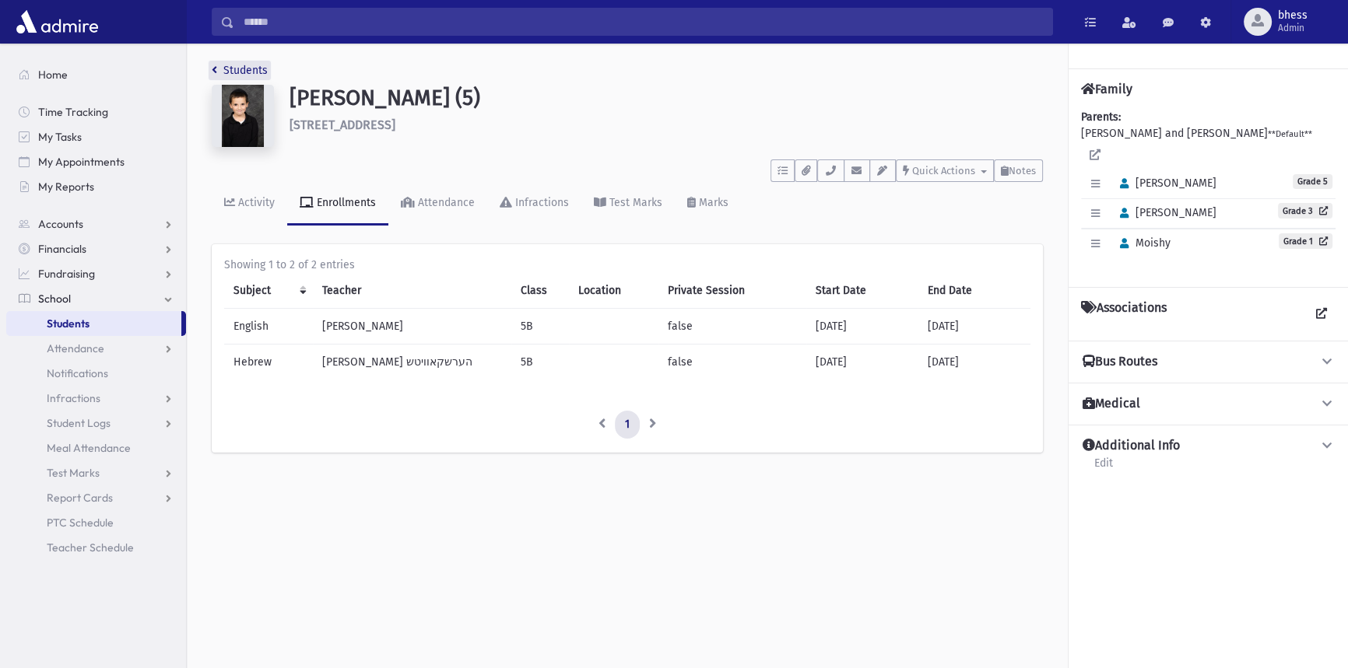
click at [218, 67] on link "Students" at bounding box center [240, 70] width 56 height 13
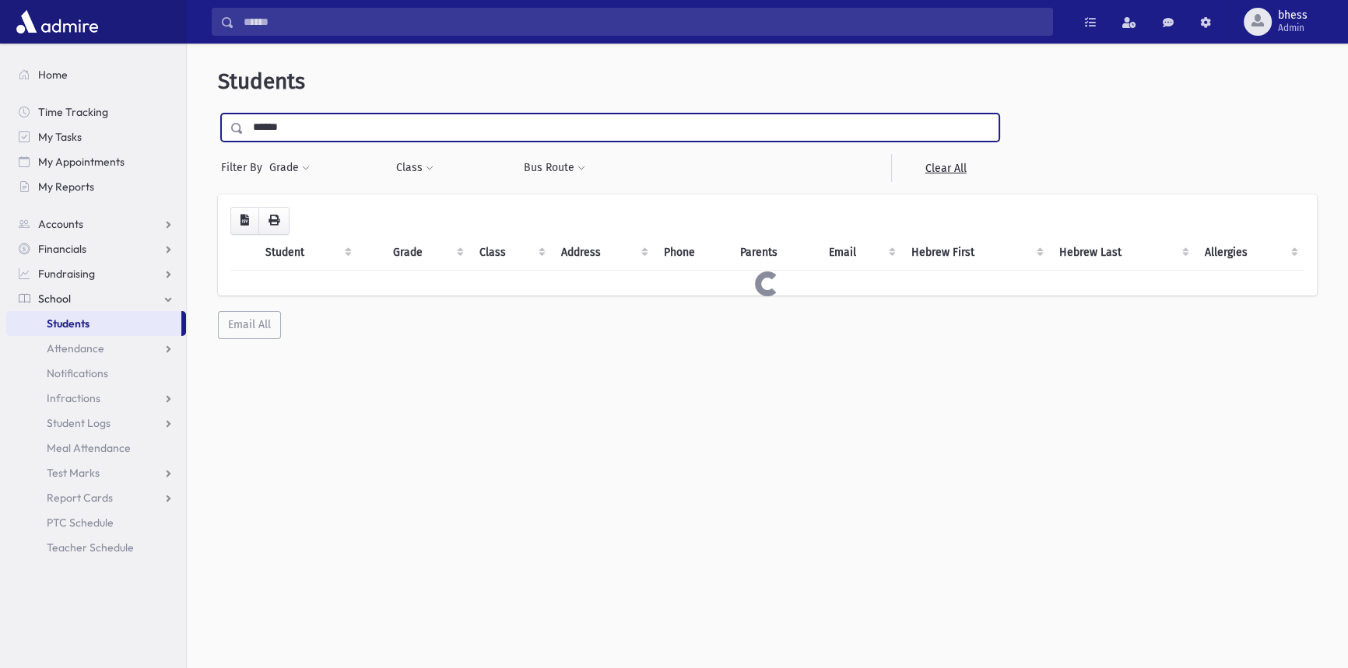
drag, startPoint x: 293, startPoint y: 119, endPoint x: 223, endPoint y: 114, distance: 69.4
click at [223, 114] on div "******" at bounding box center [610, 128] width 778 height 28
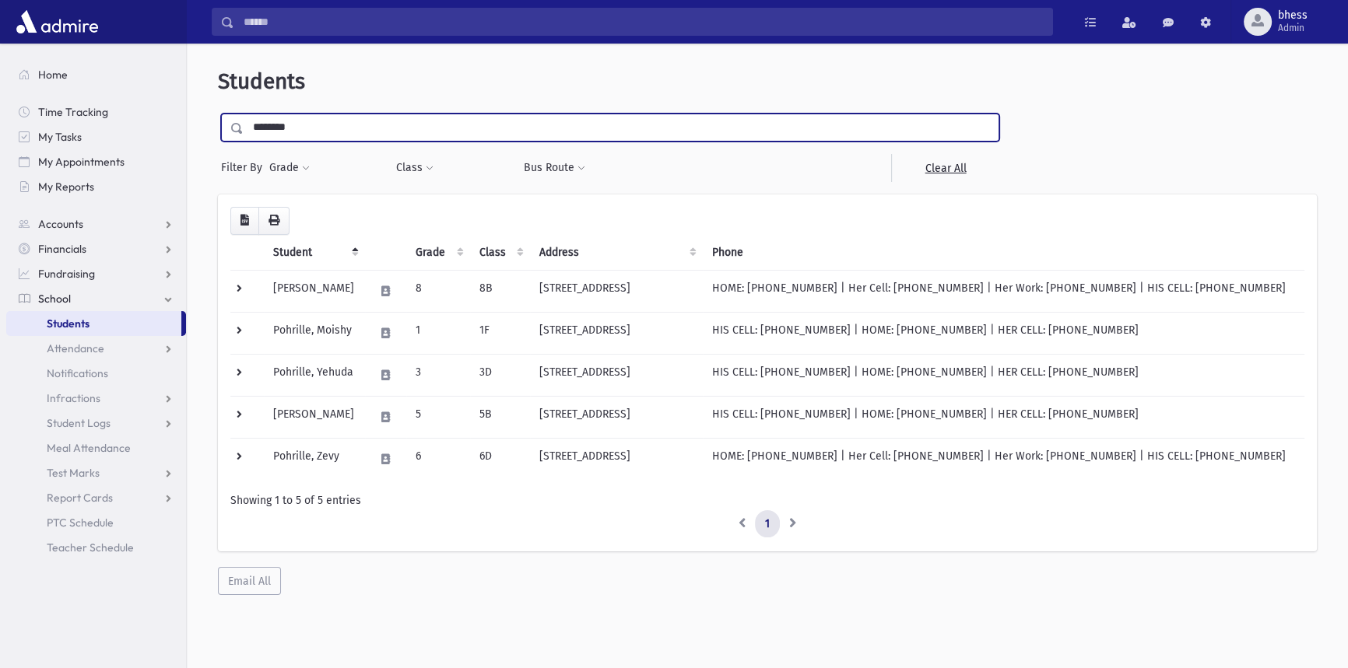
type input "********"
click at [218, 114] on input "submit" at bounding box center [240, 124] width 44 height 21
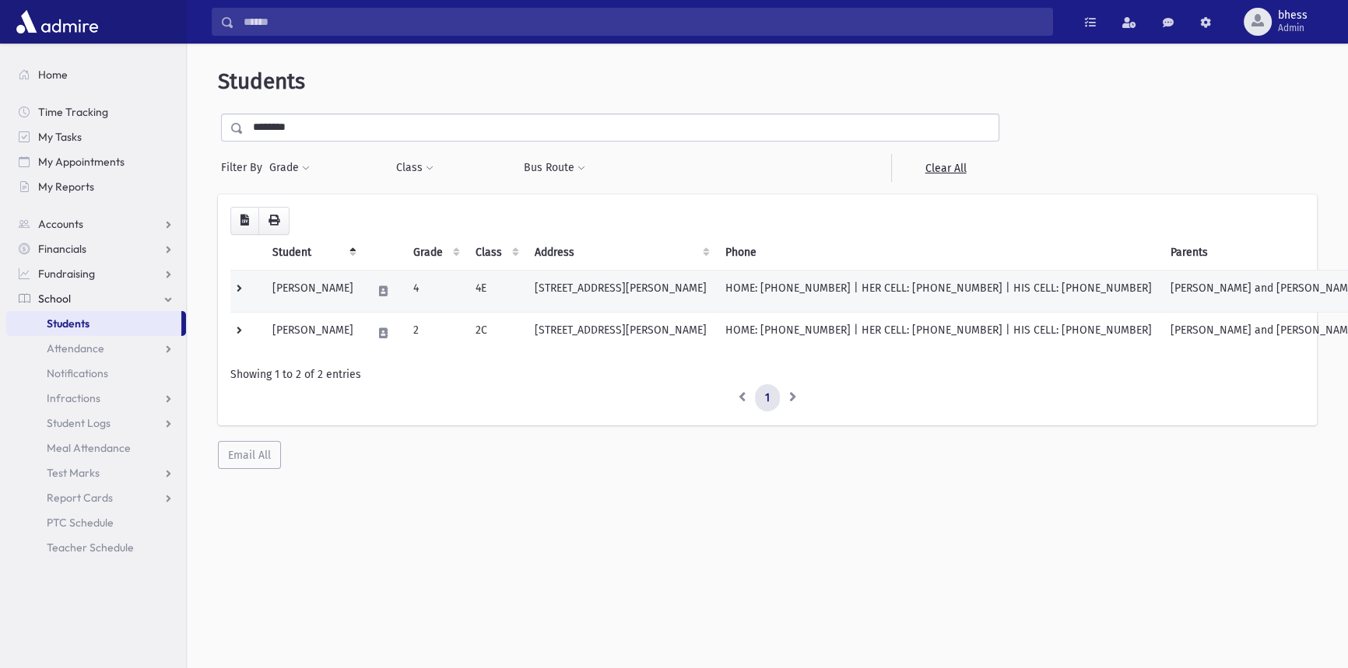
click at [570, 297] on td "1205 Medina Rd Lakewood, NJ 08701" at bounding box center [620, 291] width 191 height 42
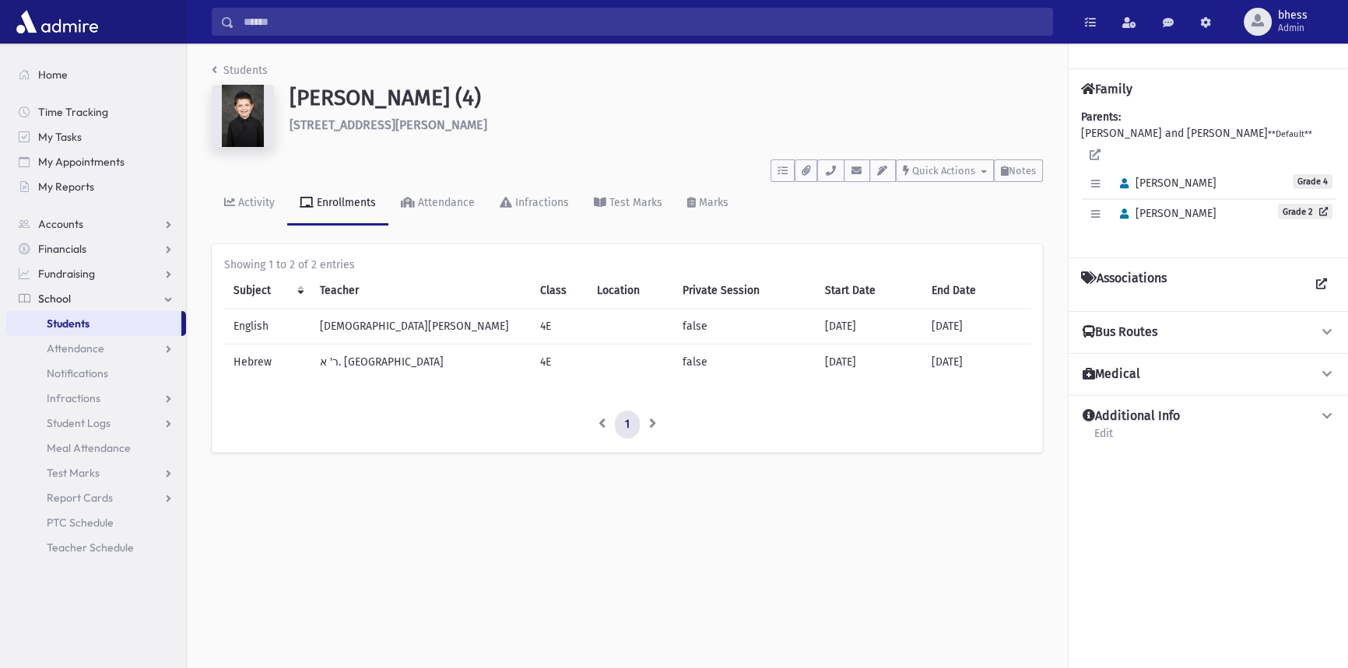
click at [247, 62] on li "Students" at bounding box center [240, 70] width 56 height 16
click at [247, 66] on link "Students" at bounding box center [240, 70] width 56 height 13
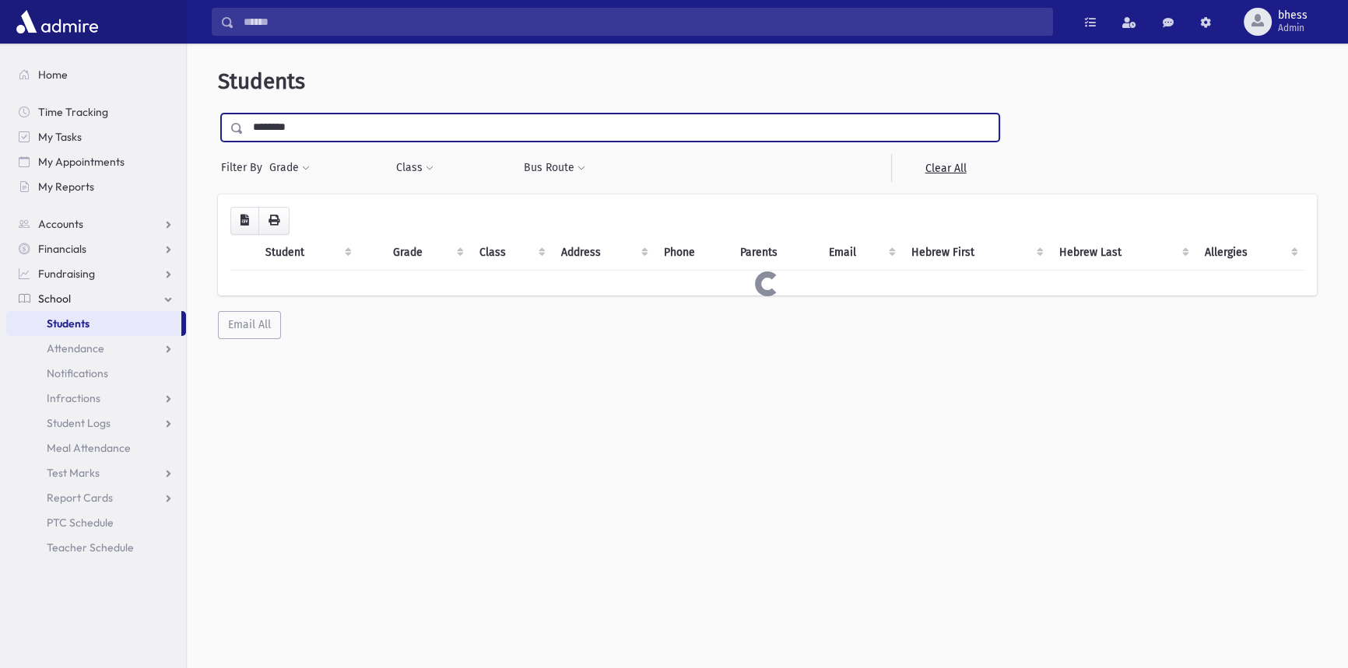
drag, startPoint x: 299, startPoint y: 134, endPoint x: 198, endPoint y: 124, distance: 101.7
click at [198, 124] on div "**********" at bounding box center [767, 204] width 1149 height 308
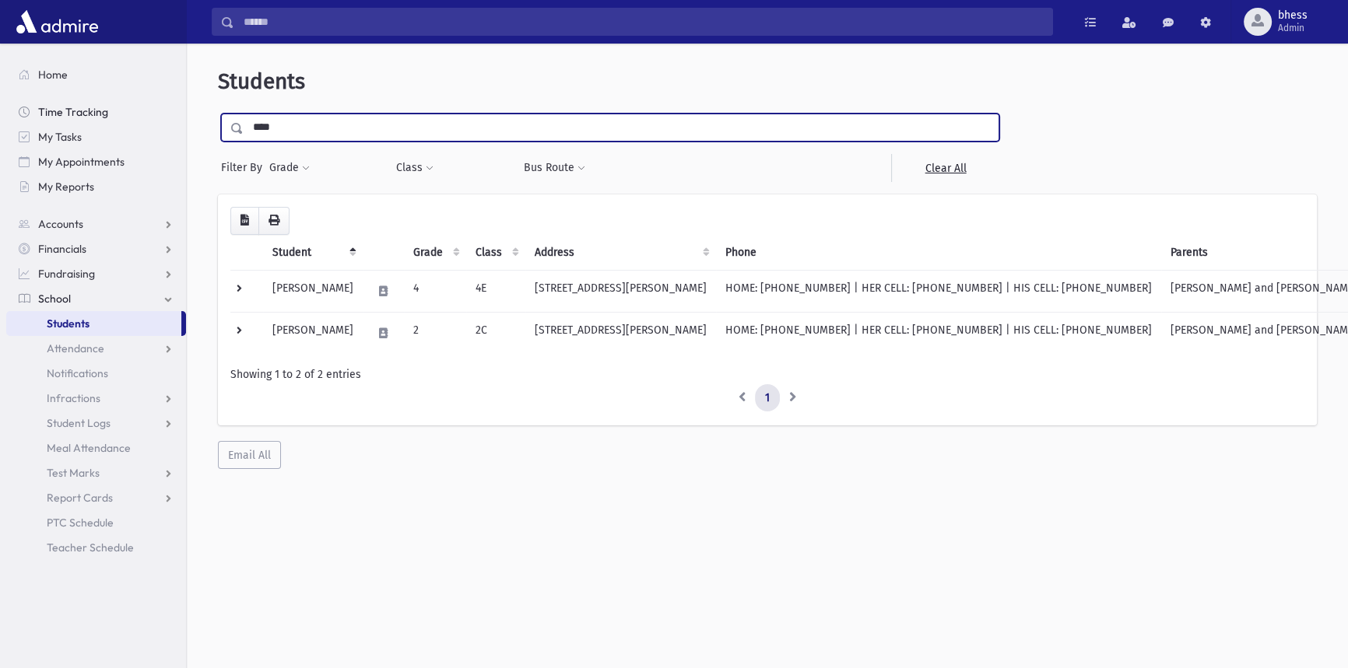
type input "****"
click at [218, 114] on input "submit" at bounding box center [240, 124] width 44 height 21
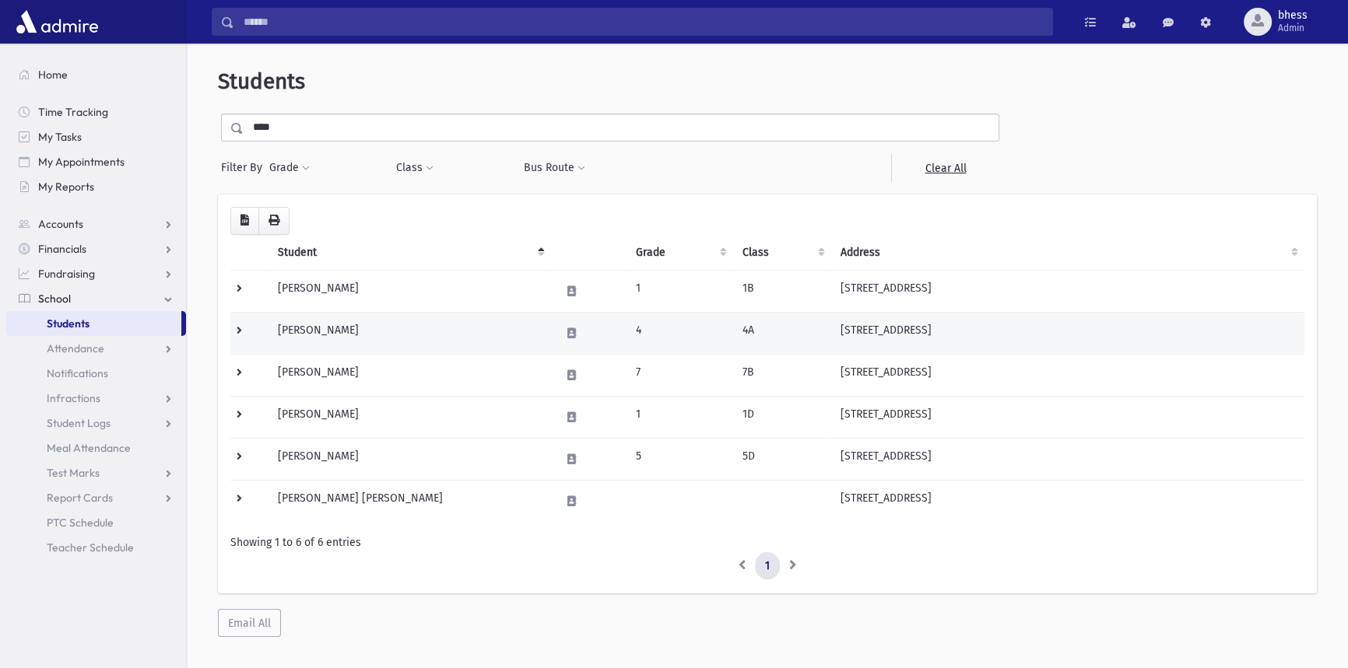
click at [496, 335] on td "Roth, Refoel Shmuel" at bounding box center [409, 333] width 282 height 42
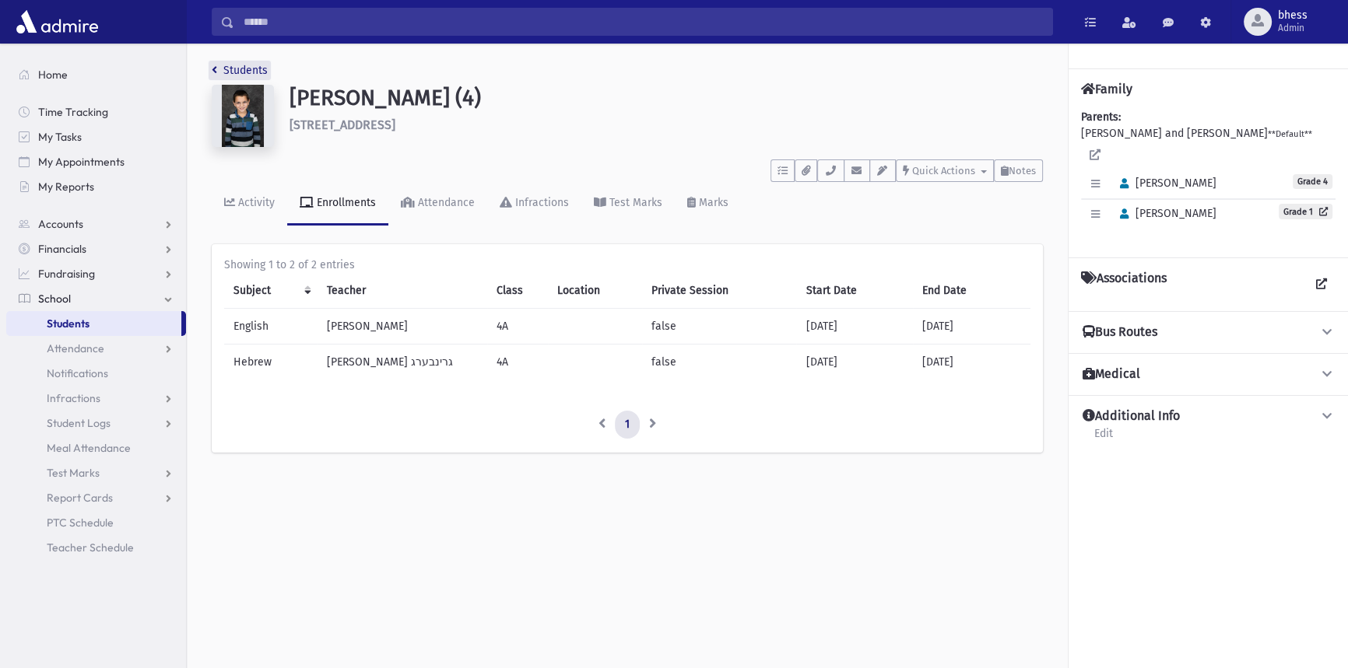
click at [248, 69] on link "Students" at bounding box center [240, 70] width 56 height 13
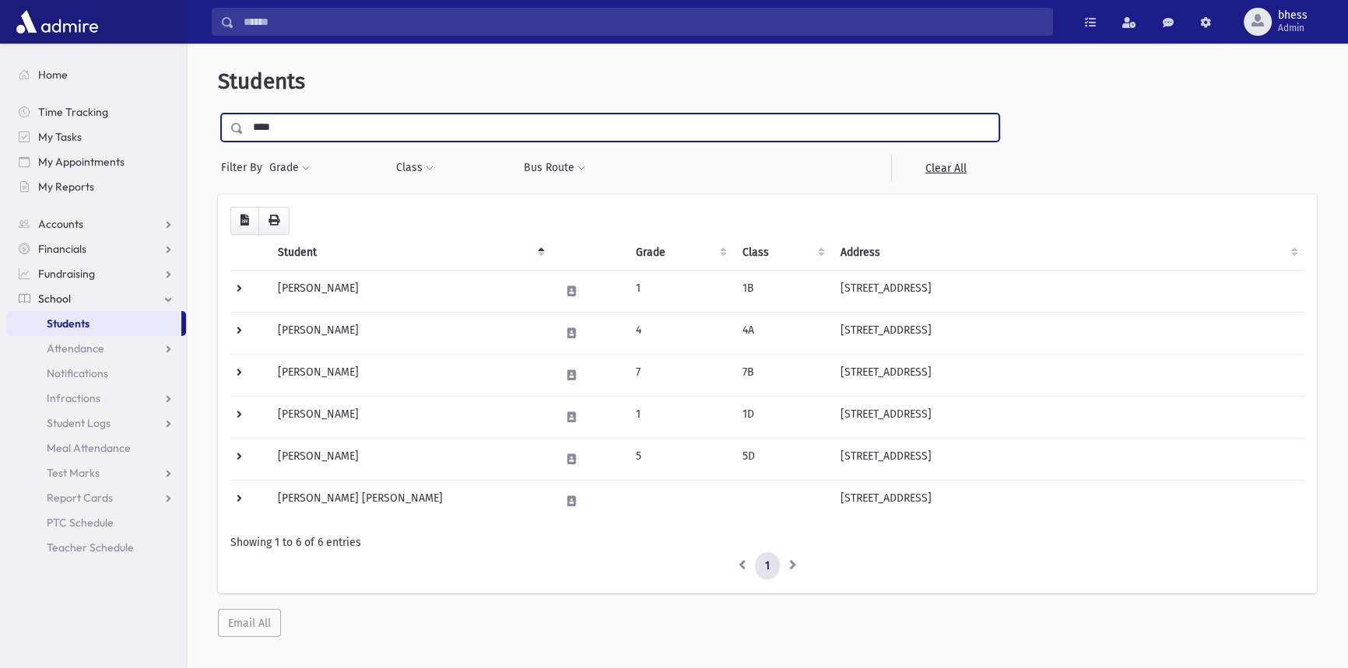
drag, startPoint x: 290, startPoint y: 122, endPoint x: 227, endPoint y: 115, distance: 63.4
click at [227, 115] on div "****" at bounding box center [610, 128] width 778 height 28
type input "******"
click at [218, 114] on input "submit" at bounding box center [240, 124] width 44 height 21
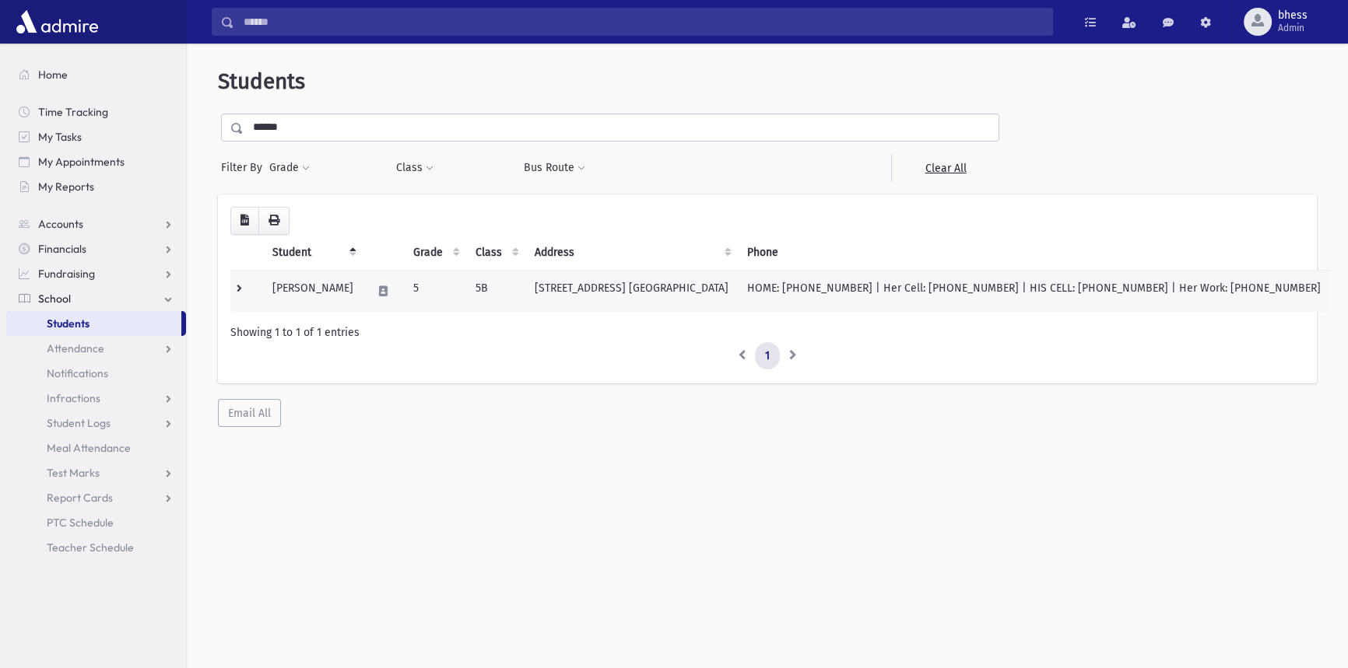
click at [450, 290] on td "5" at bounding box center [435, 291] width 62 height 42
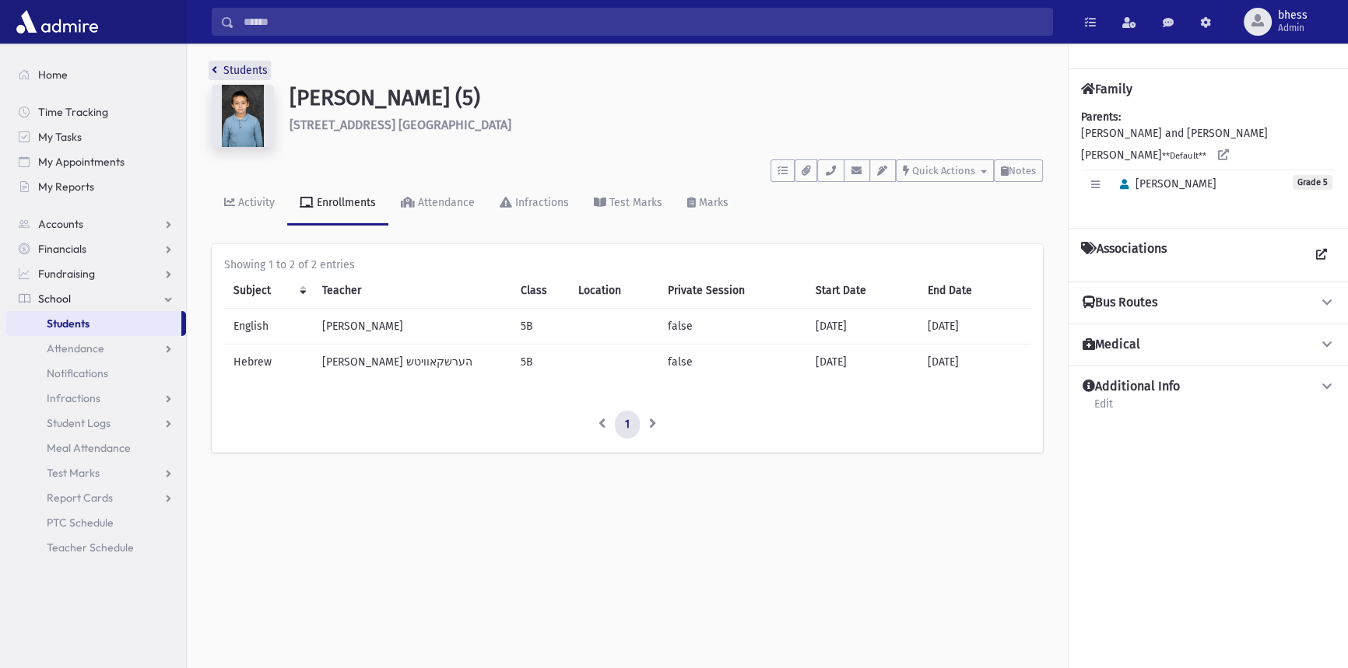
click at [236, 72] on link "Students" at bounding box center [240, 70] width 56 height 13
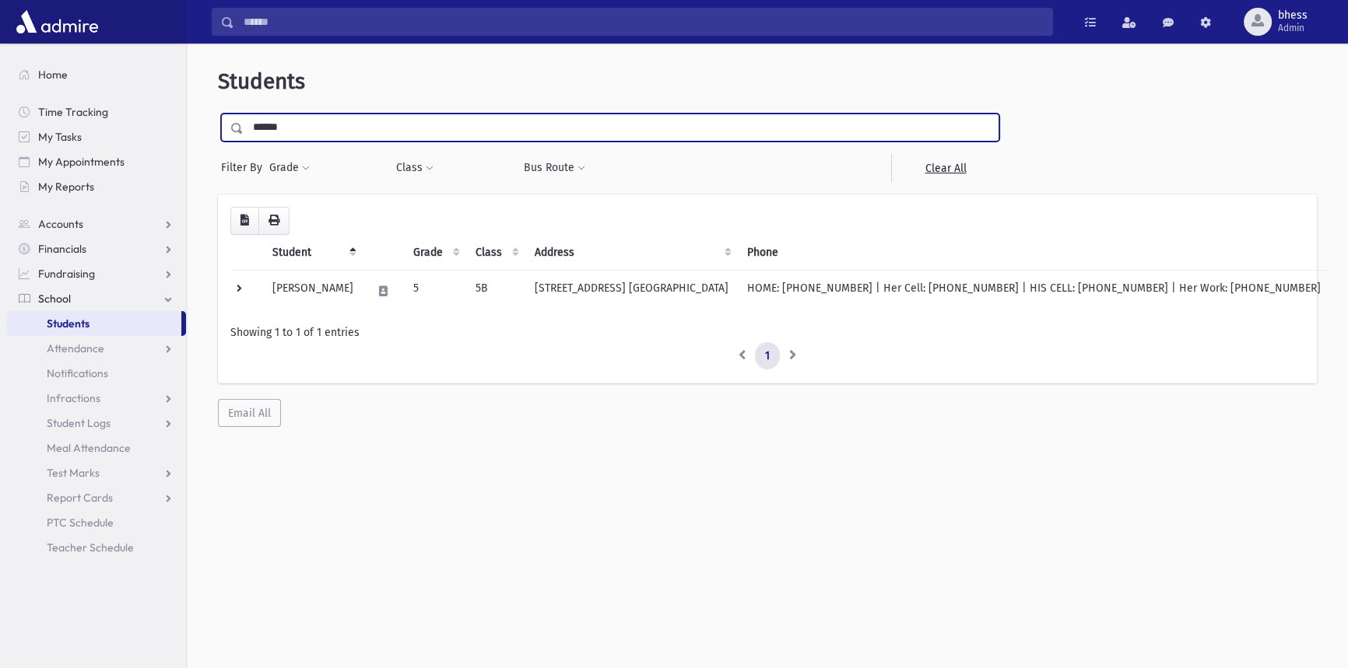
drag, startPoint x: 279, startPoint y: 125, endPoint x: 214, endPoint y: 117, distance: 65.1
click at [214, 117] on div "**********" at bounding box center [767, 248] width 1149 height 396
type input "**********"
click at [218, 114] on input "submit" at bounding box center [240, 124] width 44 height 21
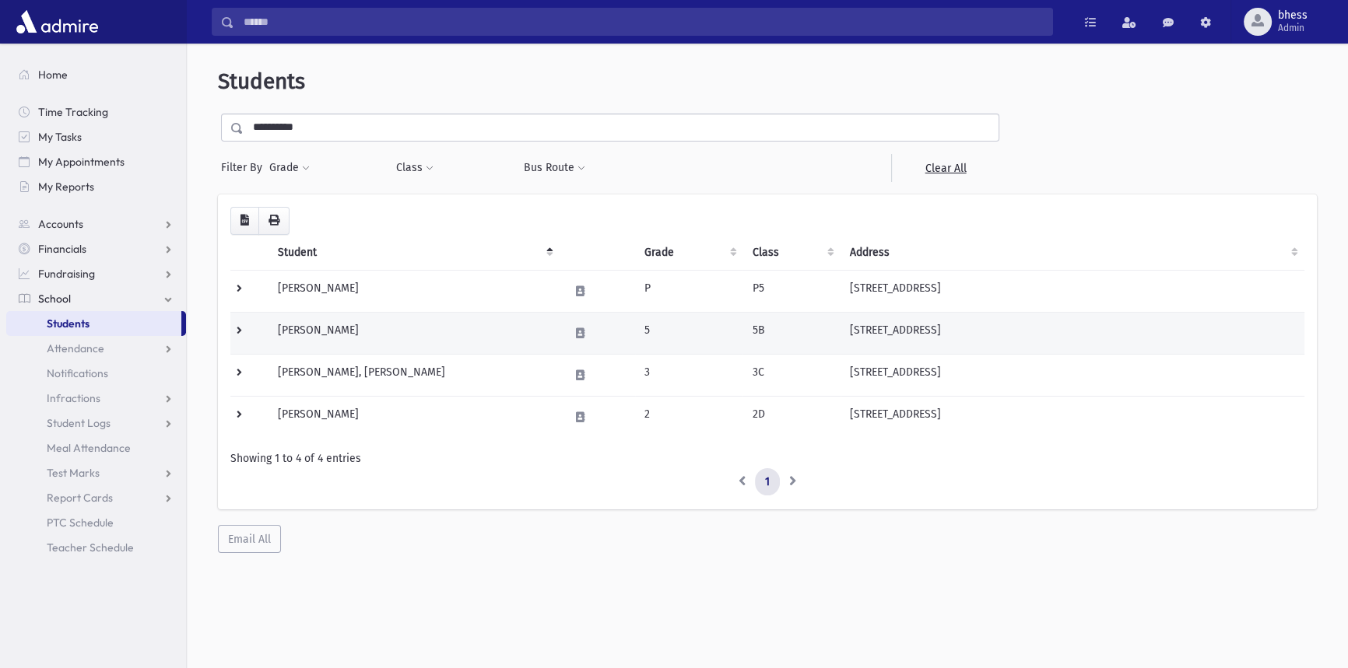
click at [738, 349] on td "5" at bounding box center [689, 333] width 108 height 42
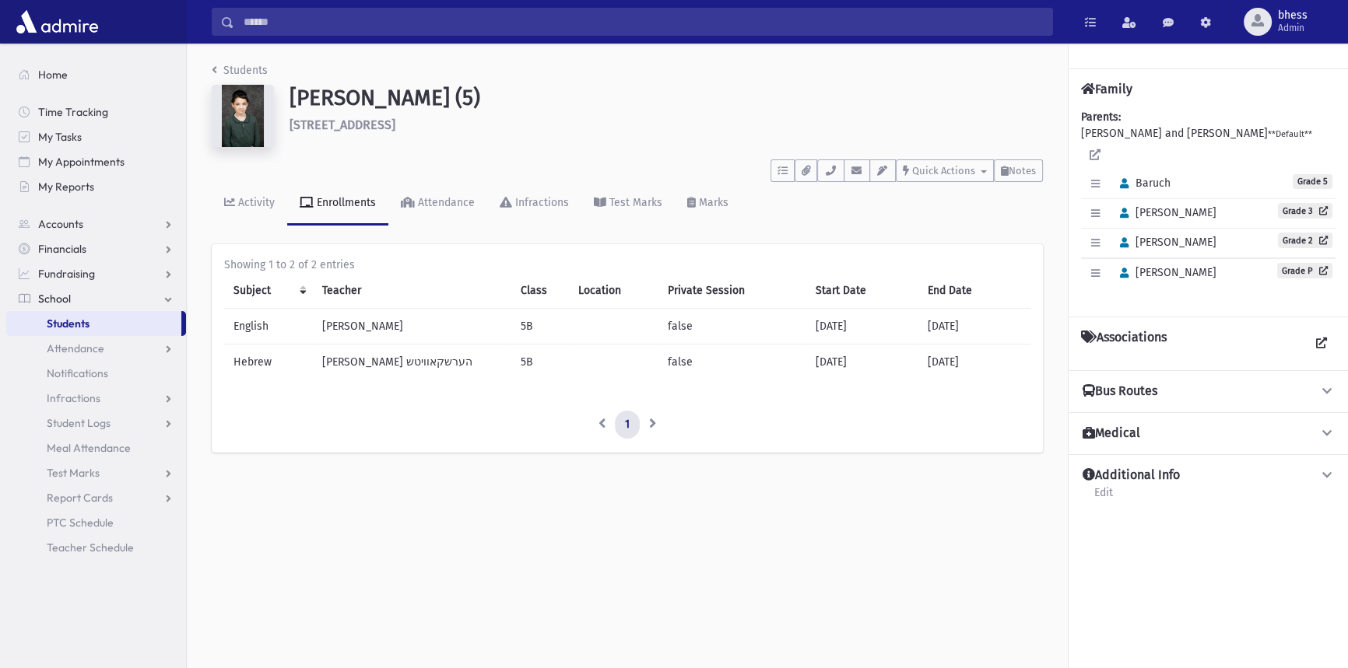
click at [757, 548] on div "Students [PERSON_NAME] (5) [STREET_ADDRESS] **** To Do's No open tasks Show Lis…" at bounding box center [767, 356] width 1161 height 625
